Goal: Task Accomplishment & Management: Use online tool/utility

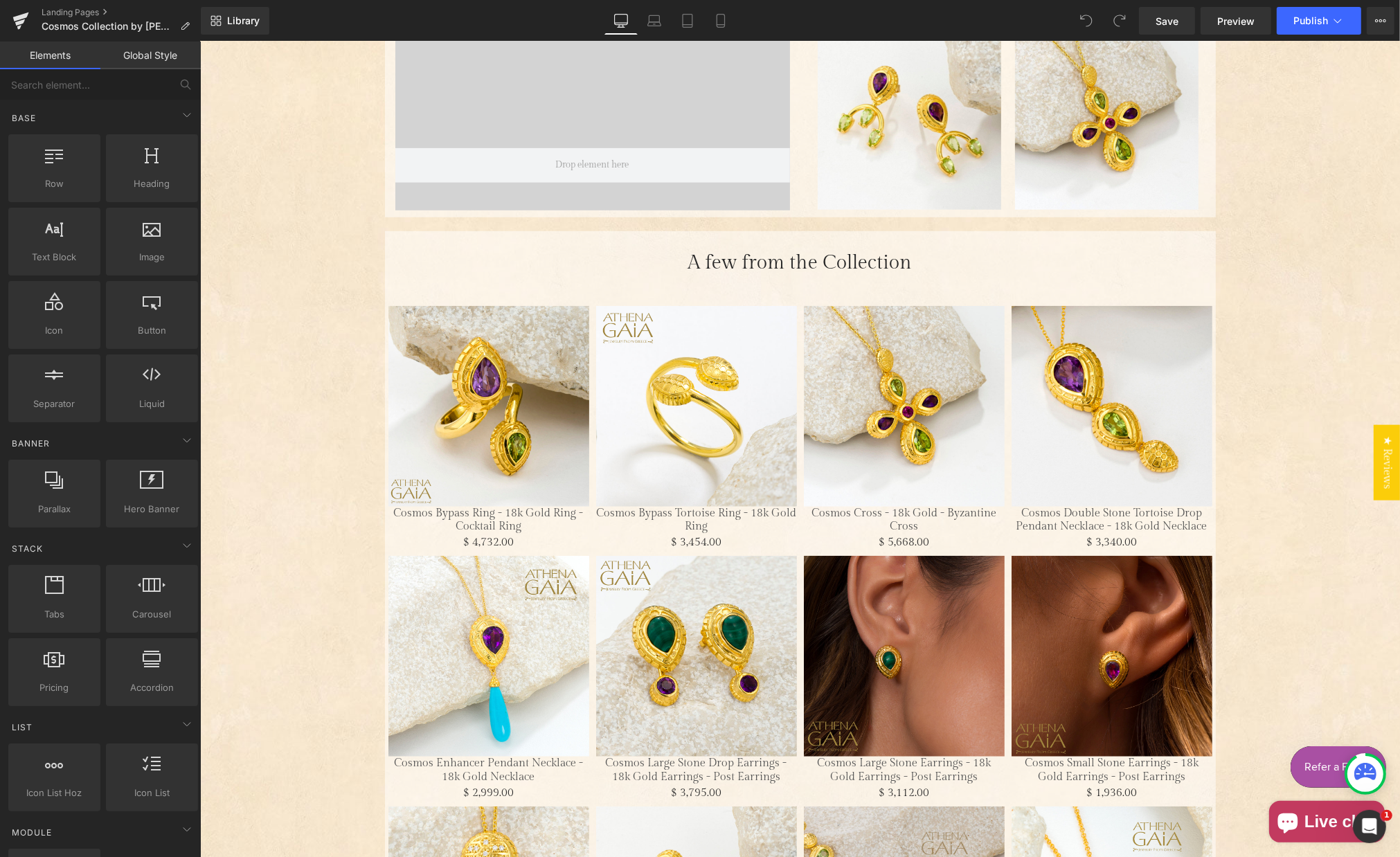
scroll to position [1181, 0]
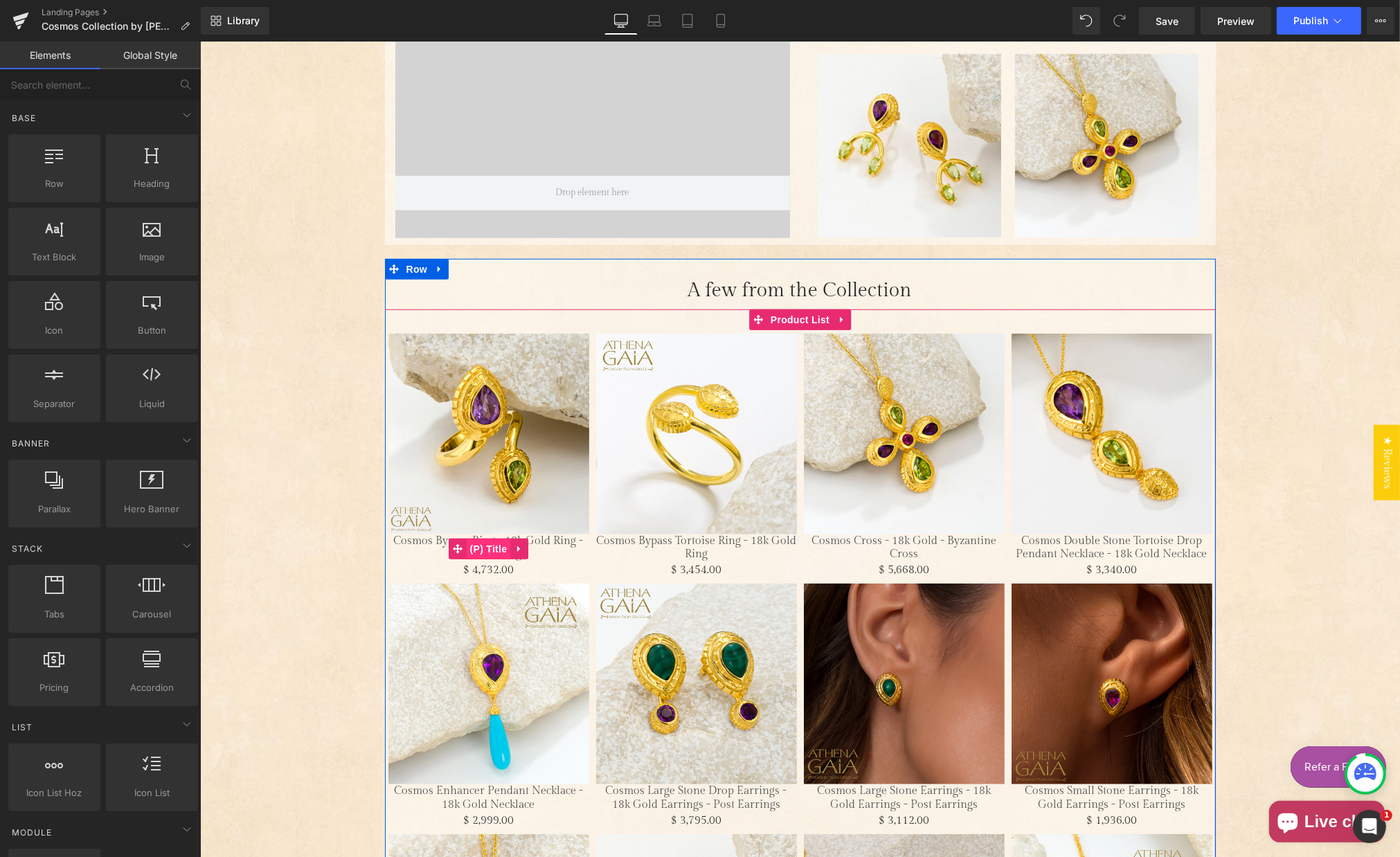
click at [486, 541] on span "(P) Title" at bounding box center [489, 549] width 45 height 21
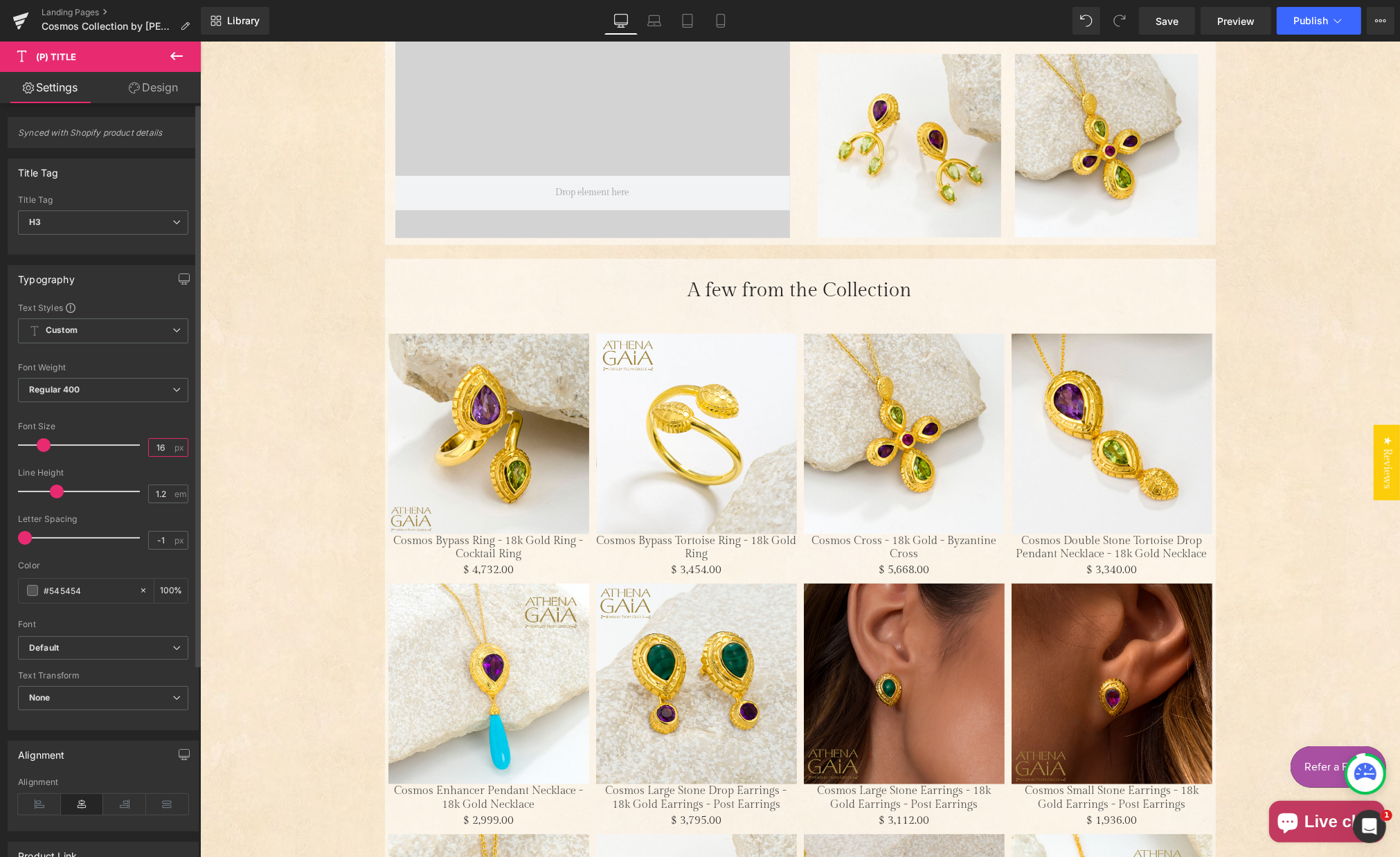
drag, startPoint x: 154, startPoint y: 443, endPoint x: 164, endPoint y: 428, distance: 18.0
click at [161, 445] on input "16" at bounding box center [161, 447] width 24 height 17
drag, startPoint x: 54, startPoint y: 219, endPoint x: 53, endPoint y: 212, distance: 7.1
click at [54, 219] on span "H3" at bounding box center [103, 223] width 170 height 24
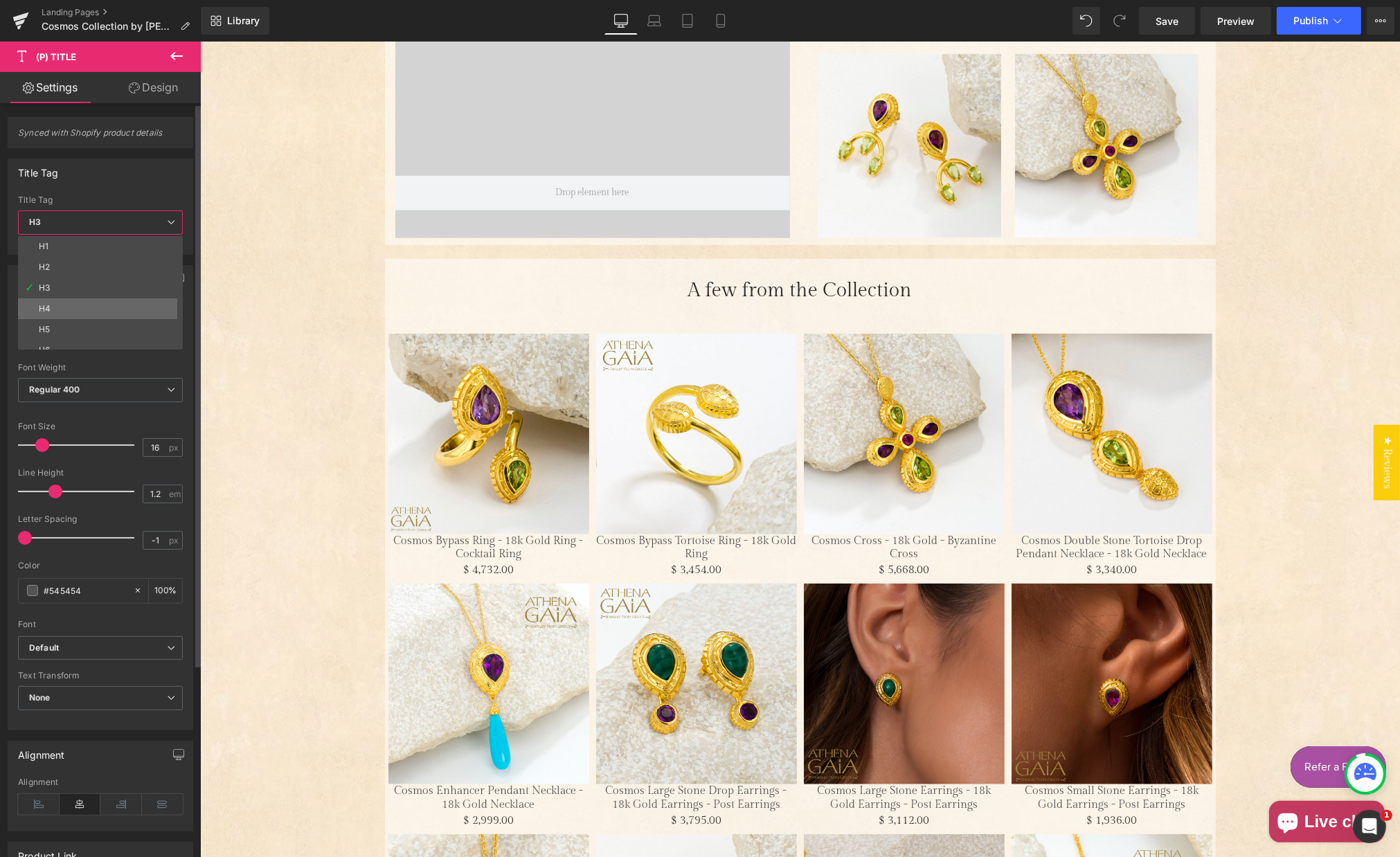
scroll to position [31, 0]
click at [83, 335] on li "Paragraph" at bounding box center [103, 340] width 171 height 21
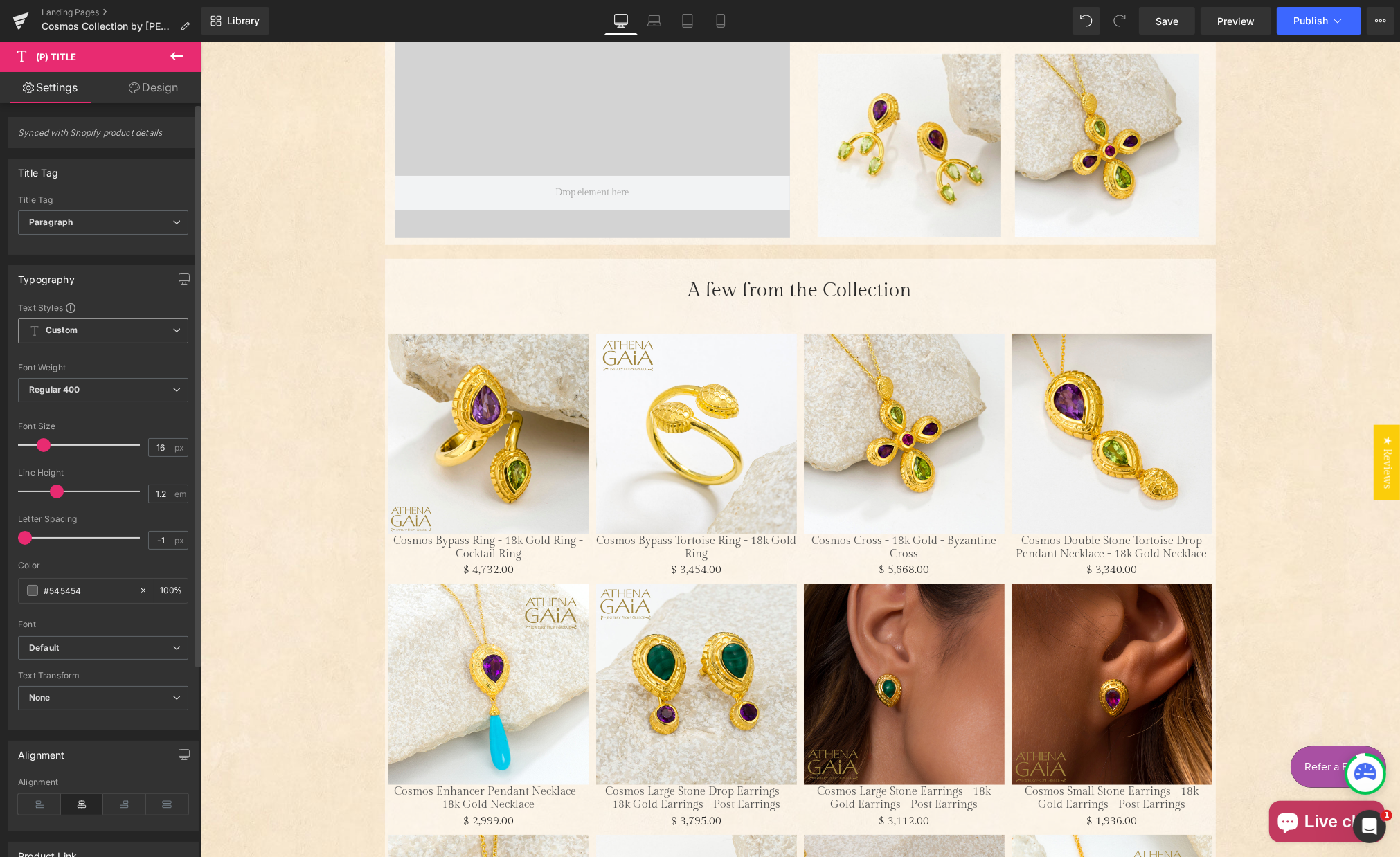
click at [108, 329] on span "Custom Setup Global Style" at bounding box center [103, 330] width 170 height 25
click at [108, 293] on div "Typography Text Styles Custom Custom Setup Global Style Custom Setup Global Sty…" at bounding box center [103, 497] width 191 height 465
click at [154, 443] on input "16" at bounding box center [161, 447] width 24 height 17
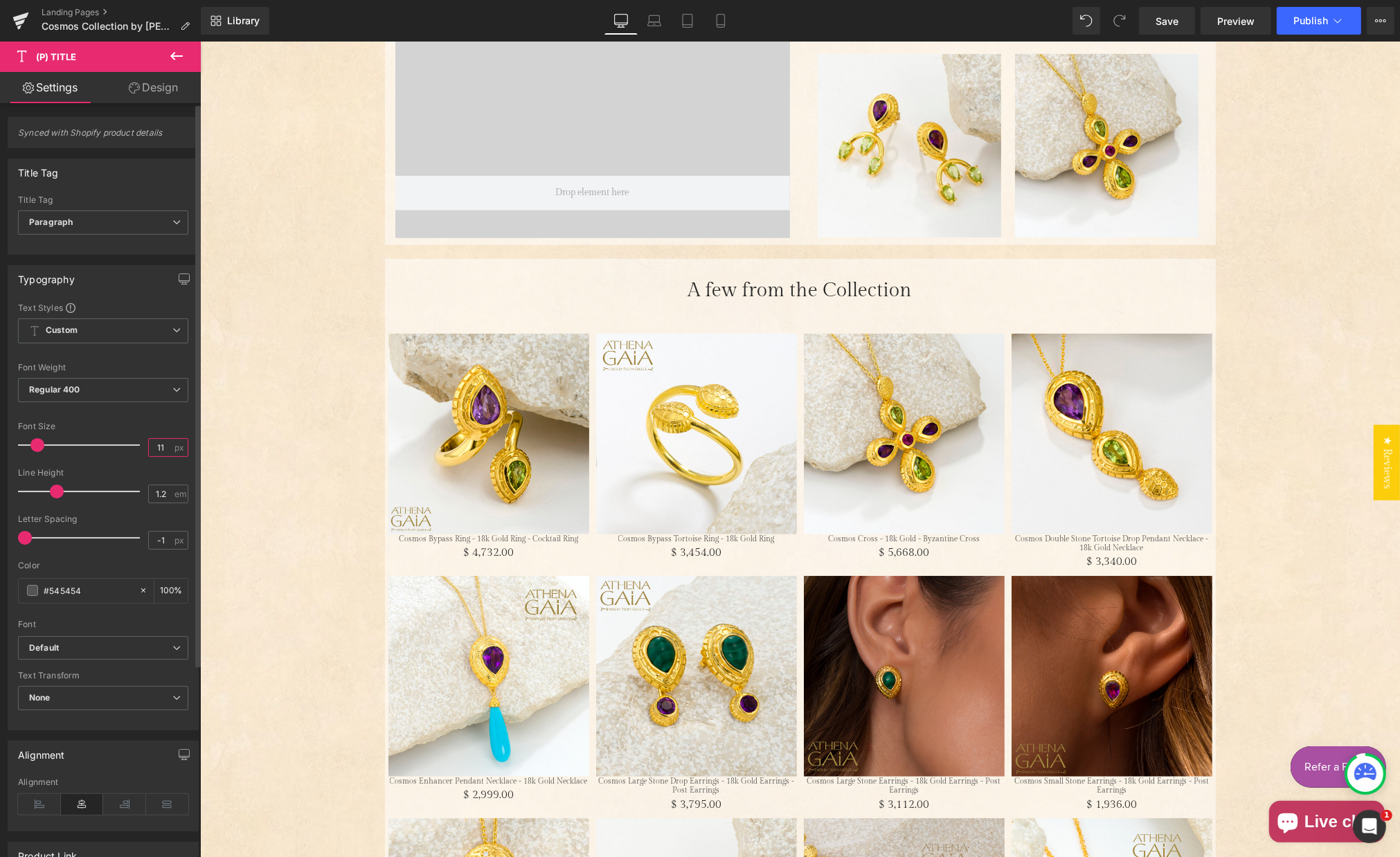
drag, startPoint x: 155, startPoint y: 444, endPoint x: 174, endPoint y: 445, distance: 19.0
click at [160, 445] on input "11" at bounding box center [161, 447] width 24 height 17
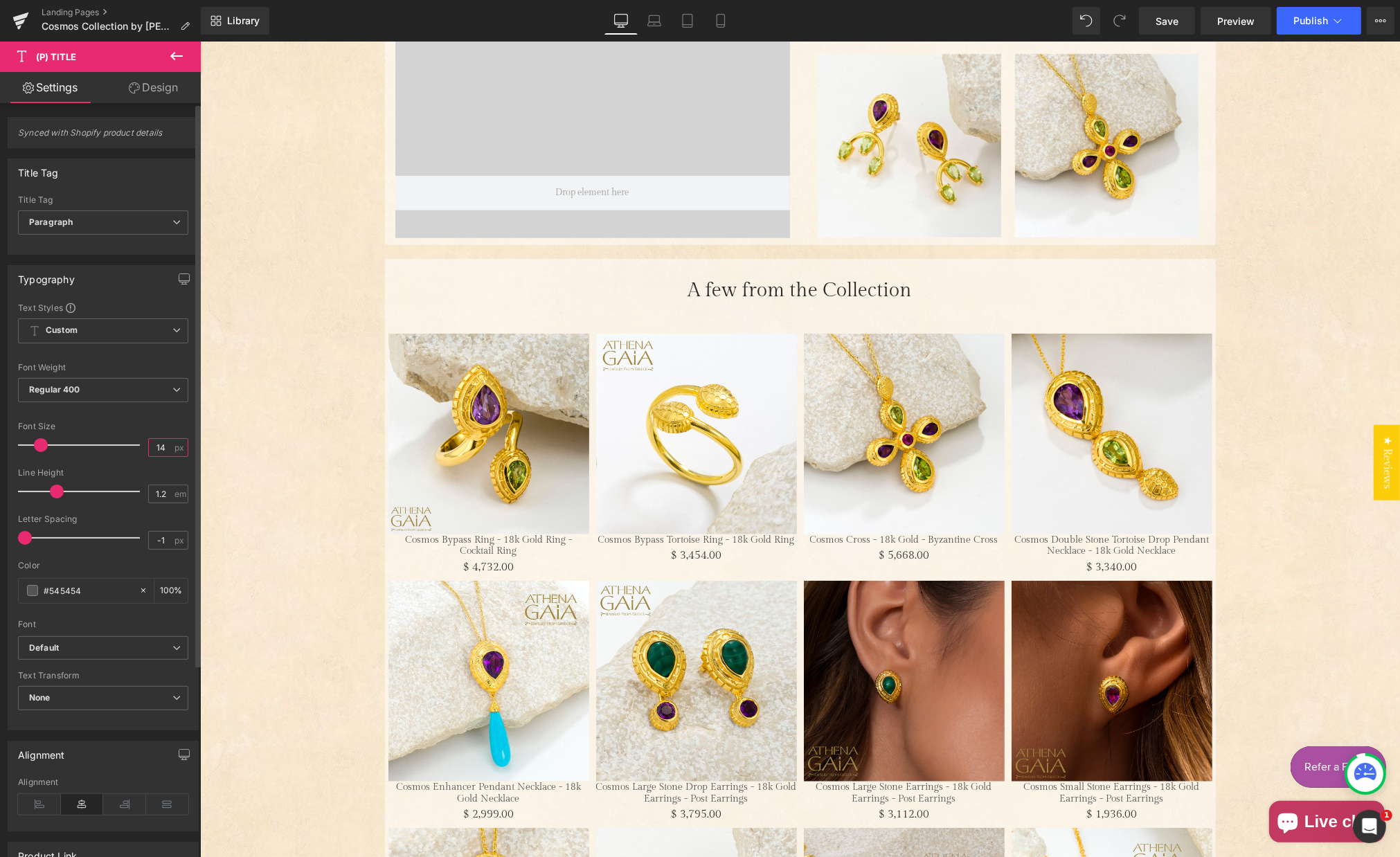
drag, startPoint x: 156, startPoint y: 446, endPoint x: 176, endPoint y: 450, distance: 20.4
click at [159, 446] on input "14" at bounding box center [161, 447] width 24 height 17
type input "13"
drag, startPoint x: 161, startPoint y: 535, endPoint x: 141, endPoint y: 533, distance: 20.1
click at [149, 534] on input "-1" at bounding box center [161, 540] width 24 height 17
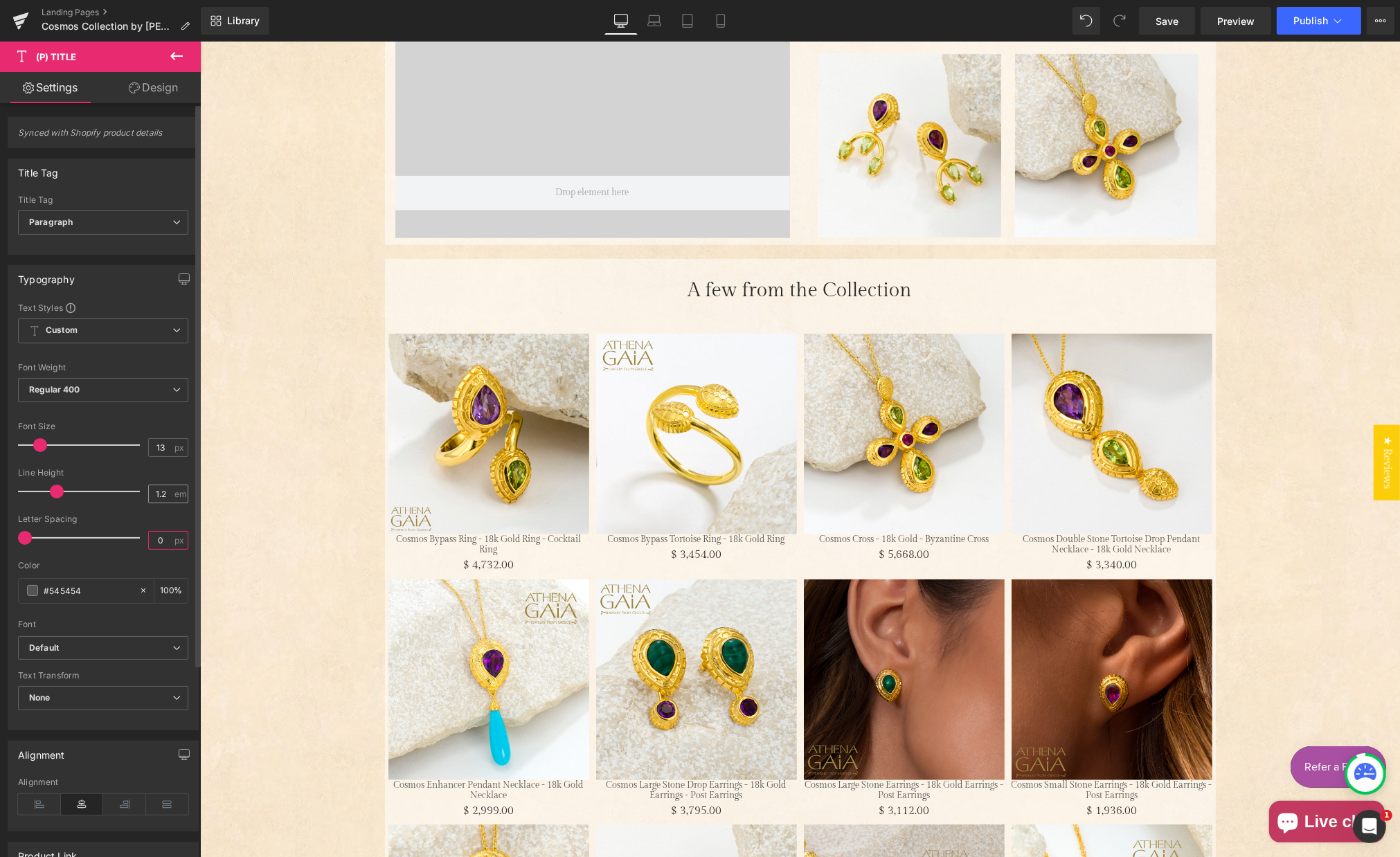
type input "0"
click at [161, 492] on input "1.2" at bounding box center [161, 494] width 24 height 17
type input "1.3"
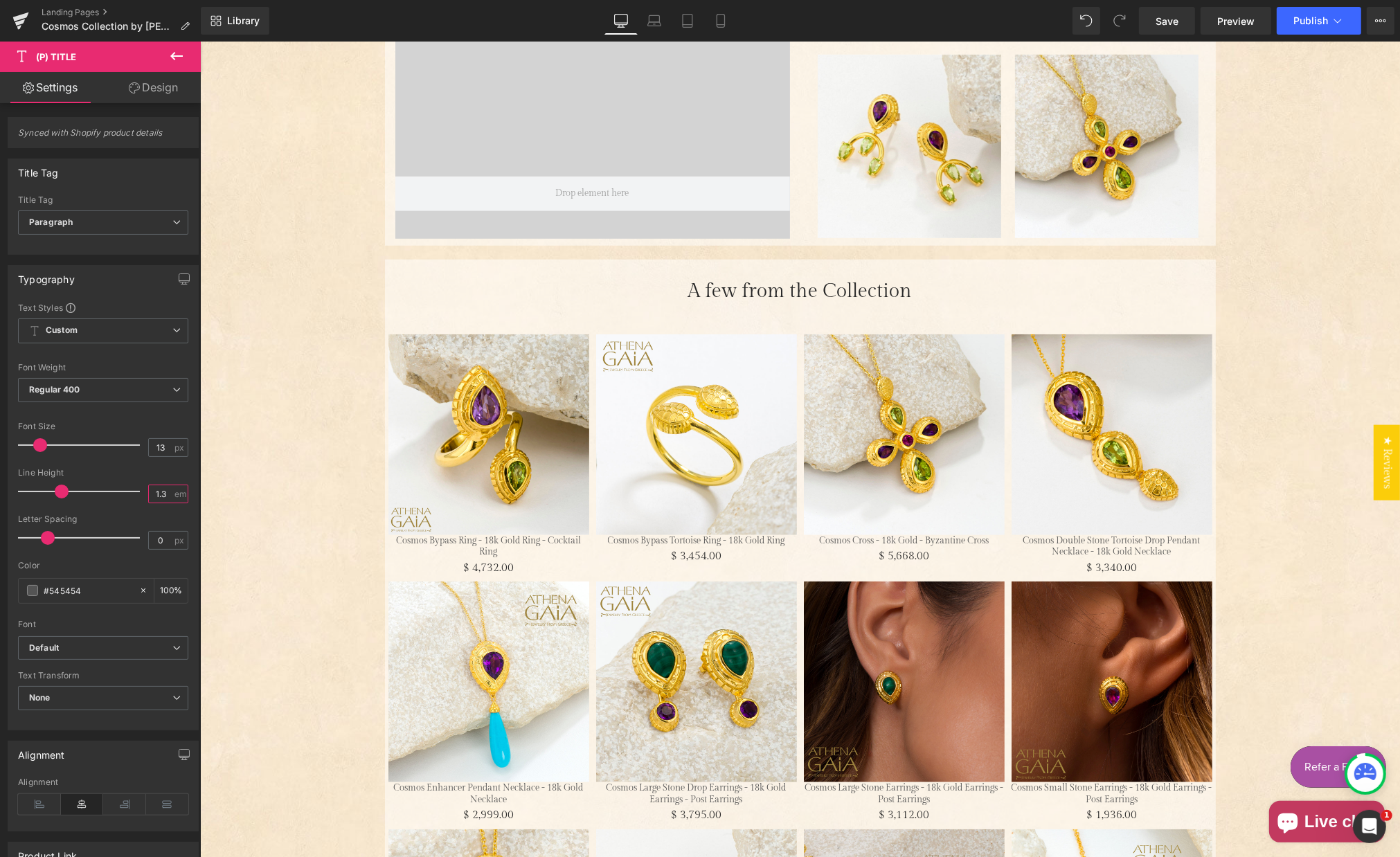
scroll to position [1140, 0]
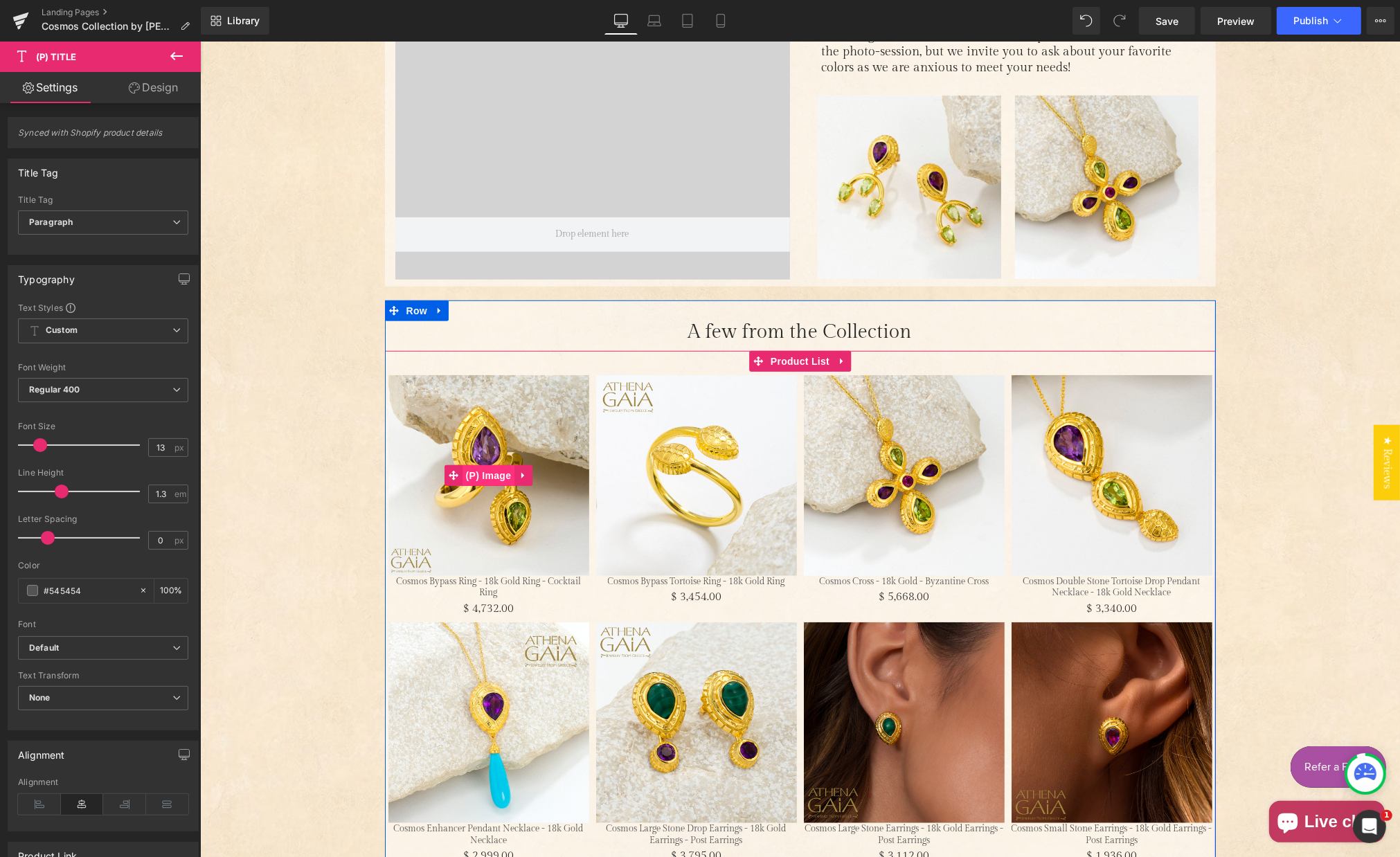
click at [481, 470] on span "(P) Image" at bounding box center [488, 476] width 52 height 21
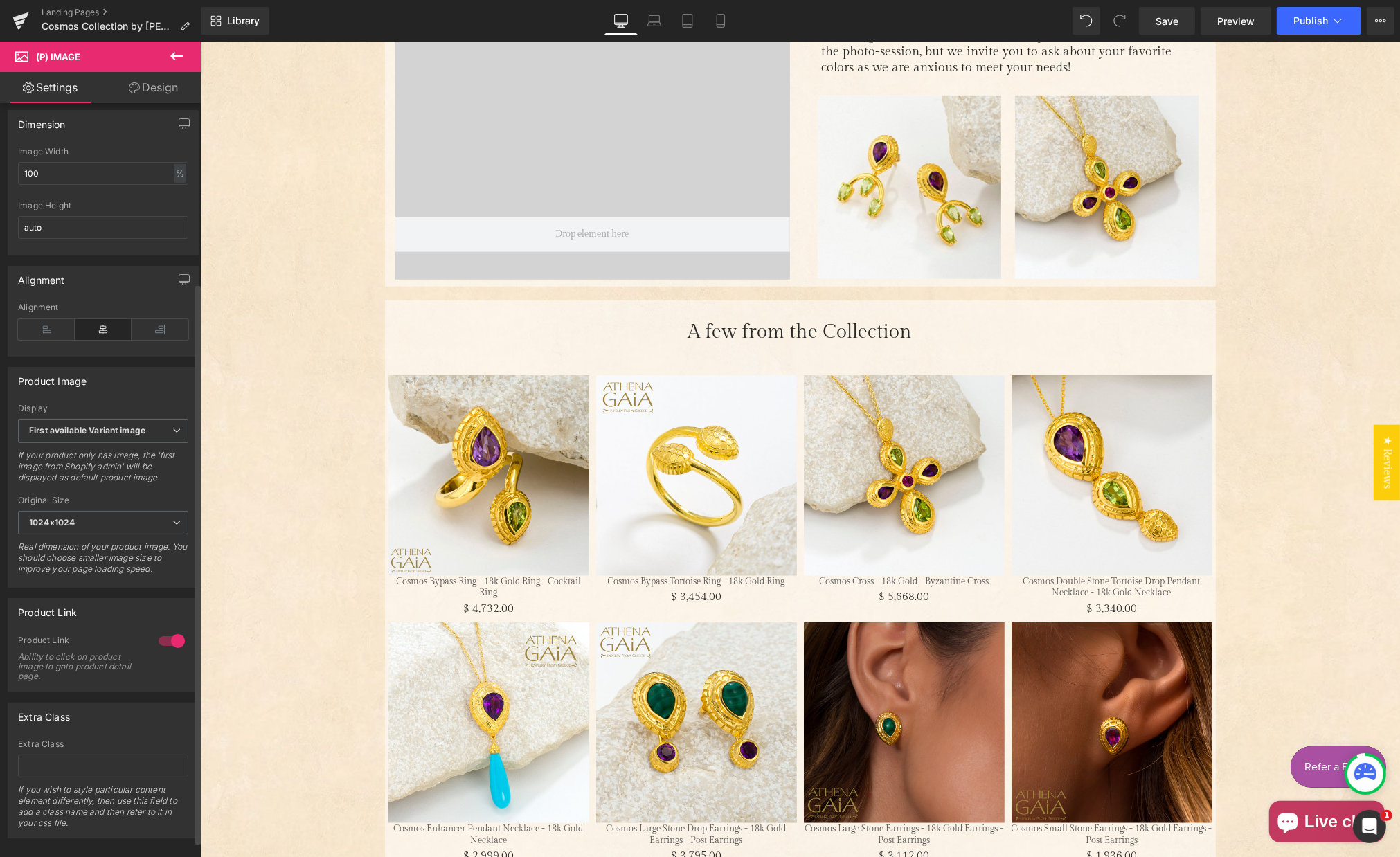
scroll to position [237, 0]
click at [109, 438] on b "First available Variant image" at bounding box center [87, 434] width 116 height 10
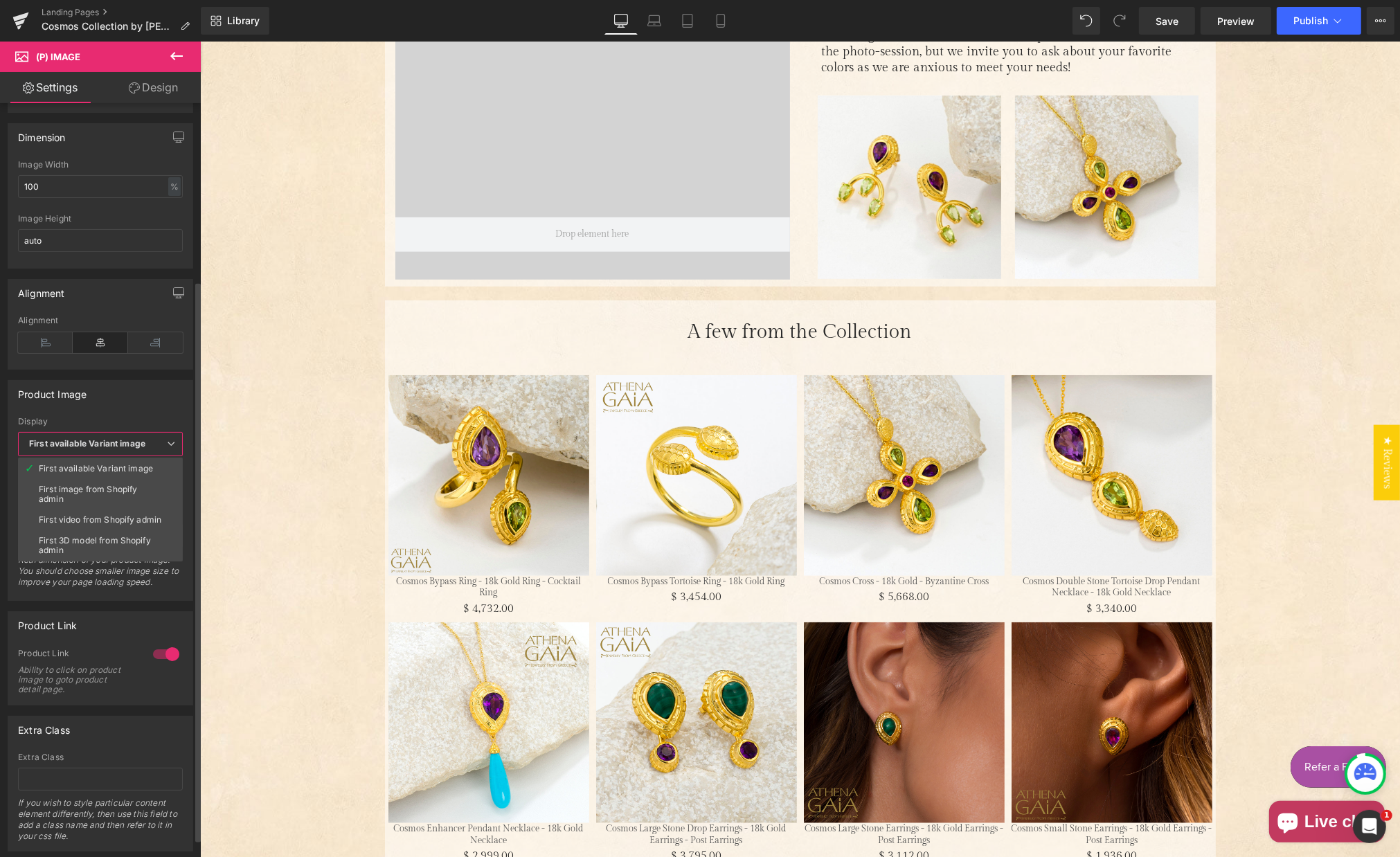
click at [105, 484] on div "First image from Shopify admin" at bounding box center [100, 494] width 123 height 20
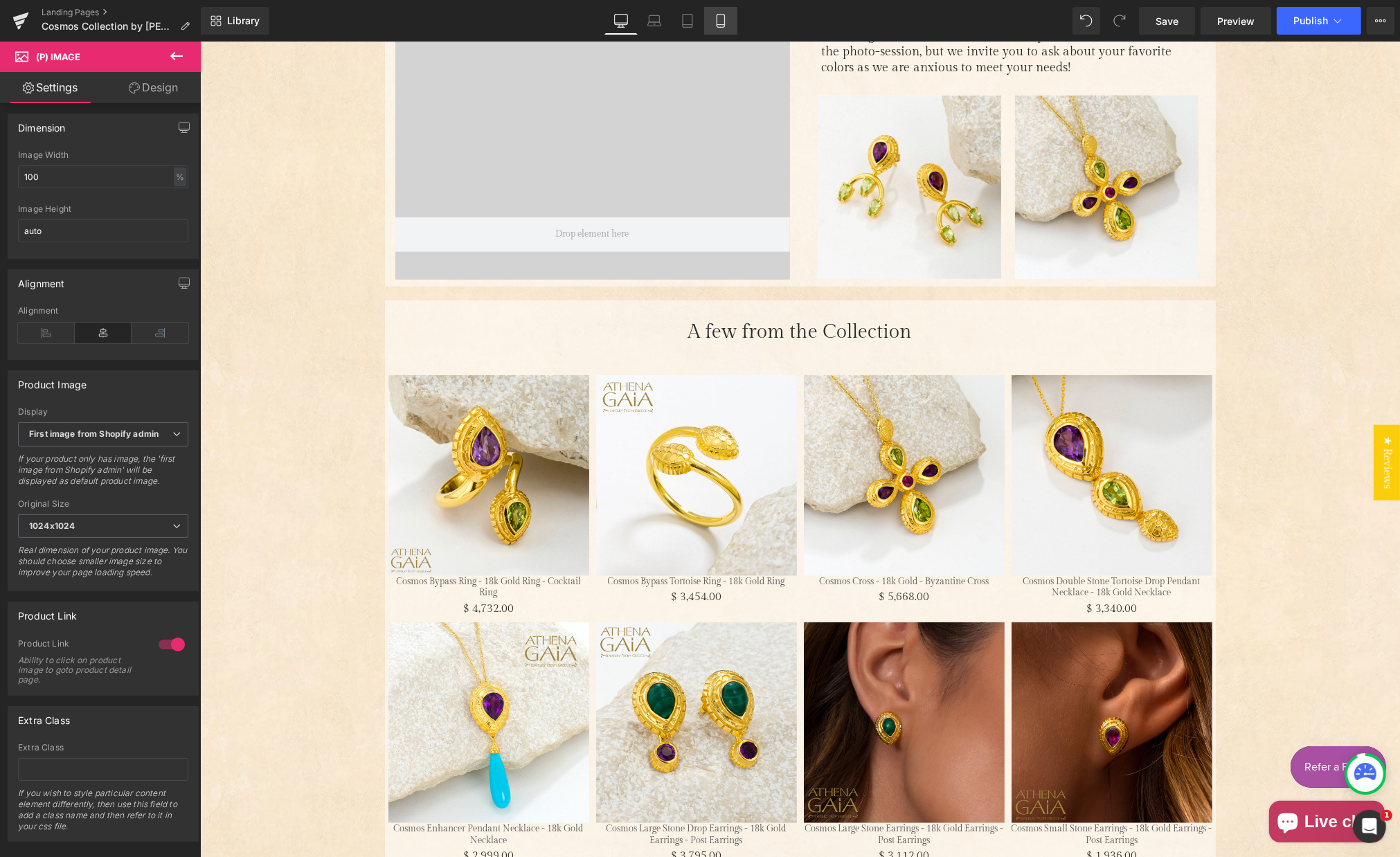
click at [720, 22] on icon at bounding box center [721, 21] width 14 height 14
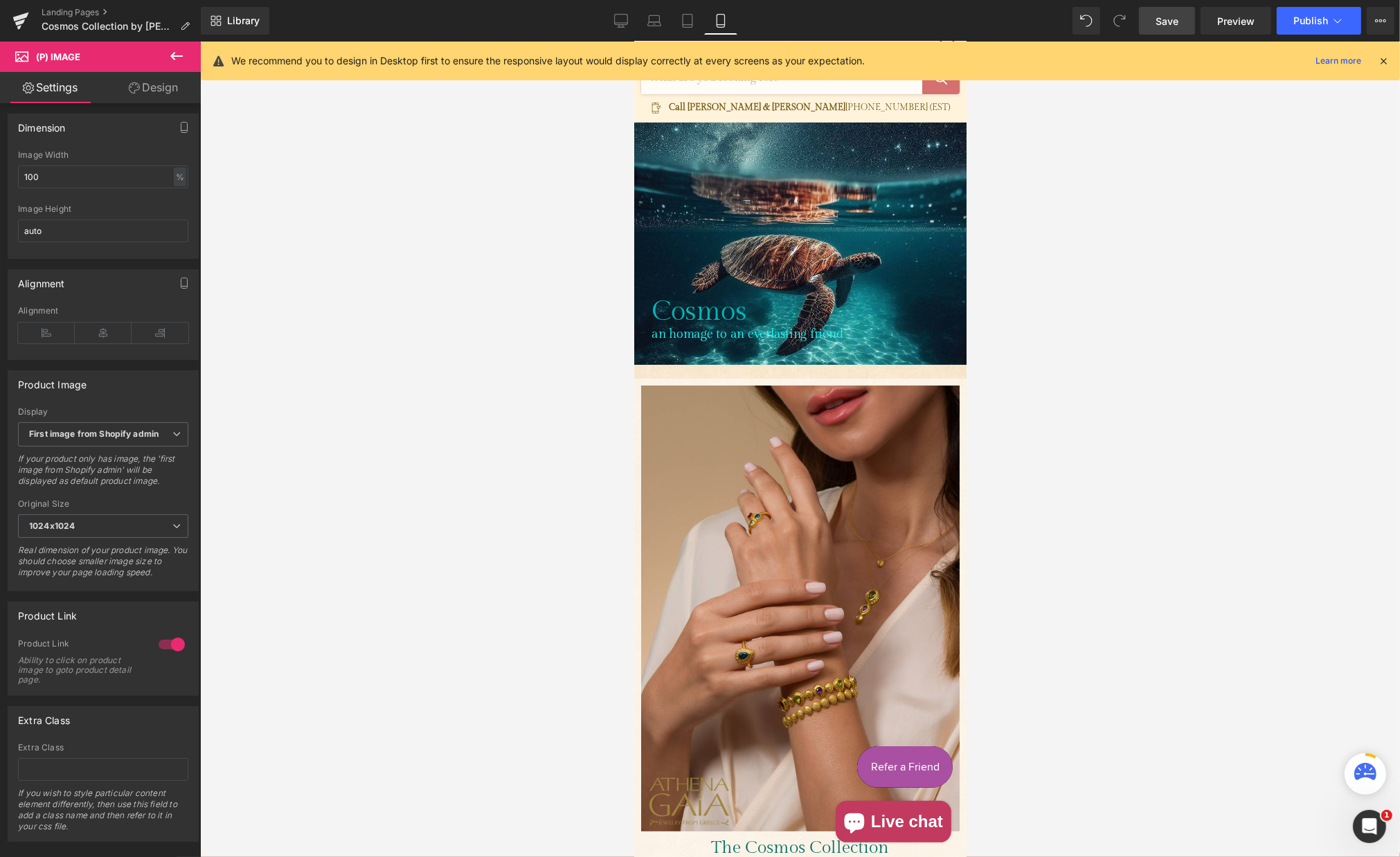
scroll to position [77, 0]
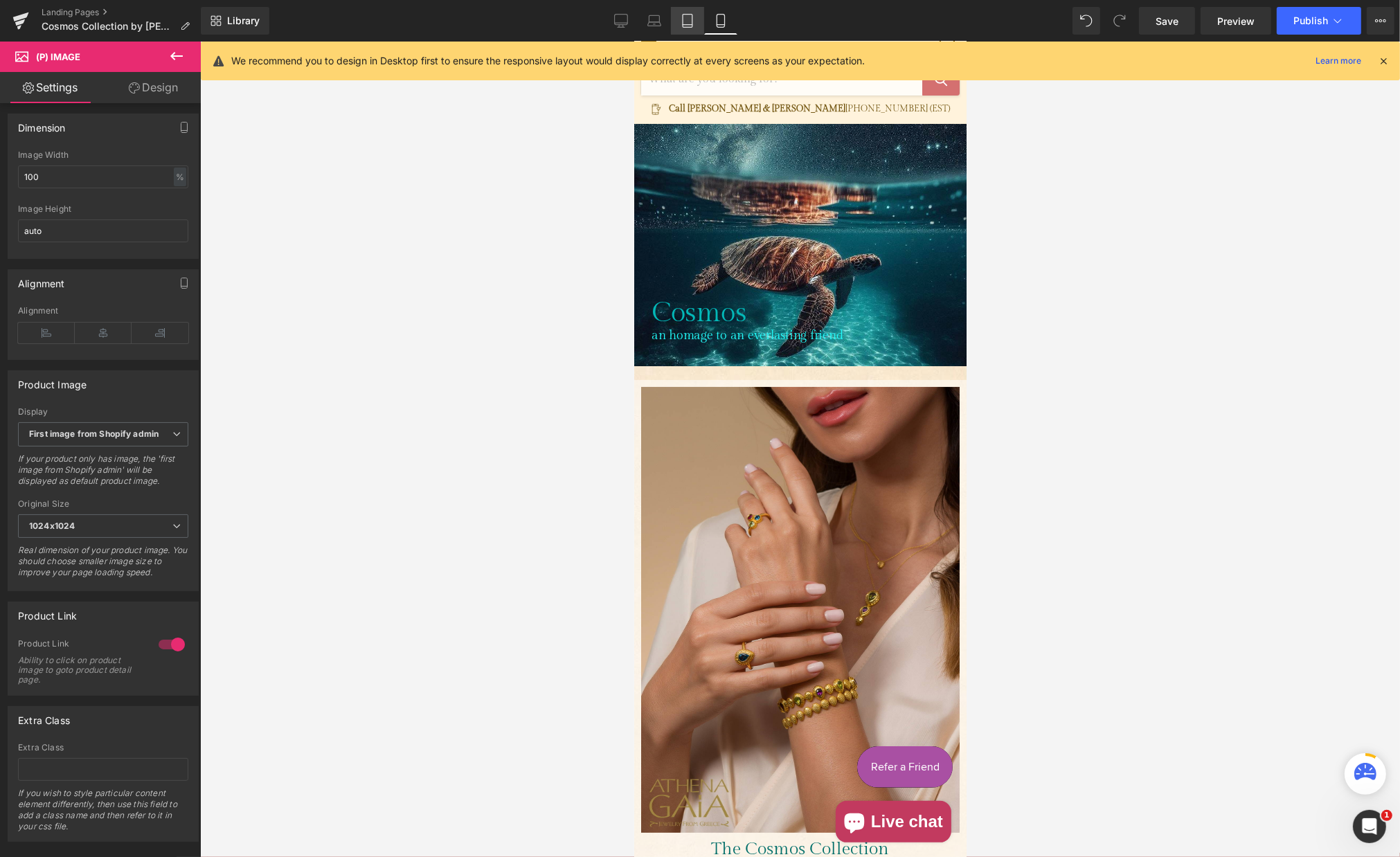
click at [692, 23] on icon at bounding box center [688, 21] width 14 height 14
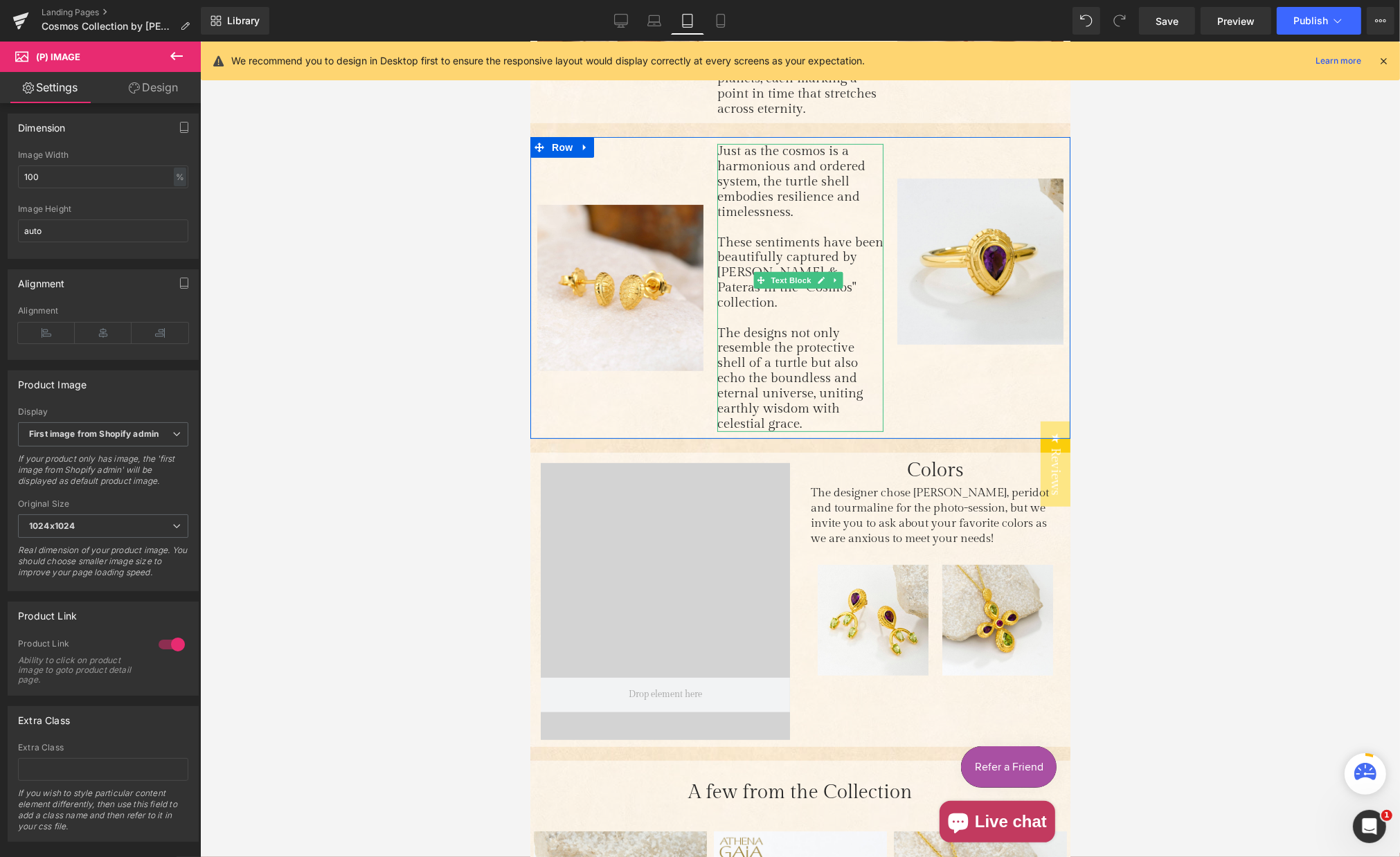
scroll to position [590, 0]
click at [788, 271] on span "Text Block" at bounding box center [791, 279] width 46 height 16
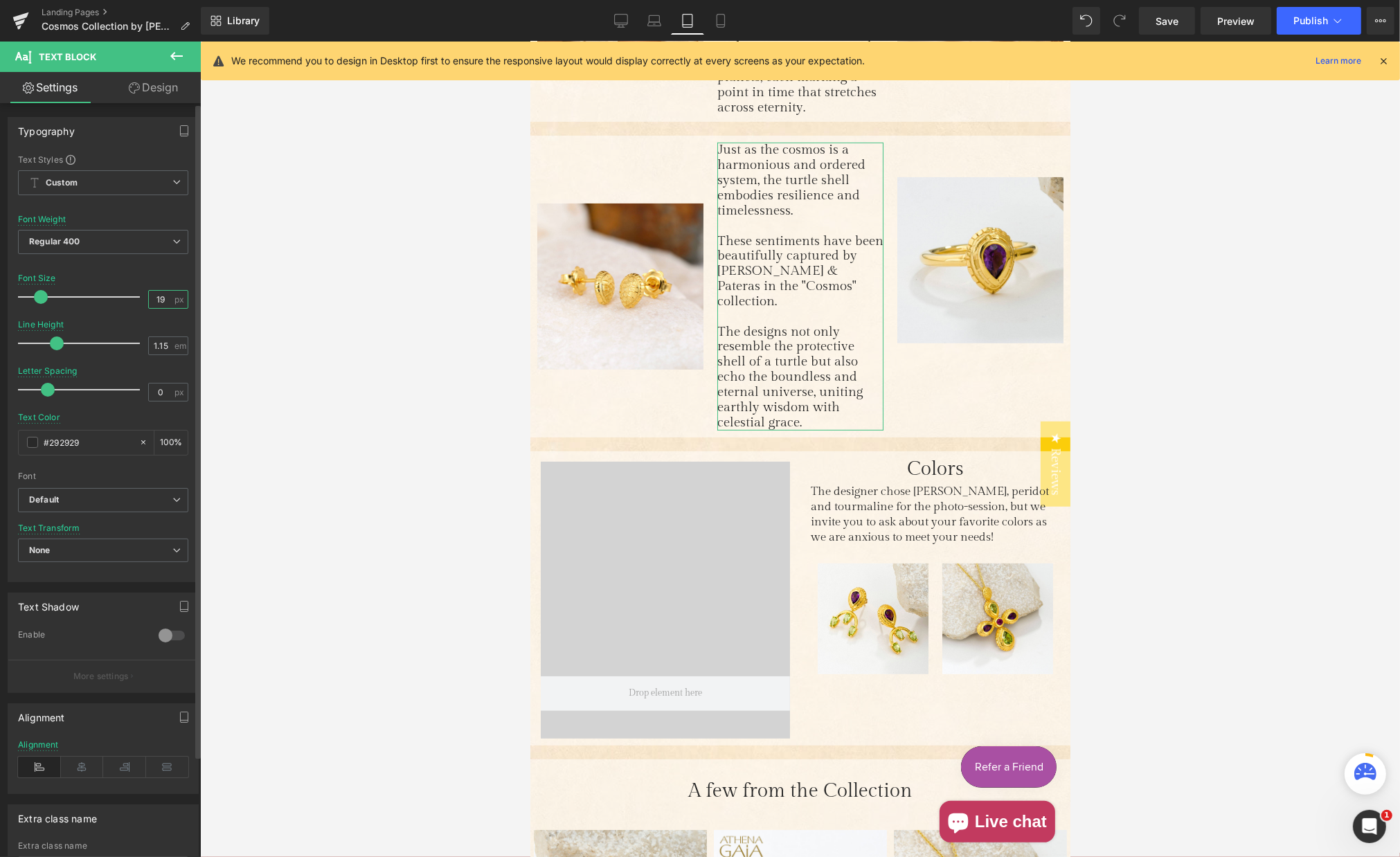
drag, startPoint x: 153, startPoint y: 296, endPoint x: 164, endPoint y: 297, distance: 11.0
click at [162, 297] on input "19" at bounding box center [161, 299] width 24 height 17
drag, startPoint x: 156, startPoint y: 296, endPoint x: 176, endPoint y: 300, distance: 20.4
click at [163, 296] on input "19" at bounding box center [161, 299] width 24 height 17
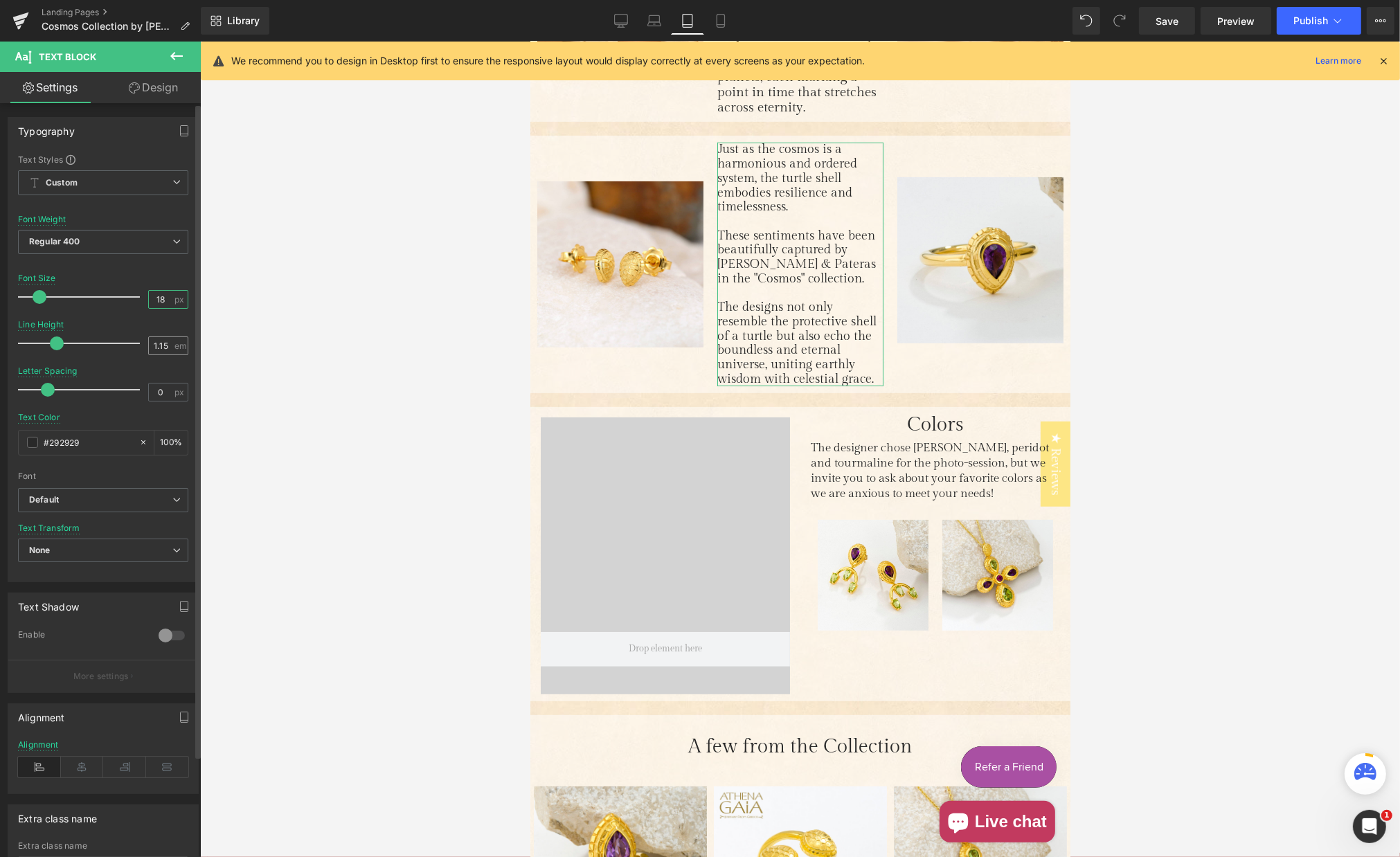
type input "18"
drag, startPoint x: 158, startPoint y: 344, endPoint x: 169, endPoint y: 346, distance: 11.2
click at [166, 346] on input "1.15" at bounding box center [161, 346] width 24 height 17
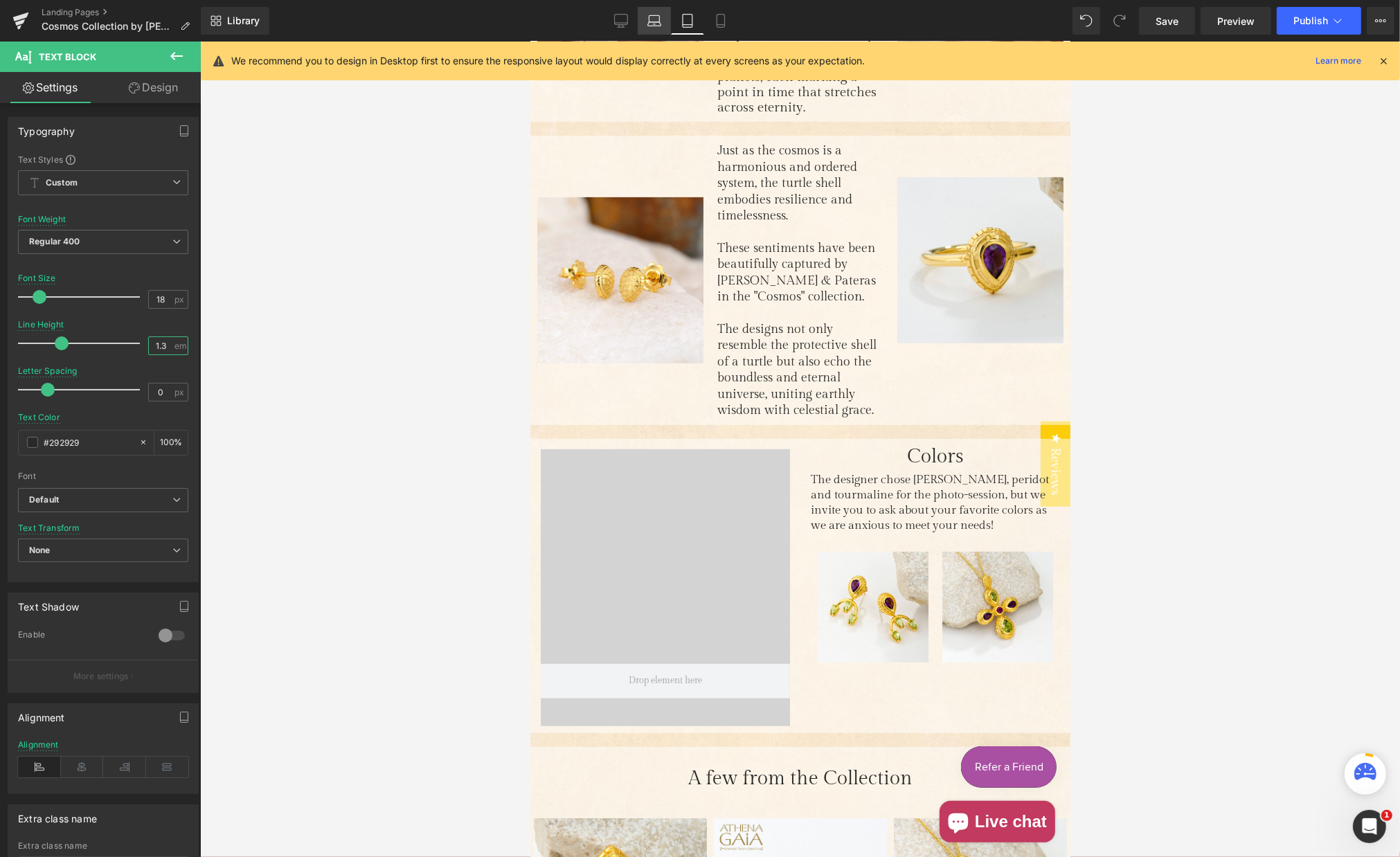
type input "1.3"
click at [652, 21] on icon at bounding box center [655, 21] width 14 height 14
type input "15"
type input "1.15"
type input "100"
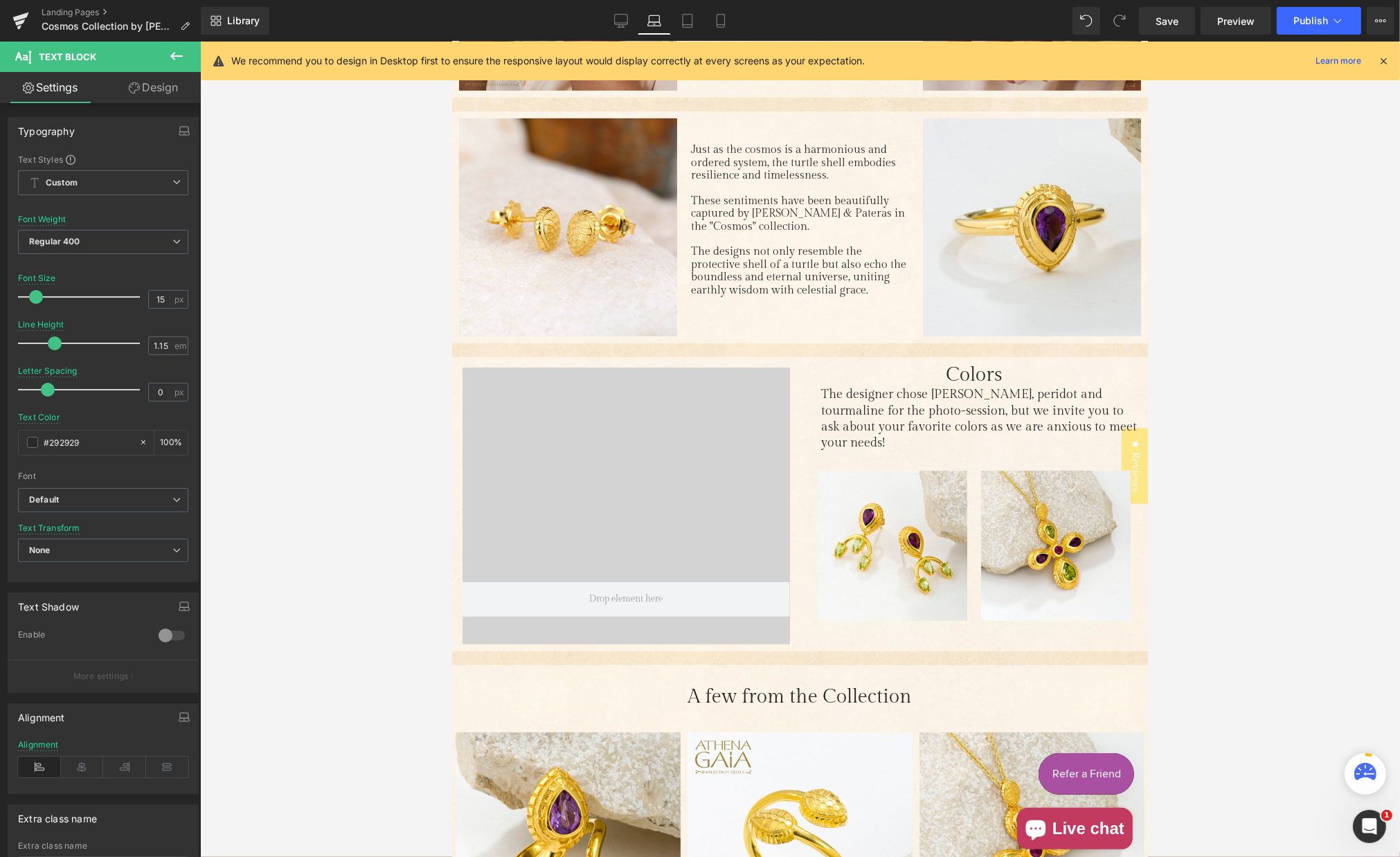
scroll to position [618, 0]
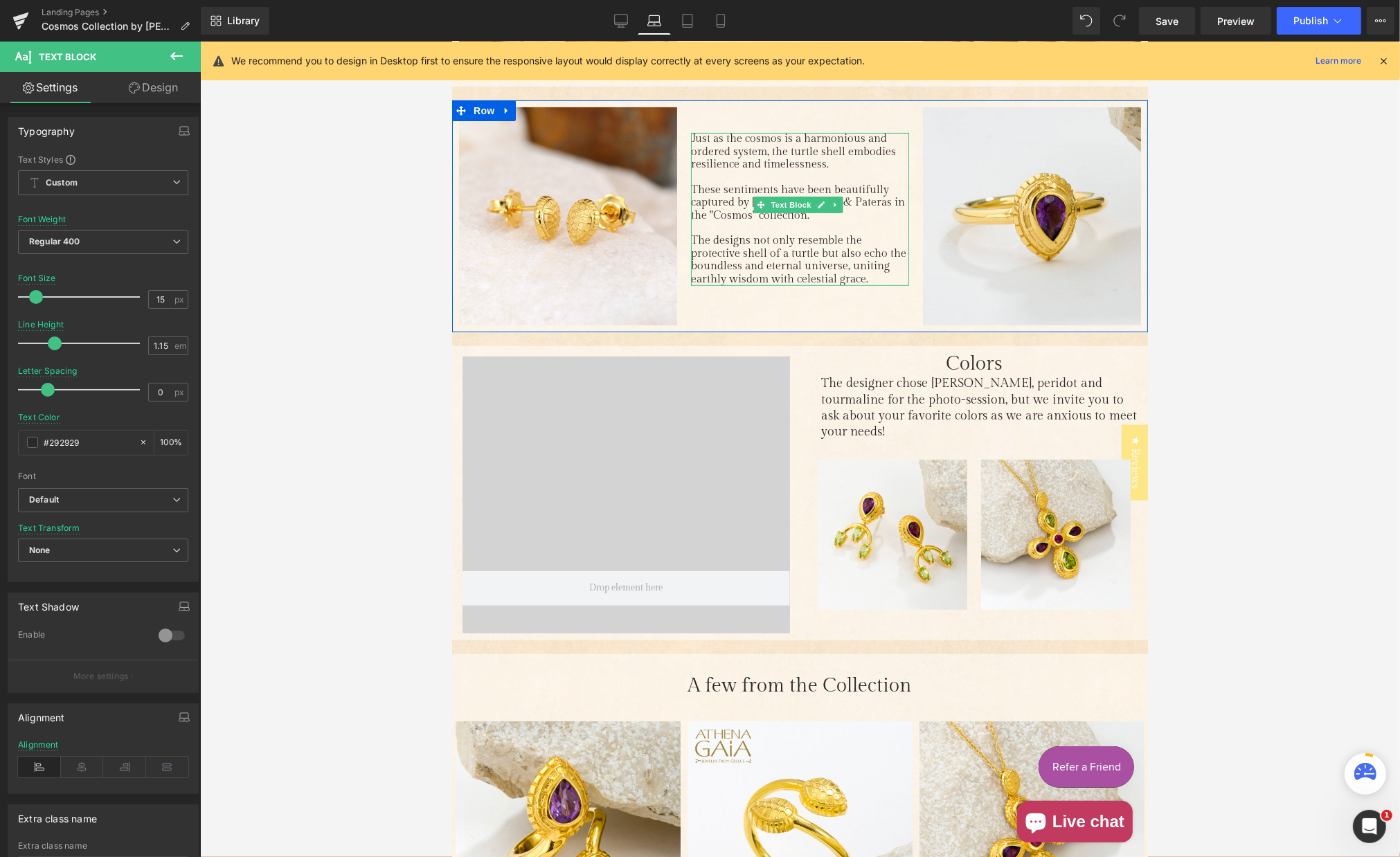
click at [707, 197] on span "These sentiments have been beautifully captured by [PERSON_NAME] & Pateras in t…" at bounding box center [797, 202] width 214 height 39
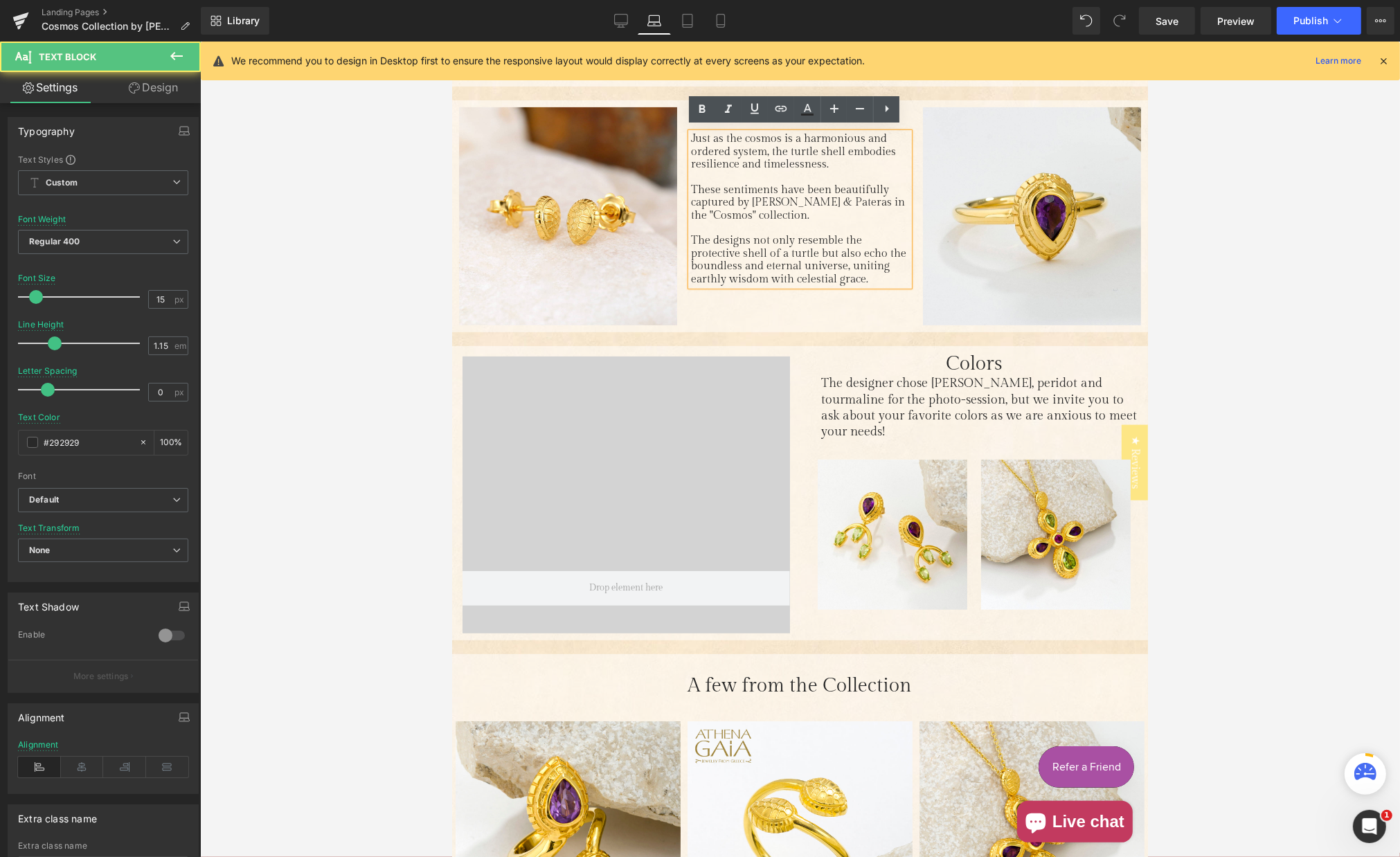
click at [724, 206] on span "These sentiments have been beautifully captured by [PERSON_NAME] & Pateras in t…" at bounding box center [797, 202] width 214 height 39
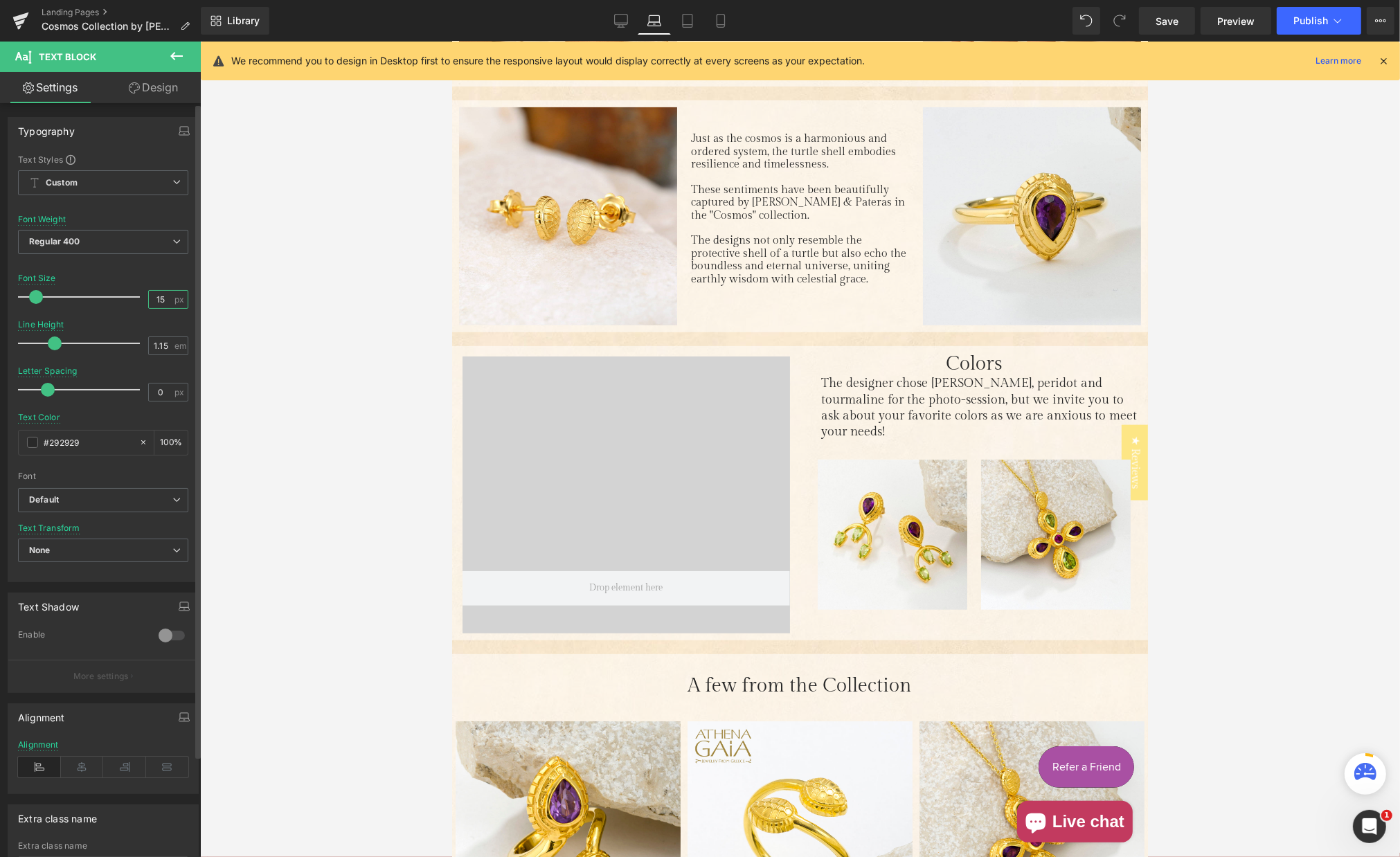
drag, startPoint x: 156, startPoint y: 298, endPoint x: 183, endPoint y: 300, distance: 27.1
click at [161, 298] on input "15" at bounding box center [161, 299] width 24 height 17
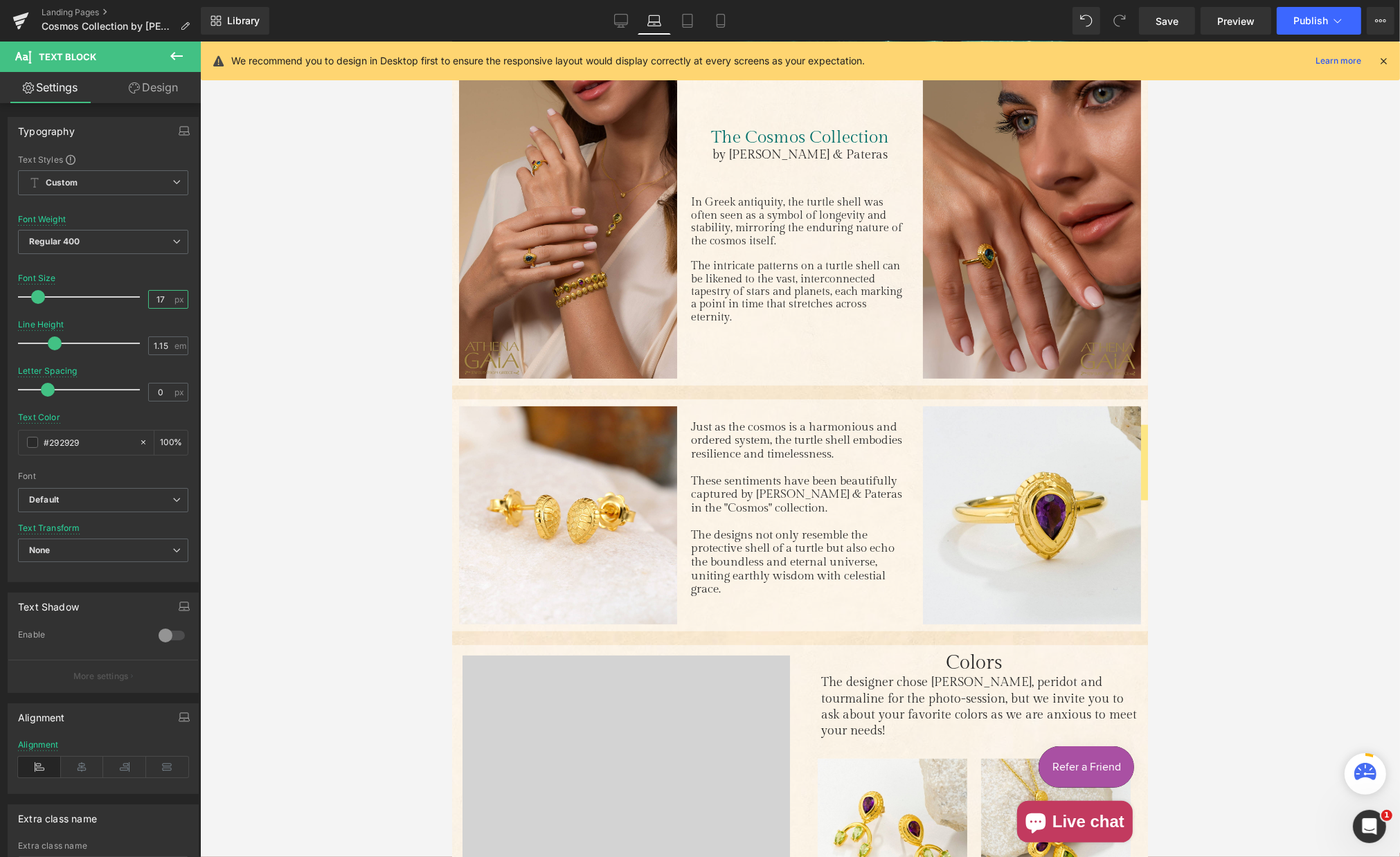
scroll to position [286, 0]
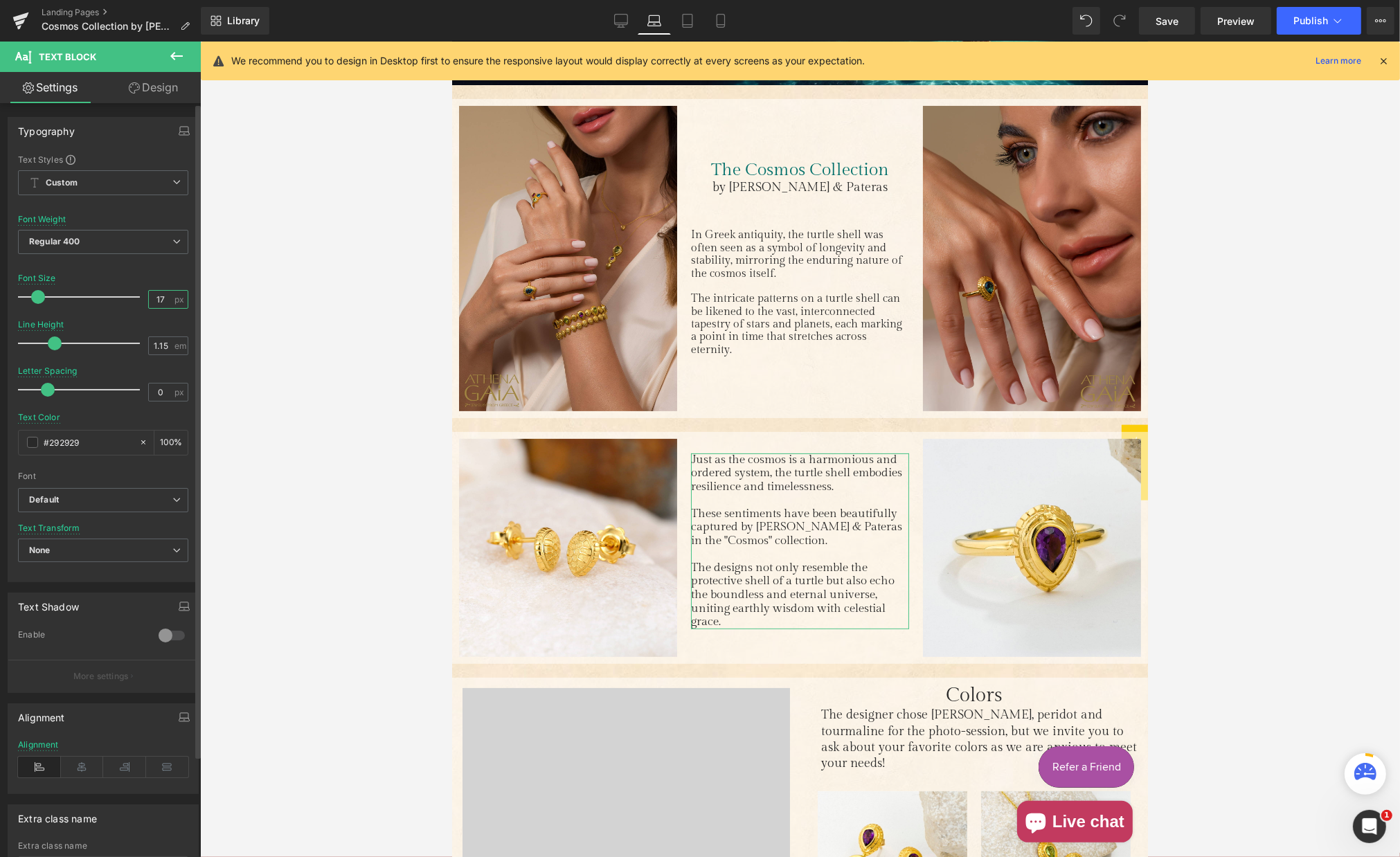
drag, startPoint x: 155, startPoint y: 295, endPoint x: 181, endPoint y: 296, distance: 26.0
click at [158, 296] on input "17" at bounding box center [161, 299] width 24 height 17
type input "16"
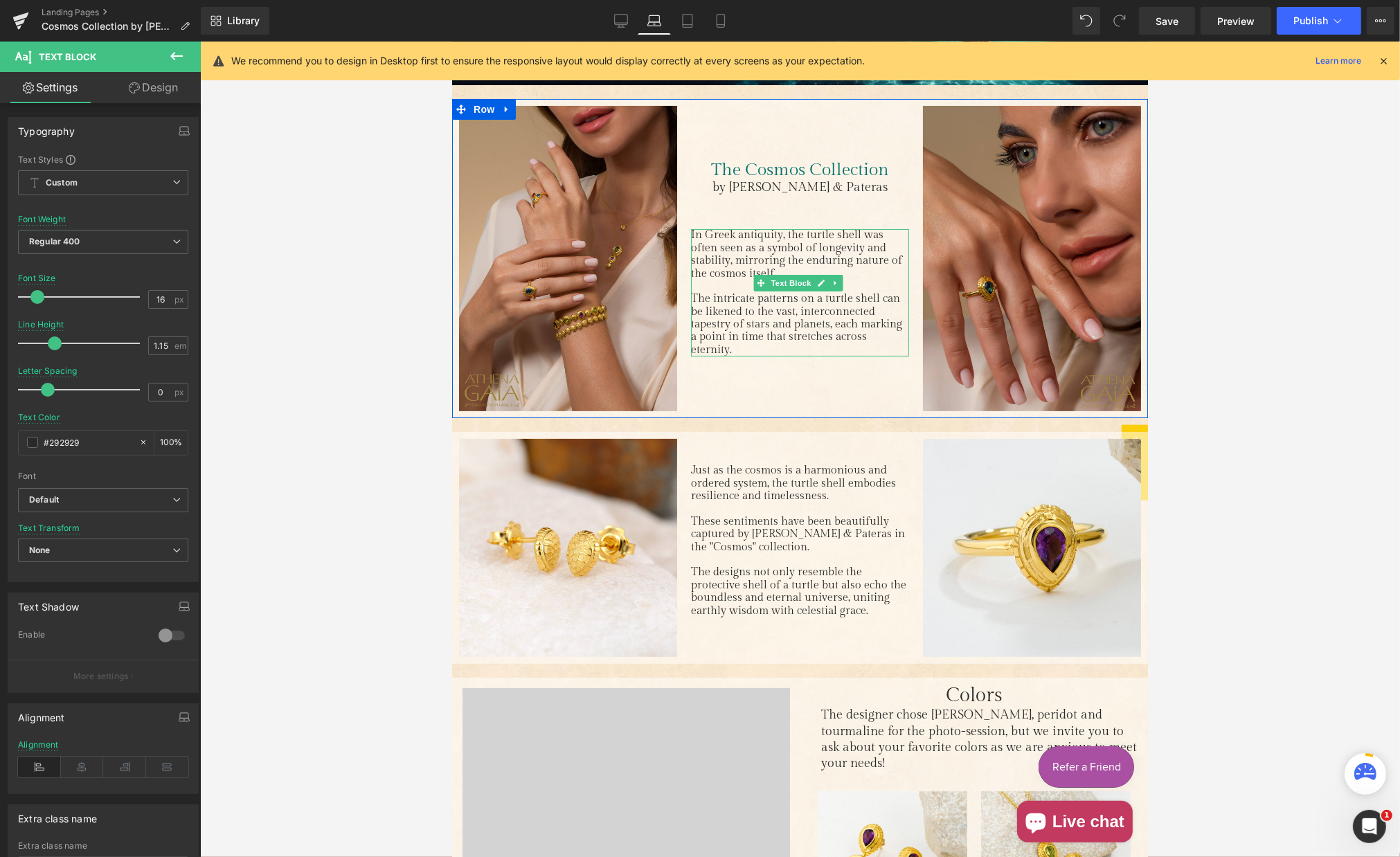
click at [702, 268] on p "In Greek antiquity, the turtle shell was often seen as a symbol of longevity an…" at bounding box center [799, 255] width 219 height 52
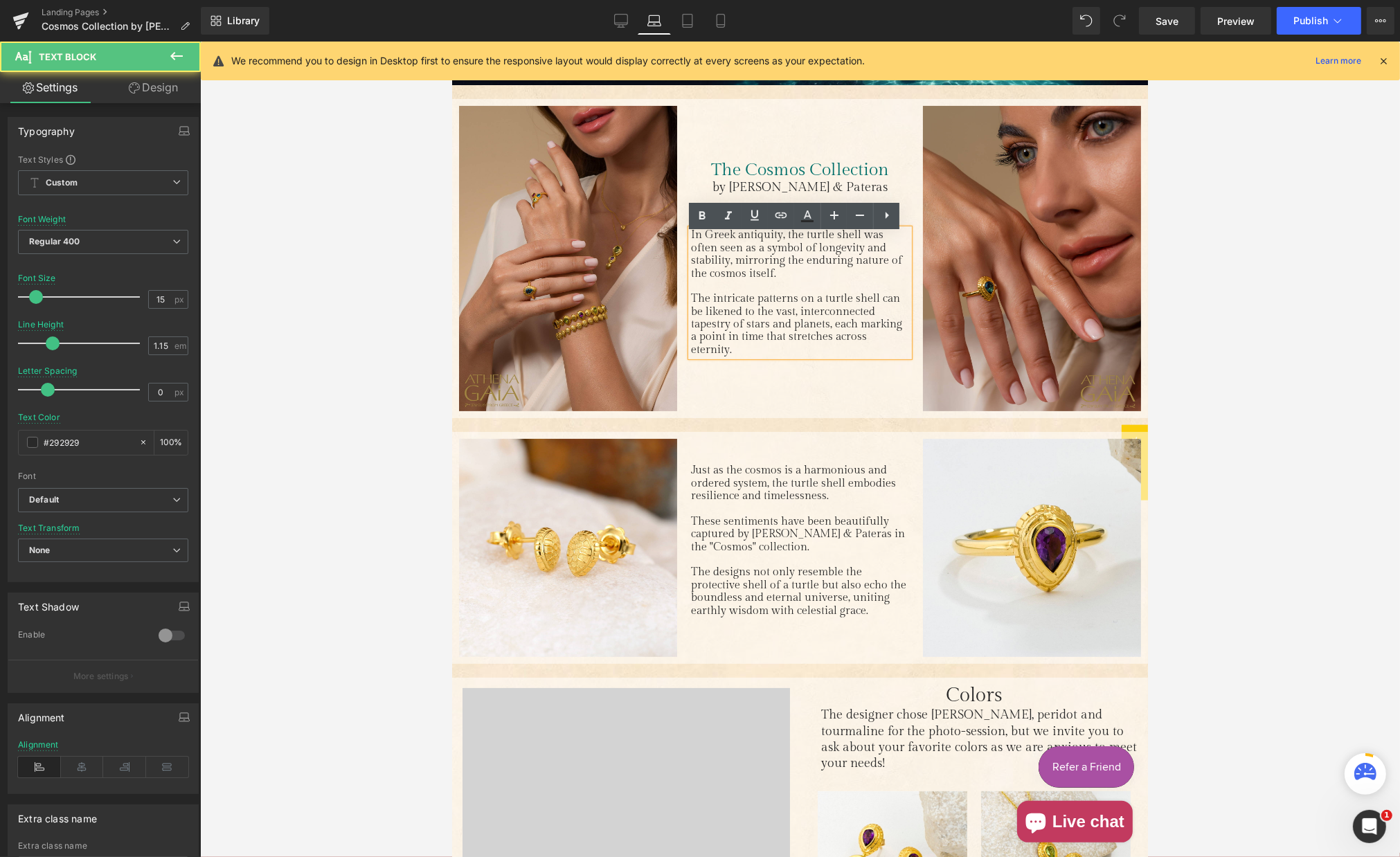
click at [715, 277] on p "In Greek antiquity, the turtle shell was often seen as a symbol of longevity an…" at bounding box center [799, 255] width 219 height 52
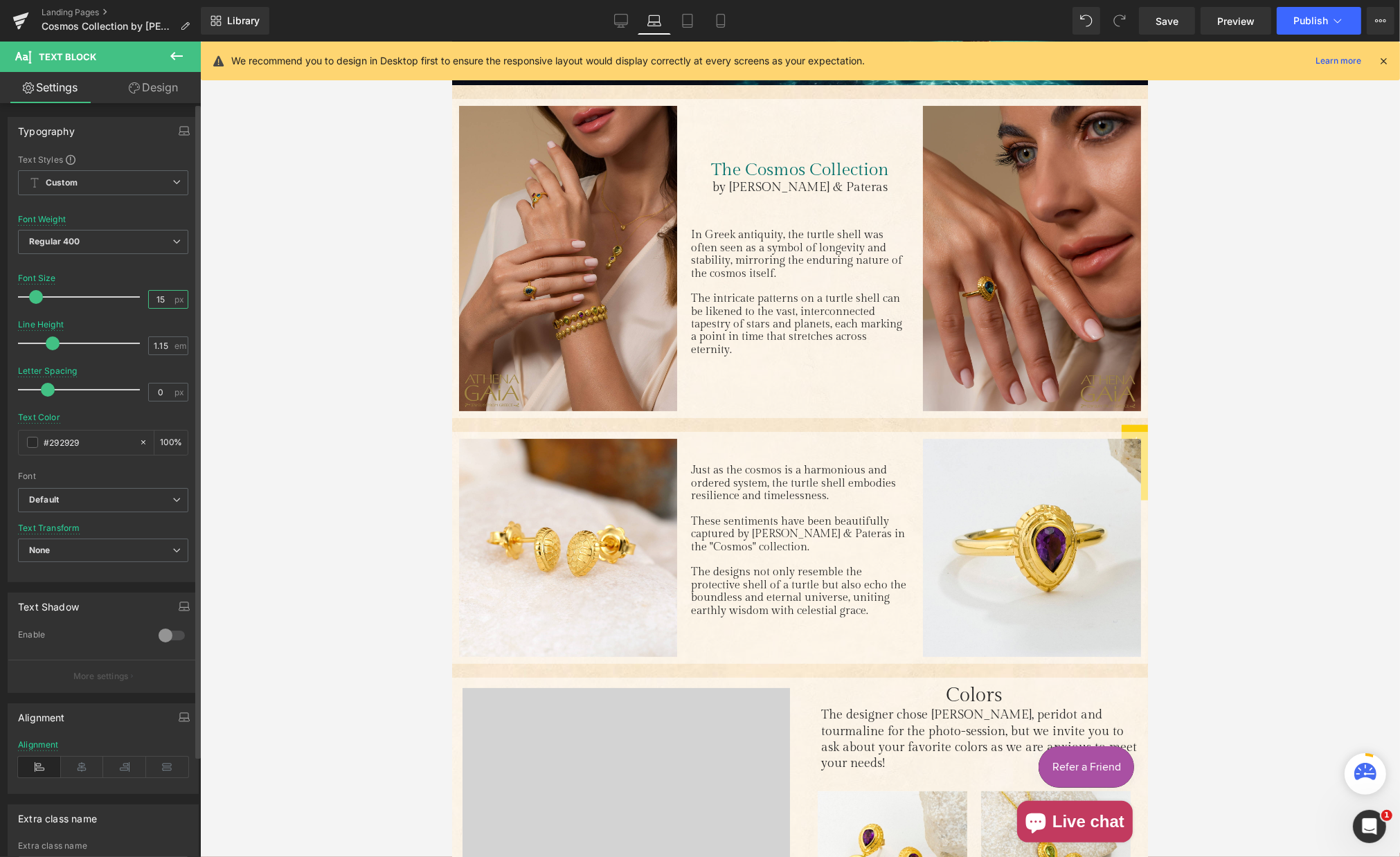
click at [154, 297] on input "15" at bounding box center [161, 299] width 24 height 17
type input "16"
drag, startPoint x: 155, startPoint y: 342, endPoint x: 164, endPoint y: 343, distance: 9.1
click at [164, 343] on input "1.15" at bounding box center [161, 346] width 24 height 17
type input "1.3"
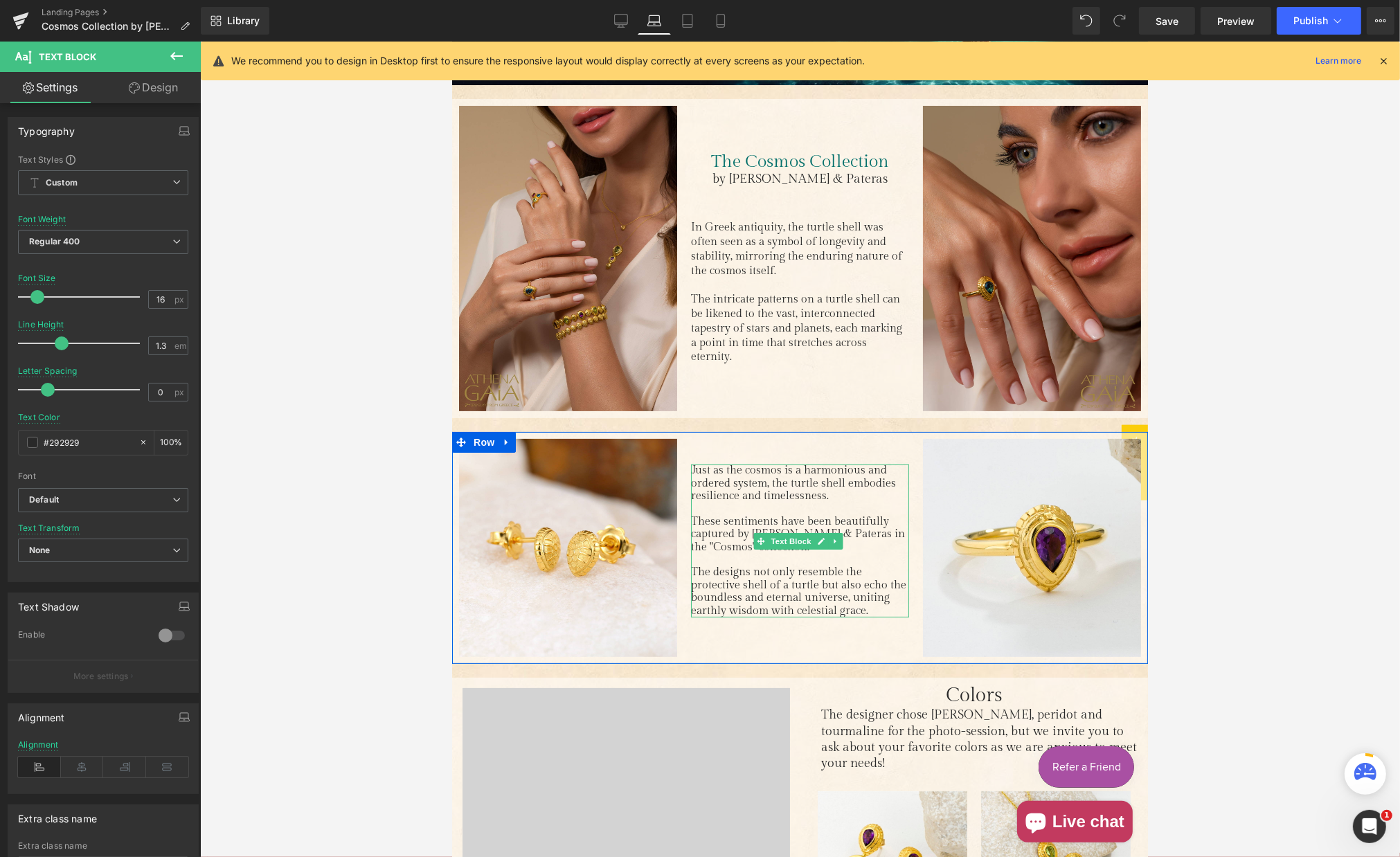
click at [716, 502] on p "Main content" at bounding box center [799, 509] width 219 height 12
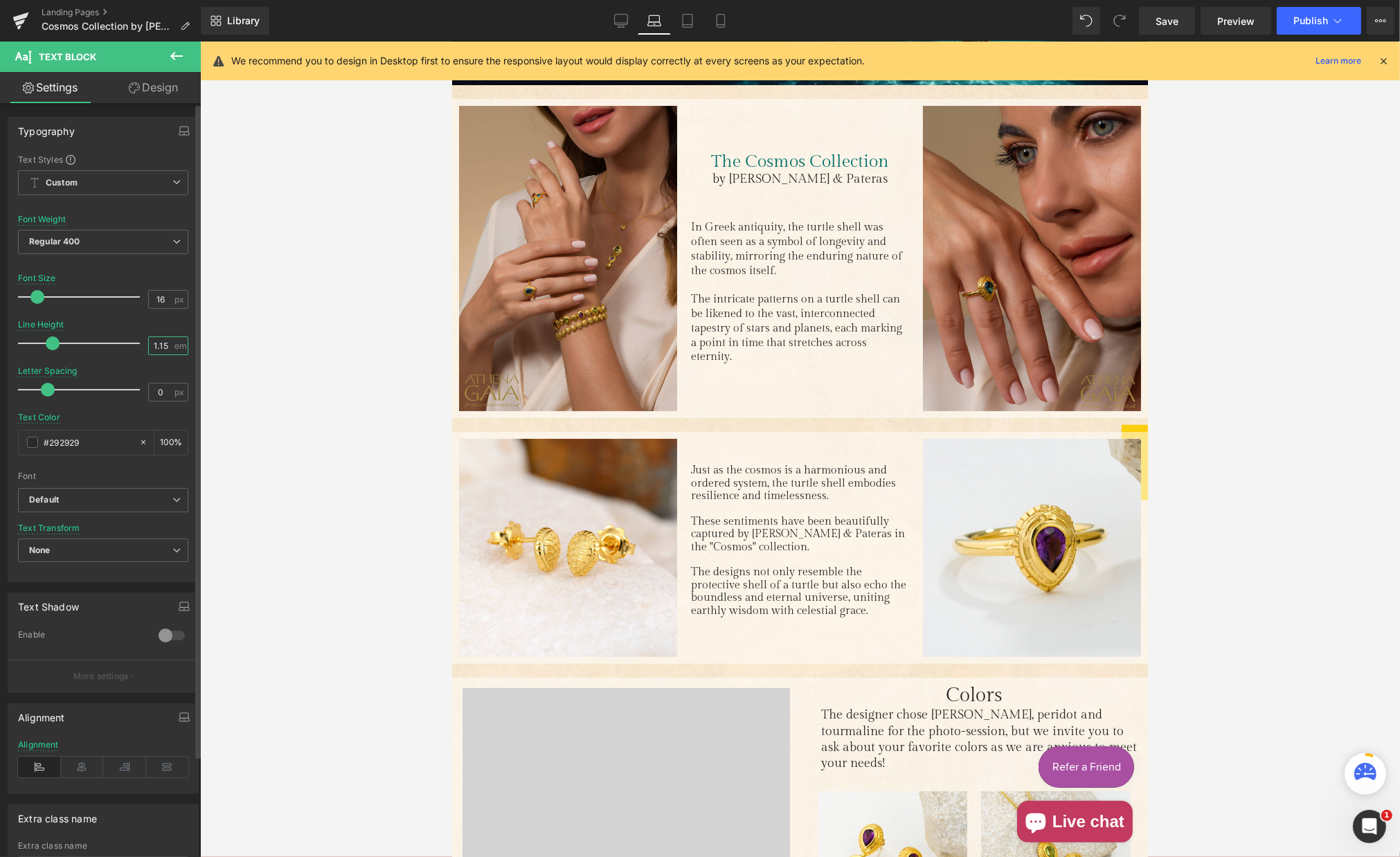
drag, startPoint x: 154, startPoint y: 343, endPoint x: 194, endPoint y: 347, distance: 40.2
click at [163, 344] on input "1.15" at bounding box center [161, 346] width 24 height 17
type input "1.3"
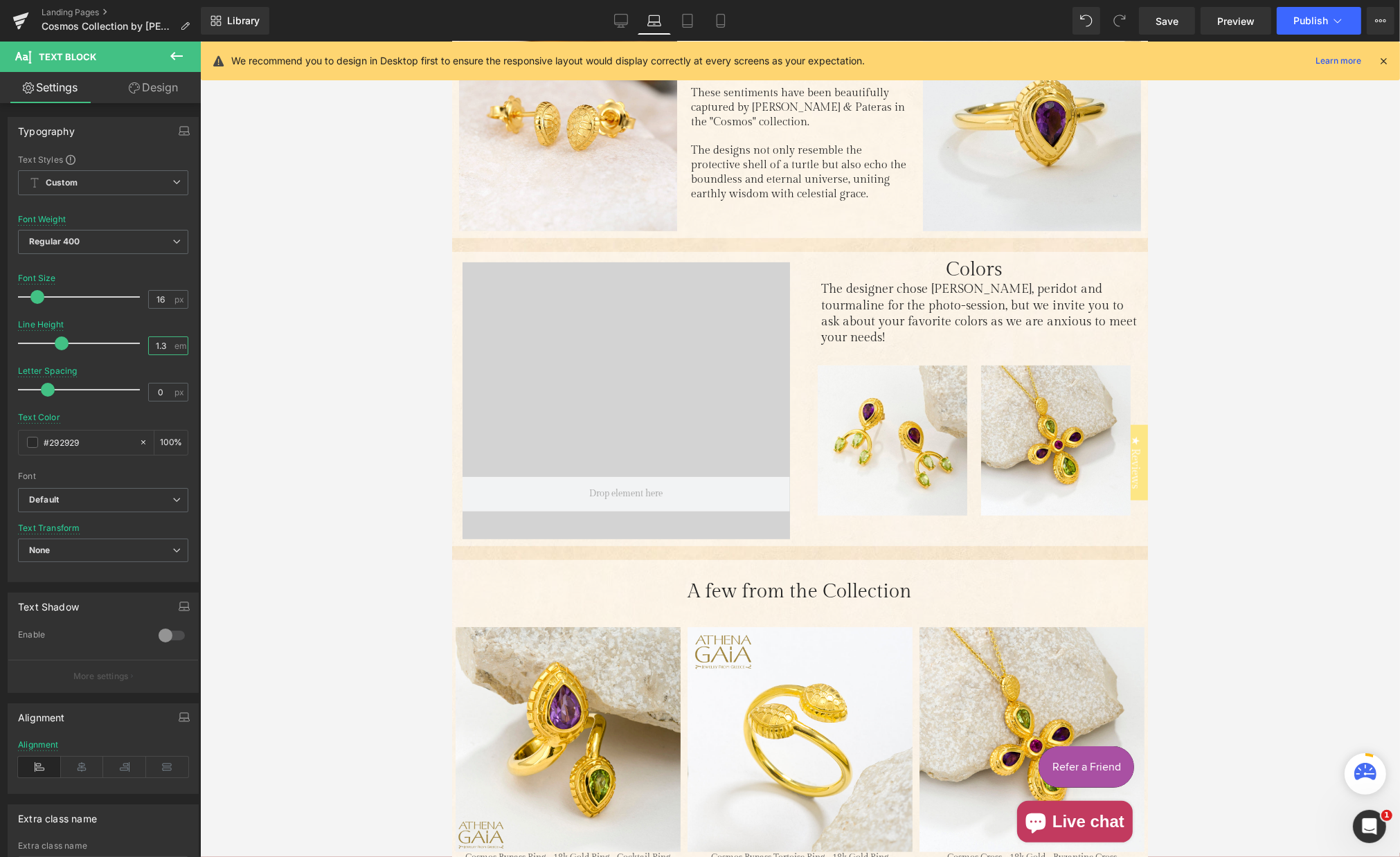
scroll to position [718, 0]
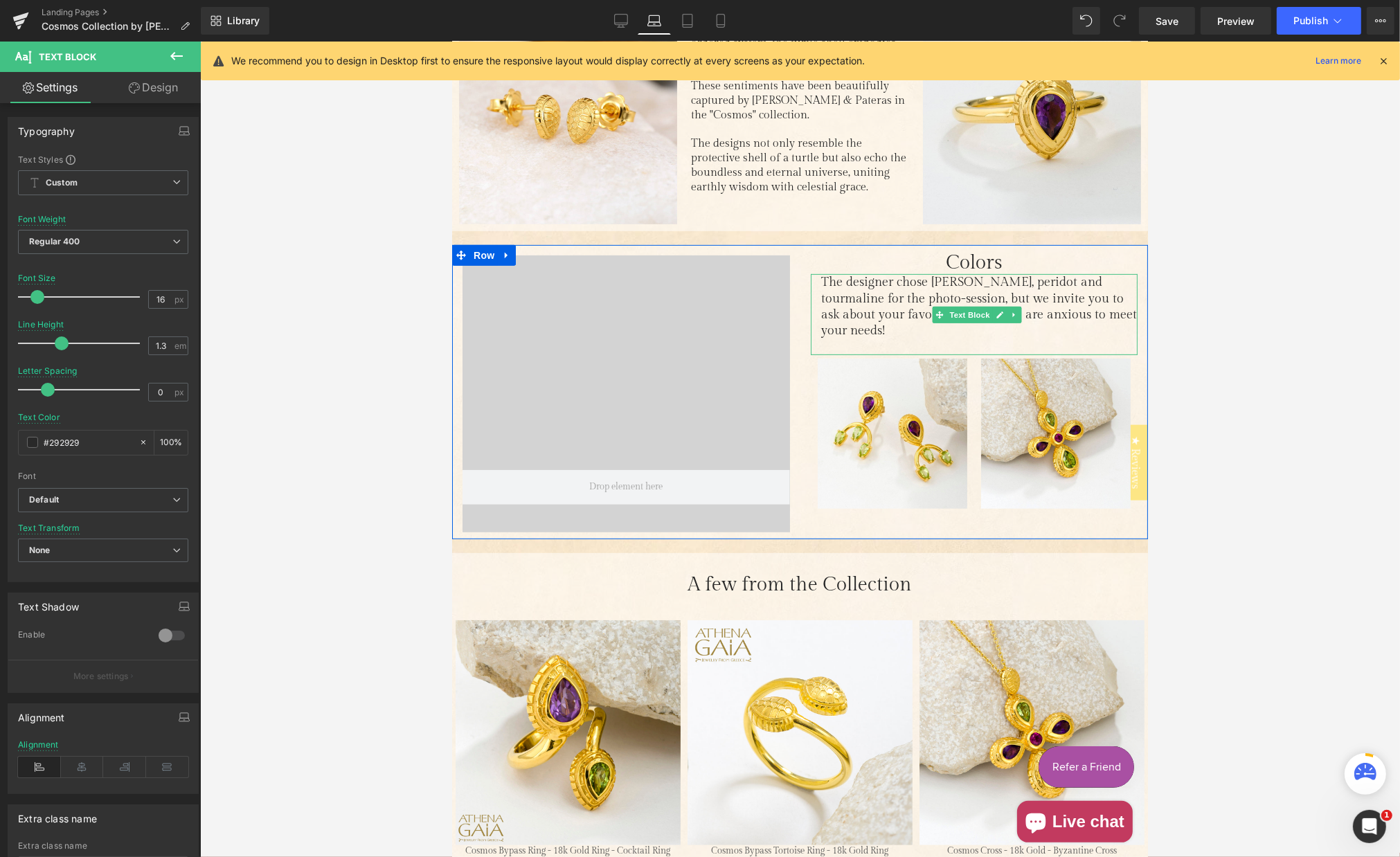
click at [854, 304] on span "The designer chose [PERSON_NAME], peridot and tourmaline for the photo-session,…" at bounding box center [979, 306] width 316 height 63
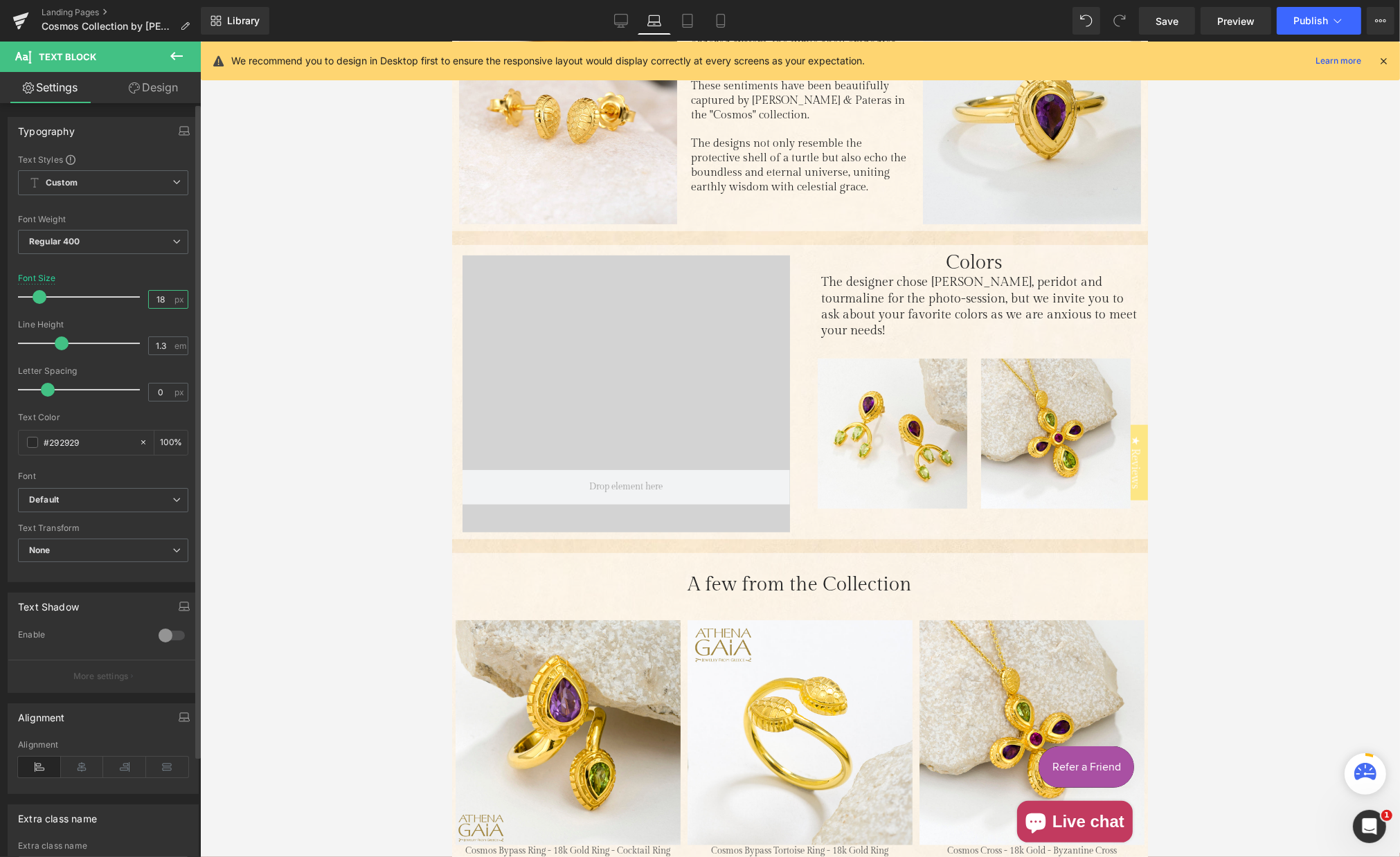
drag, startPoint x: 153, startPoint y: 296, endPoint x: 187, endPoint y: 301, distance: 34.4
click at [164, 297] on input "18" at bounding box center [161, 299] width 24 height 17
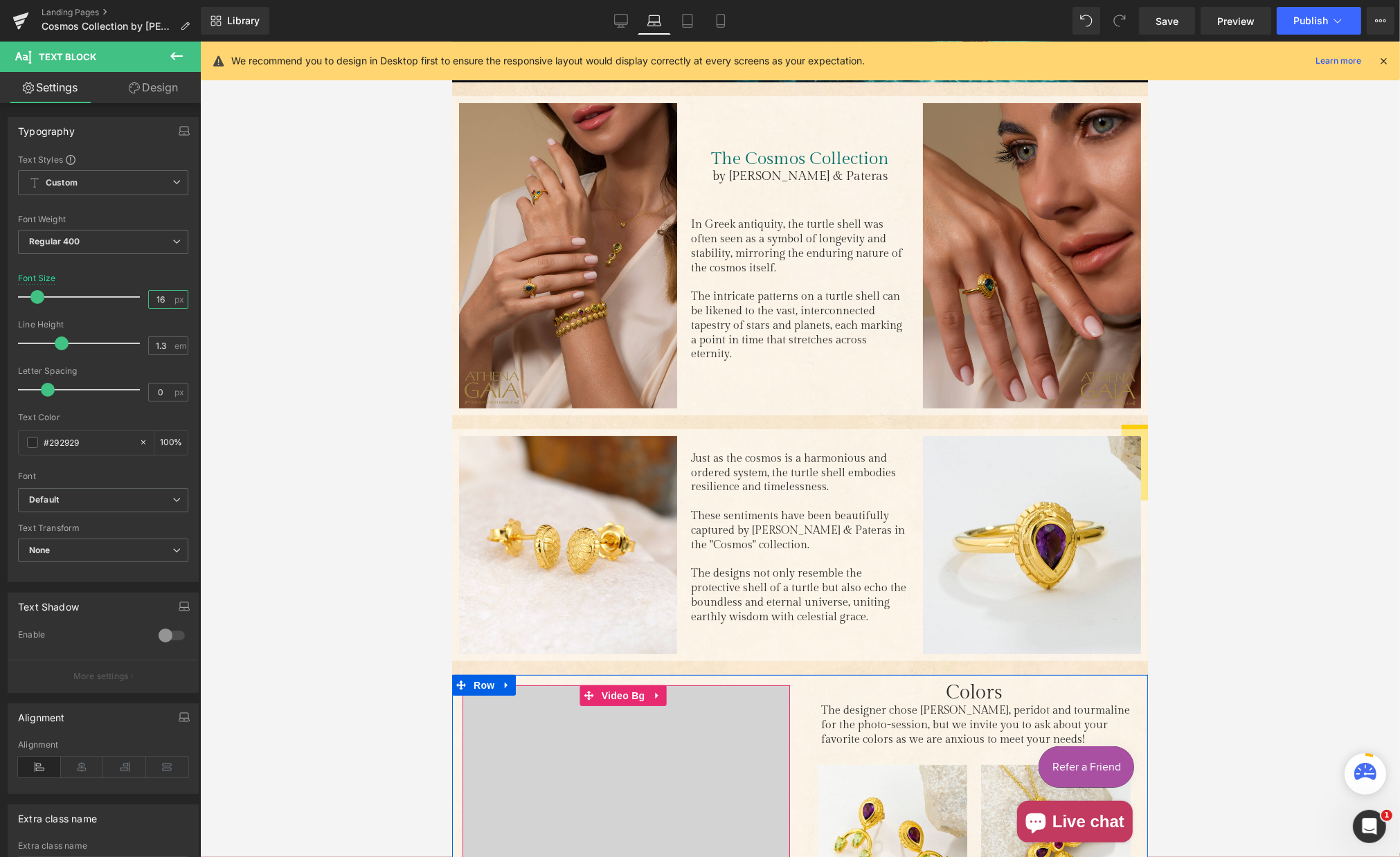
scroll to position [263, 0]
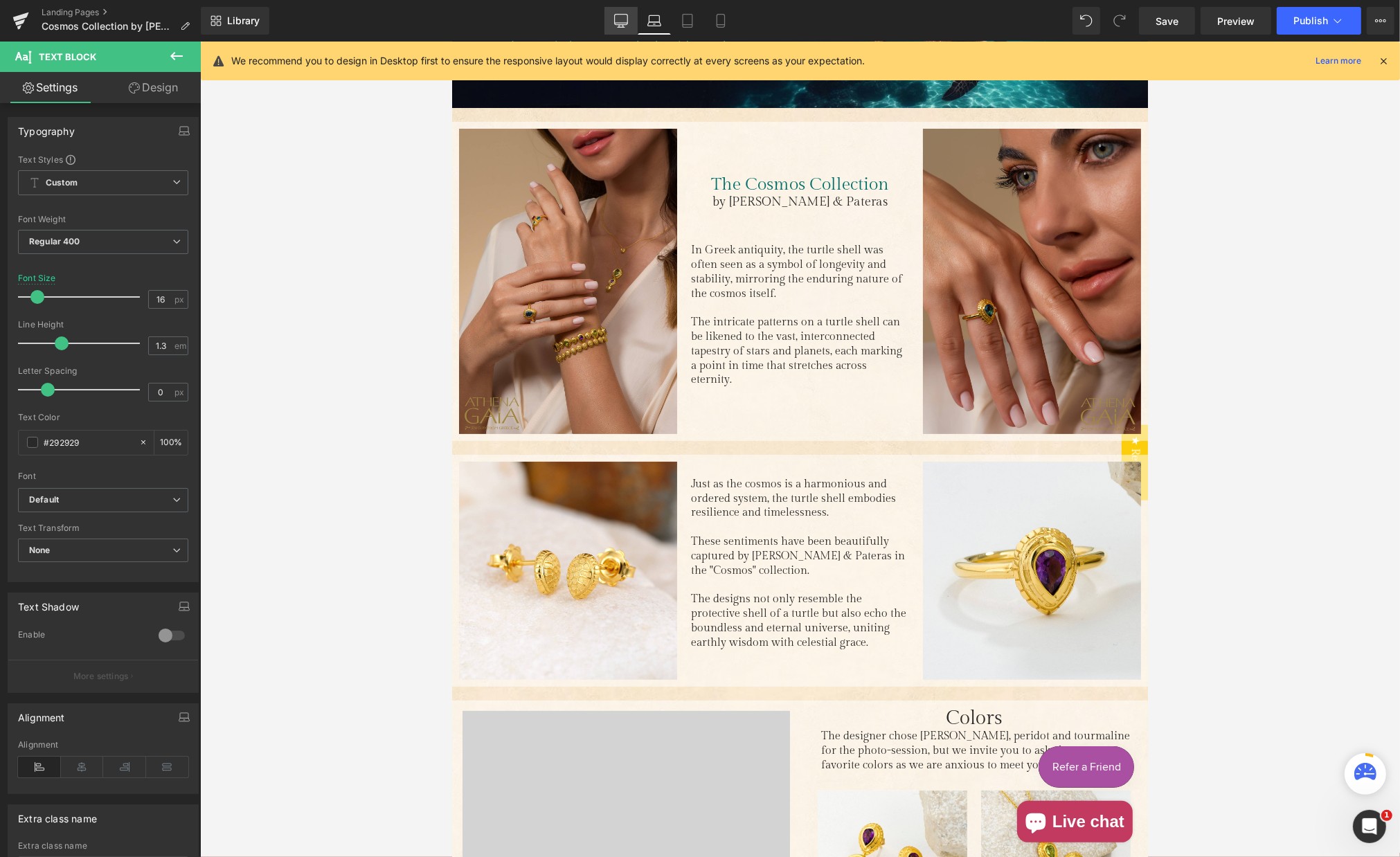
click at [628, 16] on icon at bounding box center [621, 21] width 14 height 14
type input "18"
type input "100"
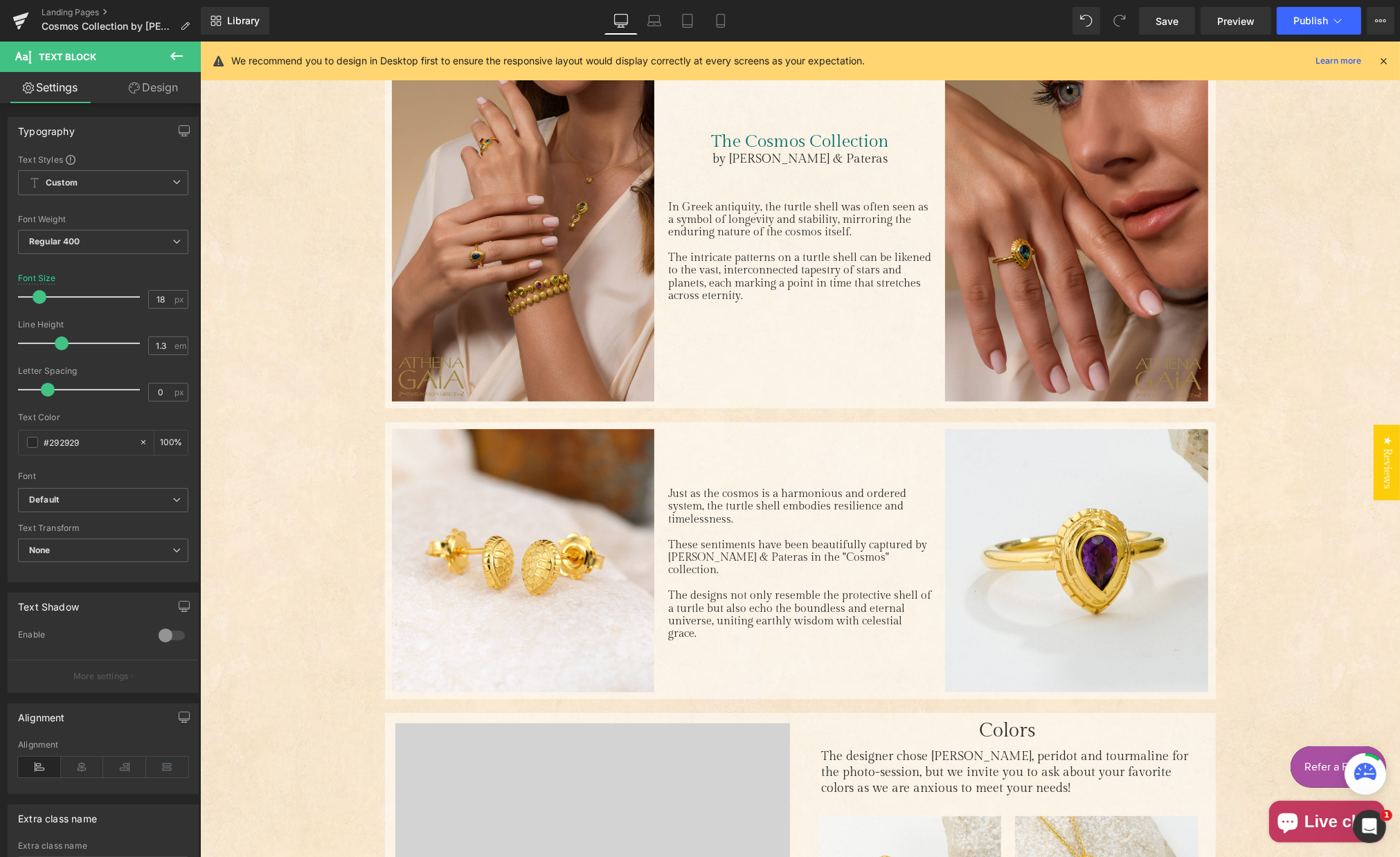
scroll to position [435, 0]
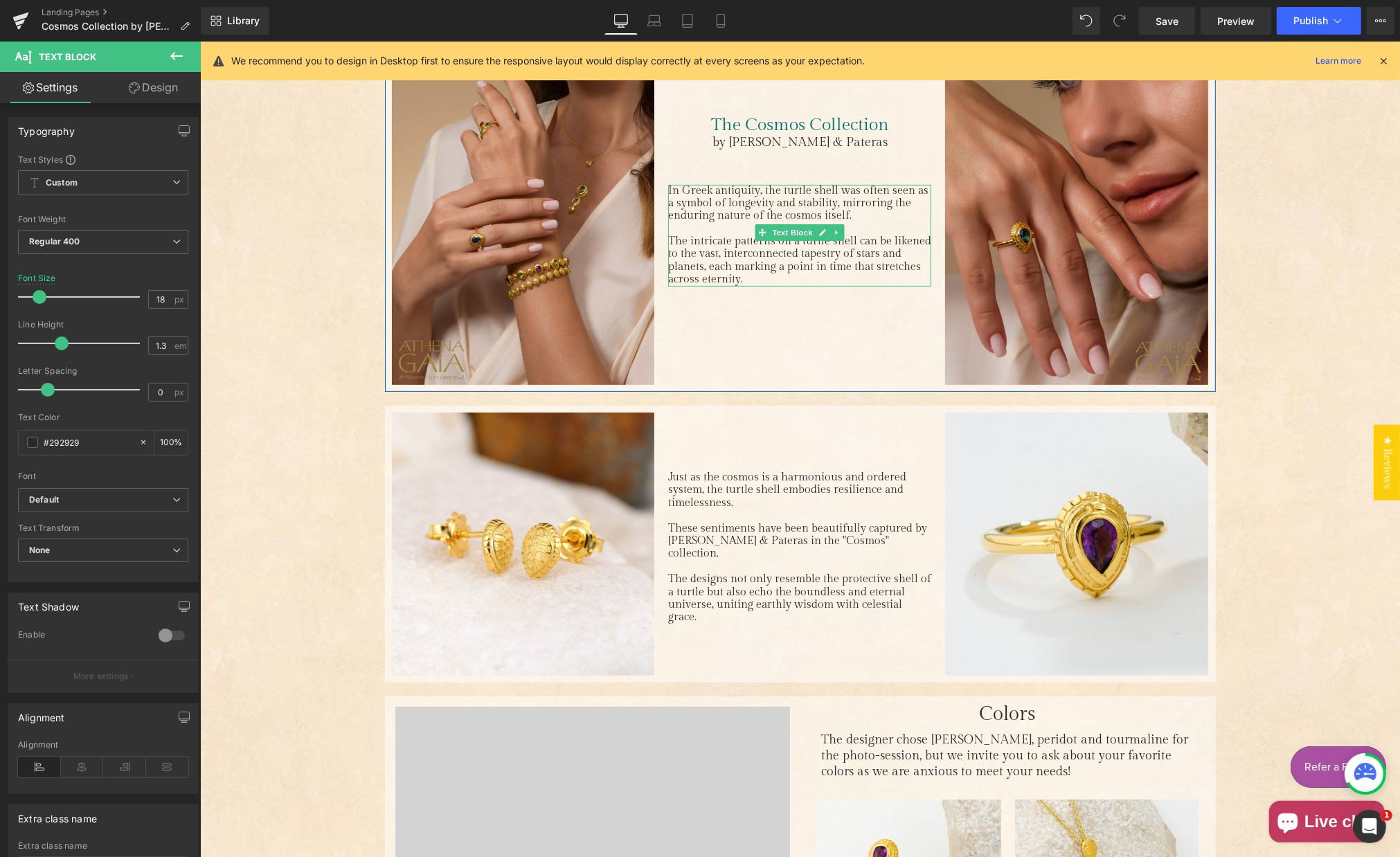
click at [708, 201] on p "In Greek antiquity, the turtle shell was often seen as a symbol of longevity an…" at bounding box center [799, 204] width 263 height 38
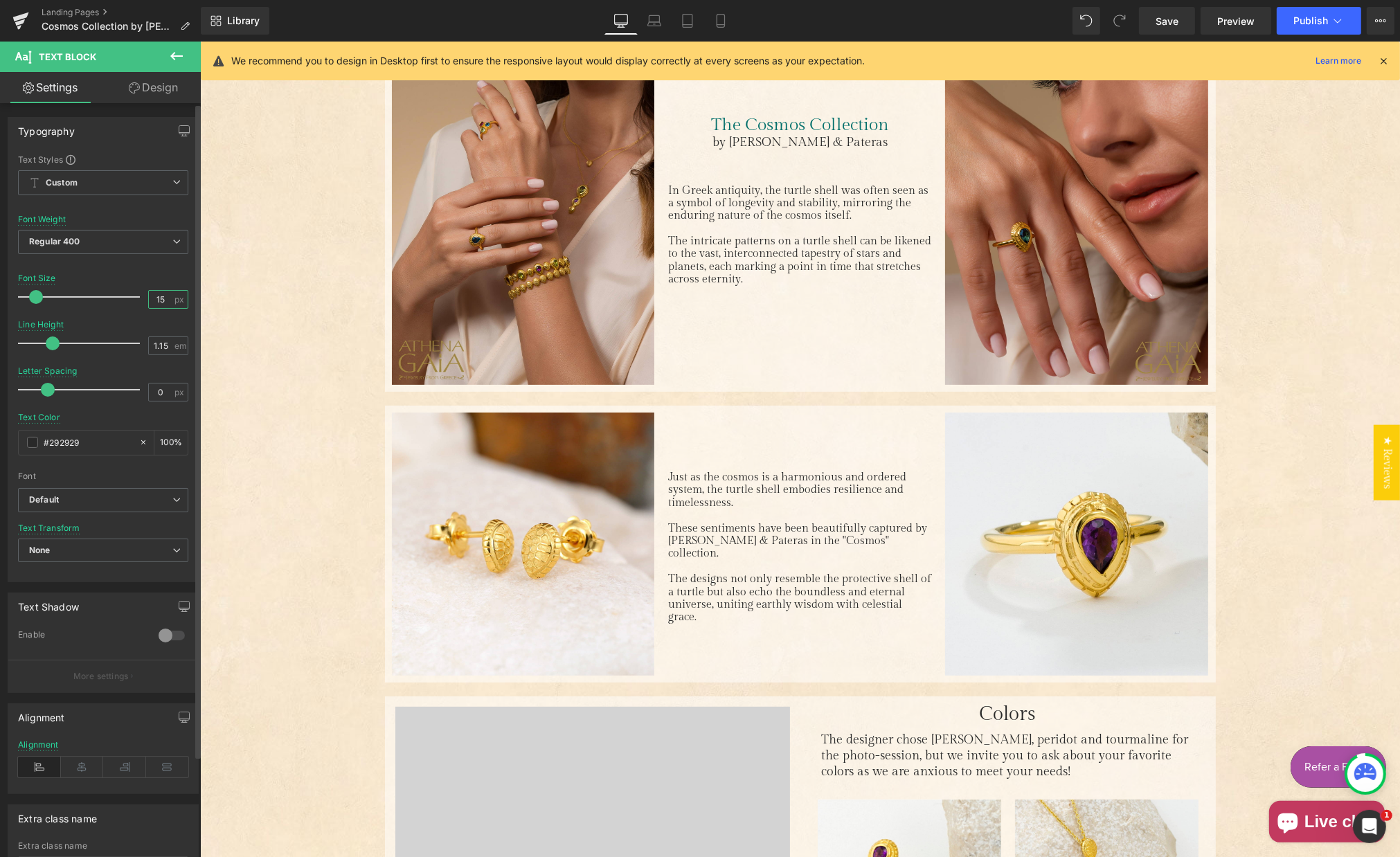
drag, startPoint x: 155, startPoint y: 297, endPoint x: 187, endPoint y: 307, distance: 33.5
click at [164, 299] on input "15" at bounding box center [161, 299] width 24 height 17
type input "16"
drag, startPoint x: 156, startPoint y: 342, endPoint x: 173, endPoint y: 344, distance: 17.1
click at [167, 344] on input "1.15" at bounding box center [161, 346] width 24 height 17
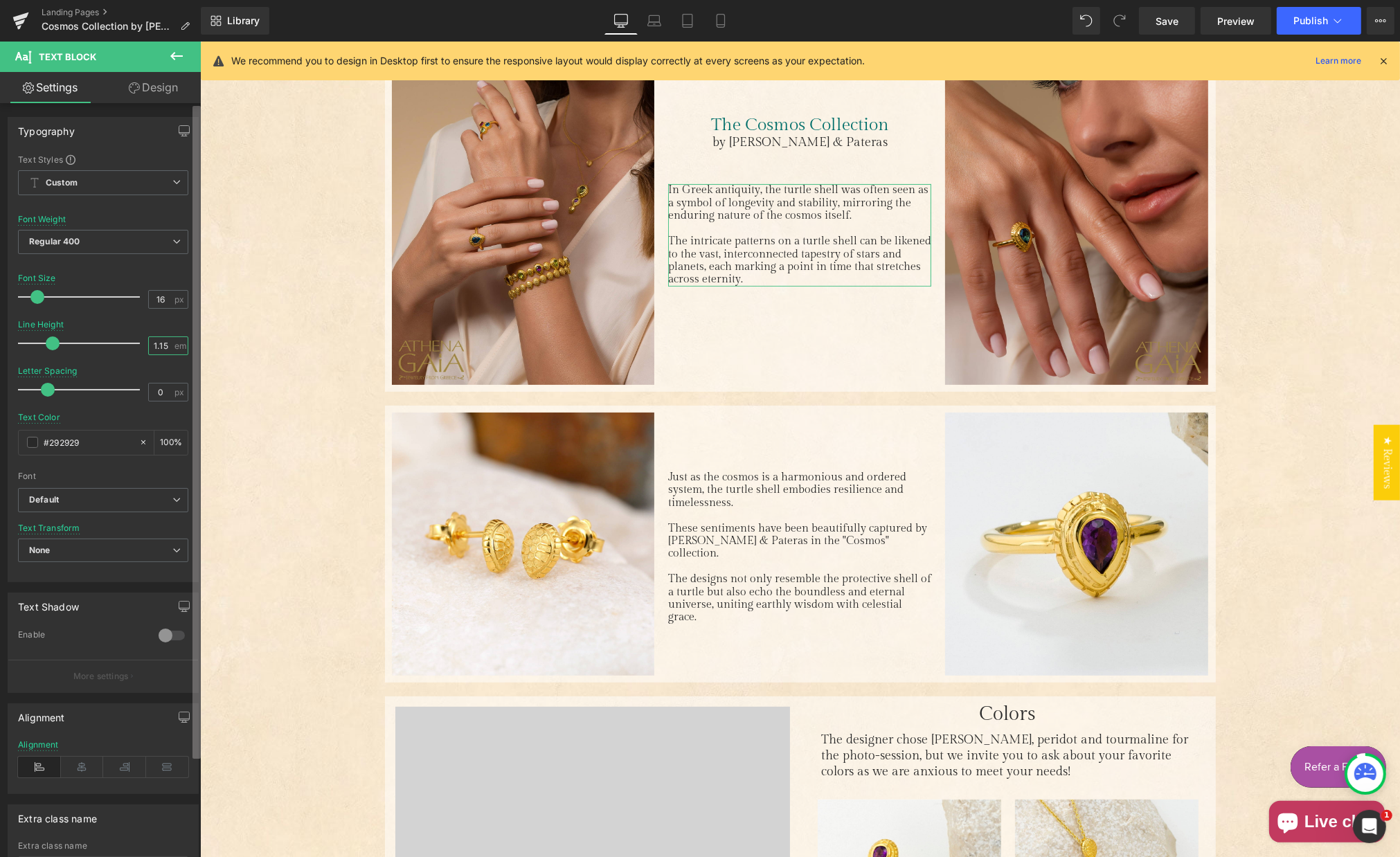
drag, startPoint x: 154, startPoint y: 342, endPoint x: 195, endPoint y: 346, distance: 41.2
click at [169, 345] on div "1.15 em" at bounding box center [168, 346] width 40 height 19
type input "1.3"
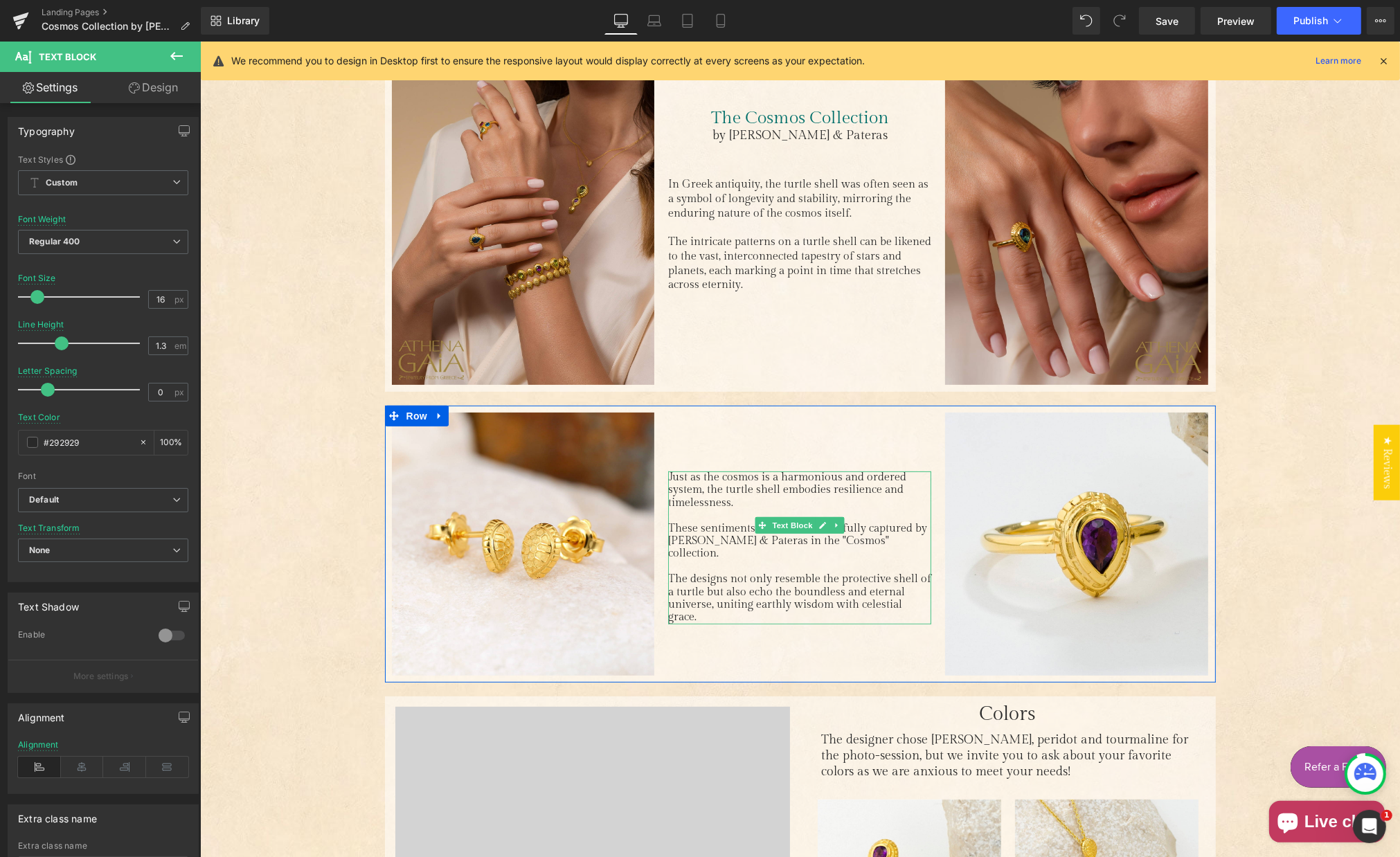
click at [709, 505] on span "Just as the cosmos is a harmonious and ordered system, the turtle shell embodie…" at bounding box center [786, 490] width 238 height 39
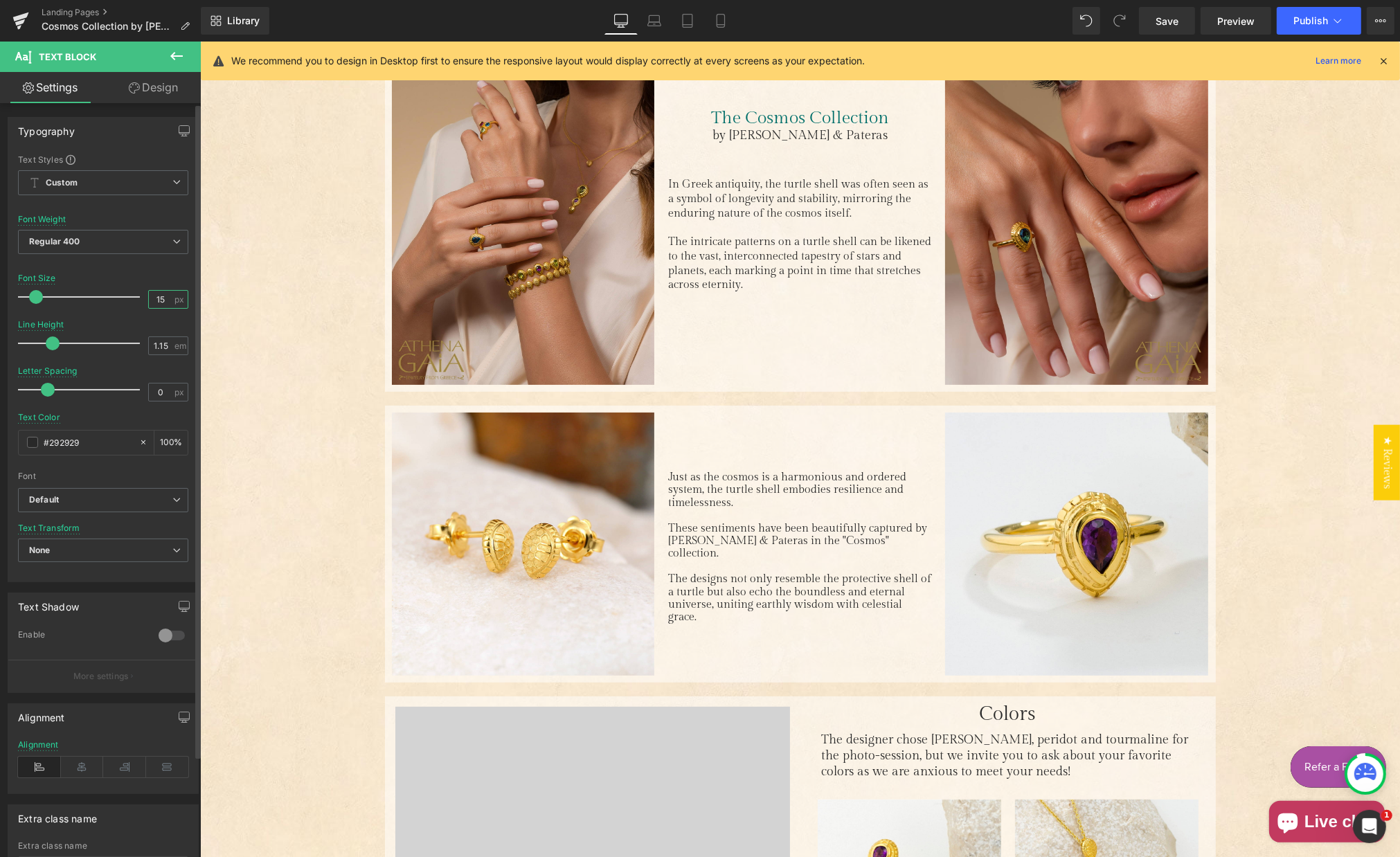
click at [160, 299] on input "15" at bounding box center [161, 299] width 24 height 17
type input "16"
drag, startPoint x: 154, startPoint y: 342, endPoint x: 176, endPoint y: 344, distance: 22.1
click at [165, 343] on input "1.15" at bounding box center [161, 346] width 24 height 17
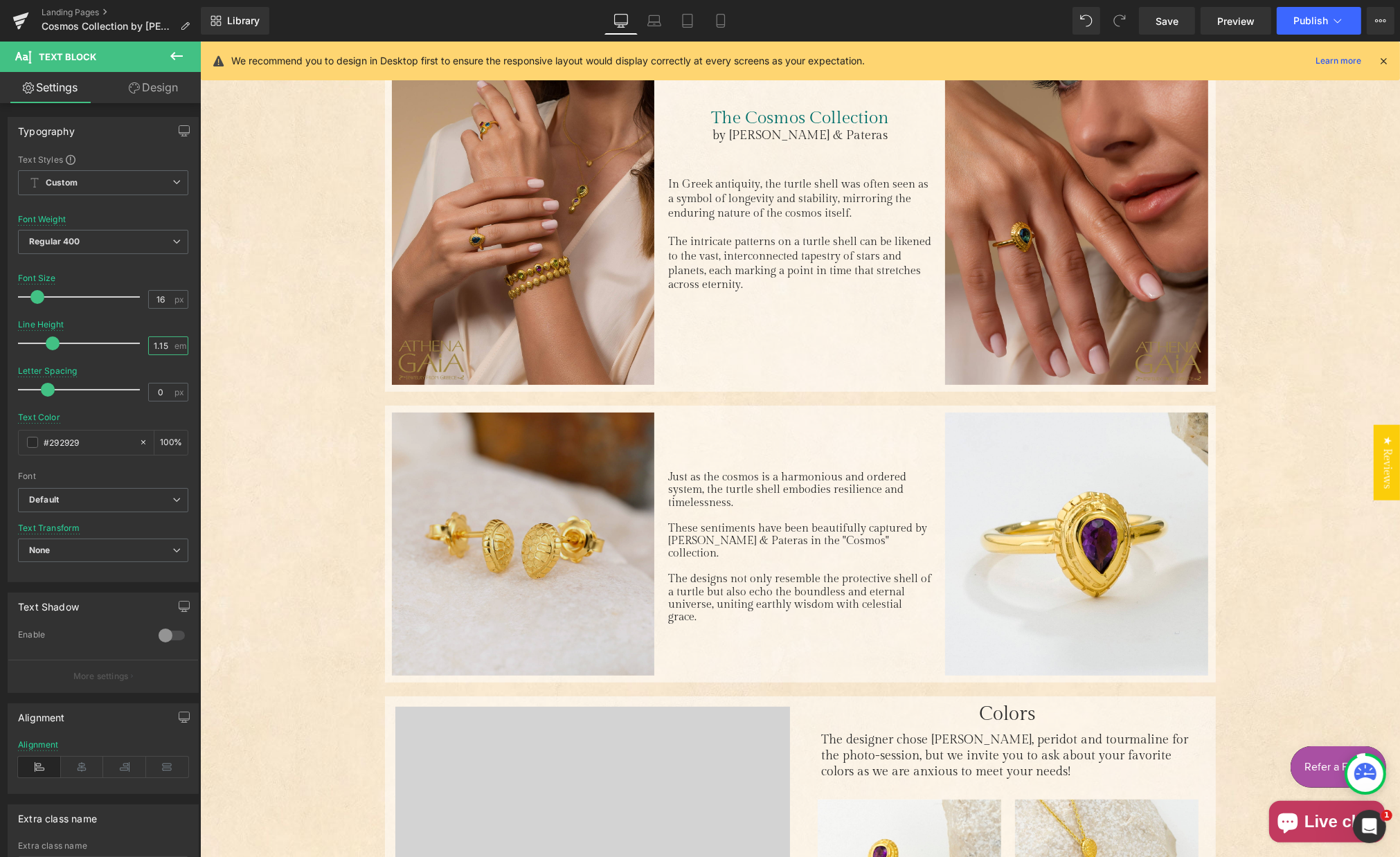
type input "1.3"
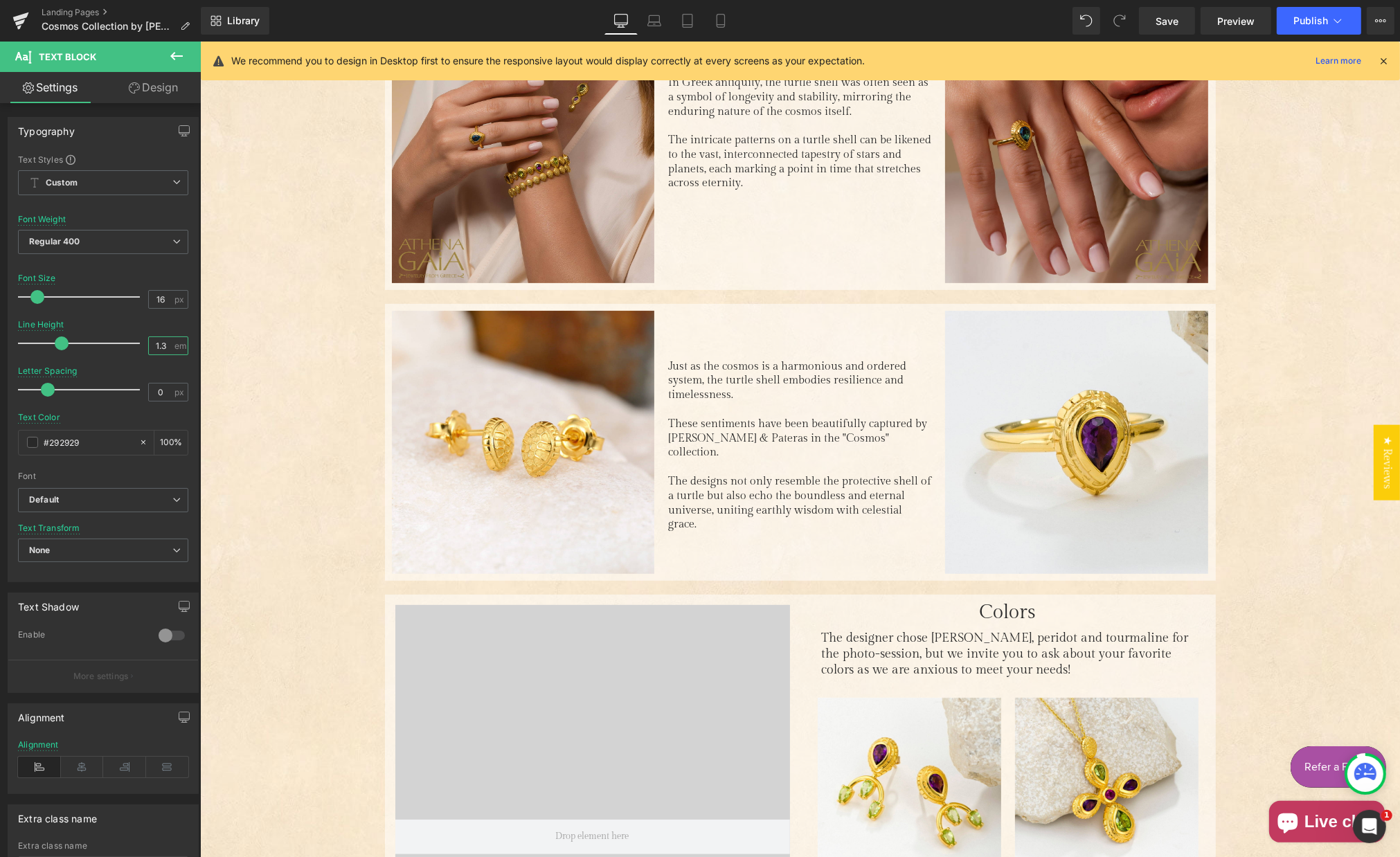
scroll to position [601, 0]
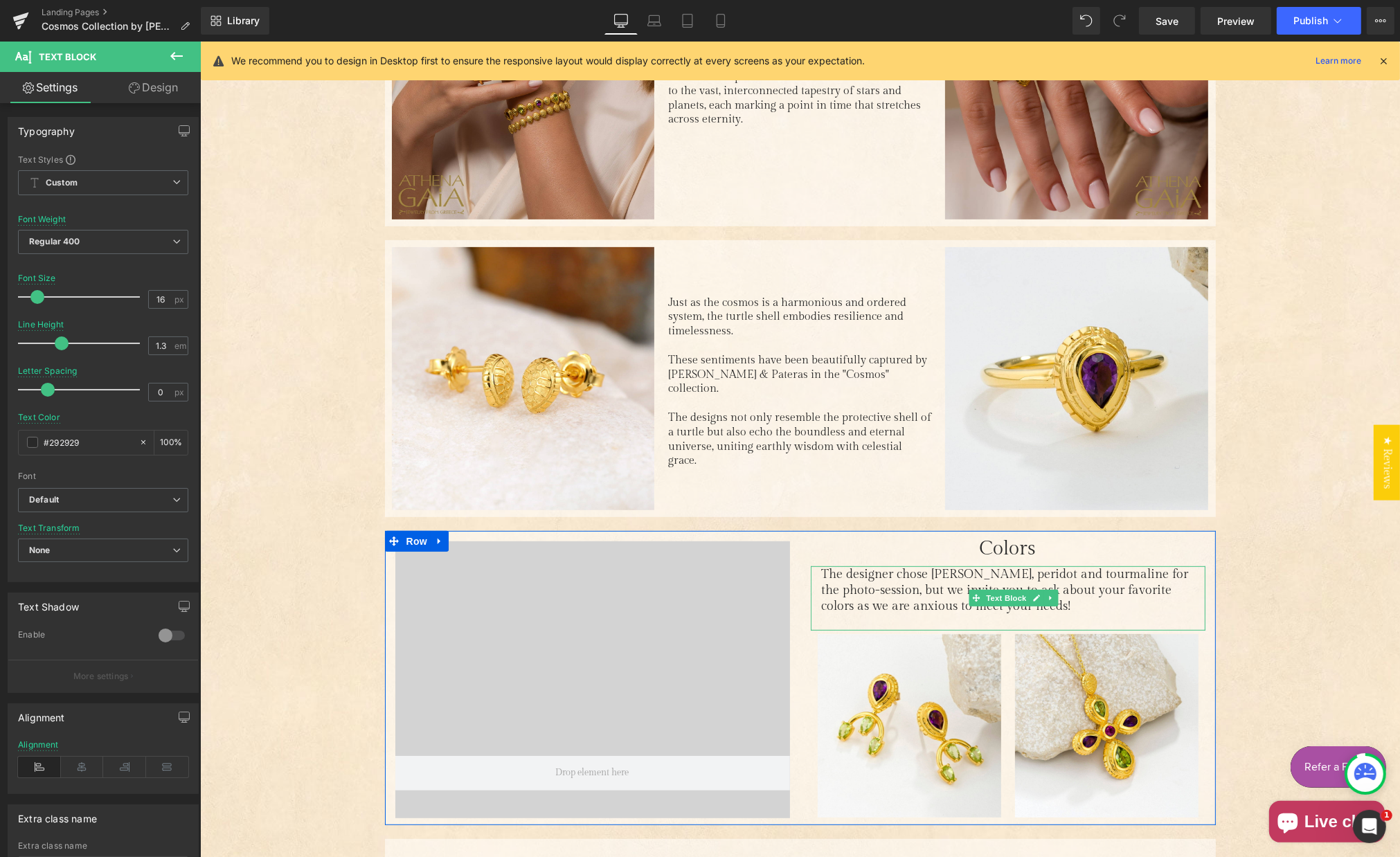
click at [836, 577] on span "The designer chose [PERSON_NAME], peridot and tourmaline for the photo-session,…" at bounding box center [1005, 590] width 367 height 47
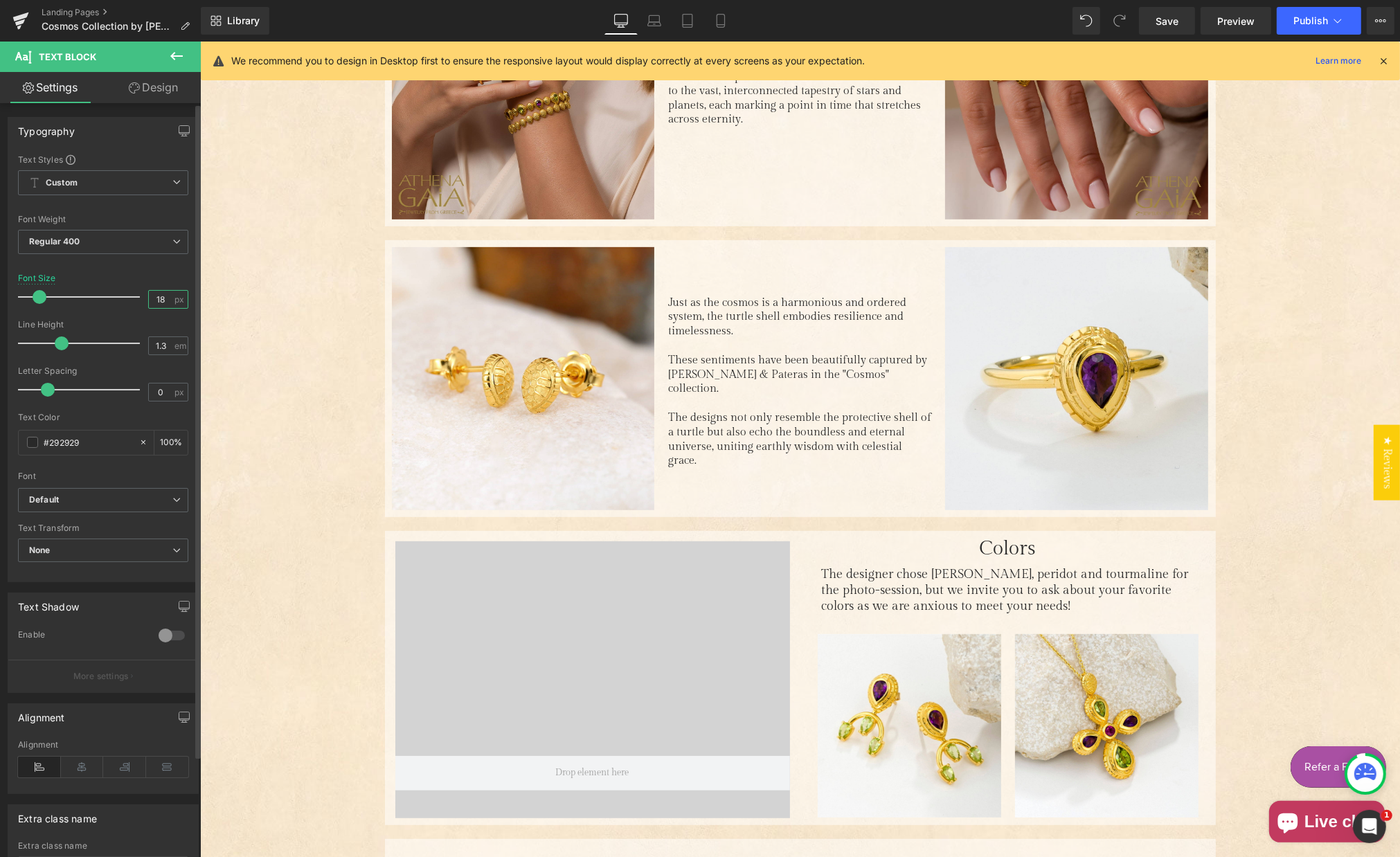
drag, startPoint x: 157, startPoint y: 299, endPoint x: 182, endPoint y: 304, distance: 25.5
click at [161, 299] on input "18" at bounding box center [161, 299] width 24 height 17
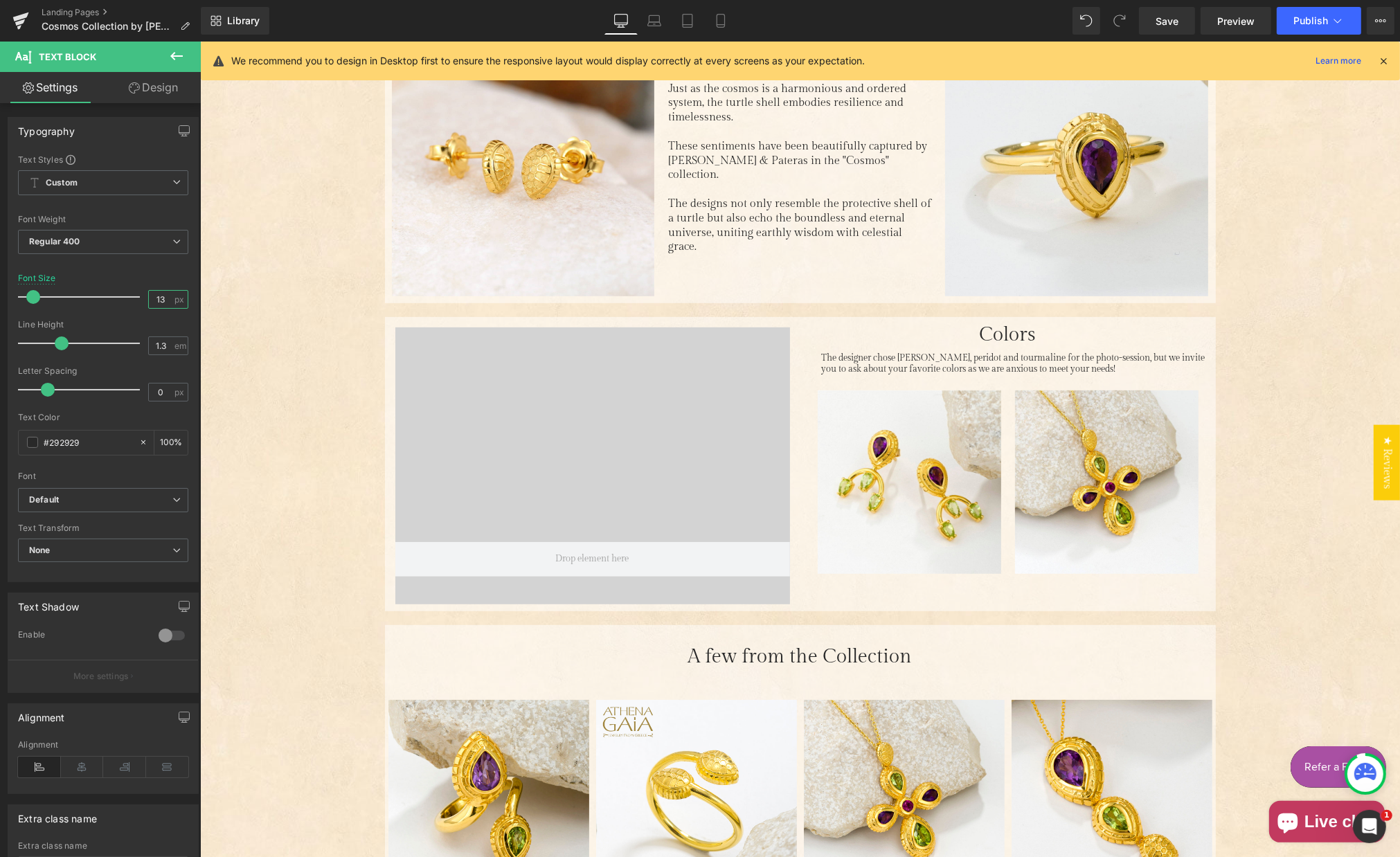
scroll to position [809, 0]
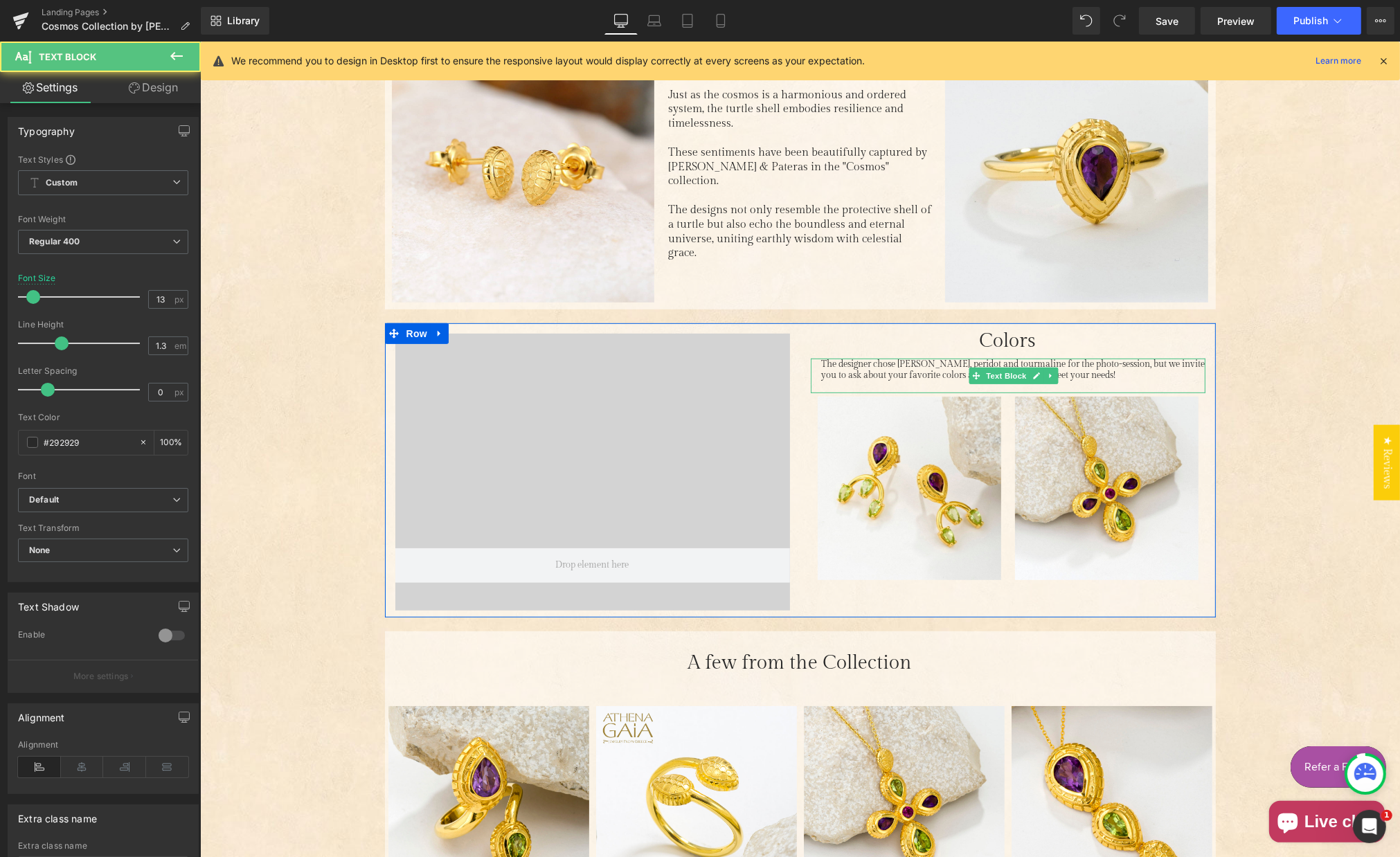
click at [858, 359] on span "The designer chose [PERSON_NAME], peridot and tourmaline for the photo-session,…" at bounding box center [1014, 370] width 384 height 23
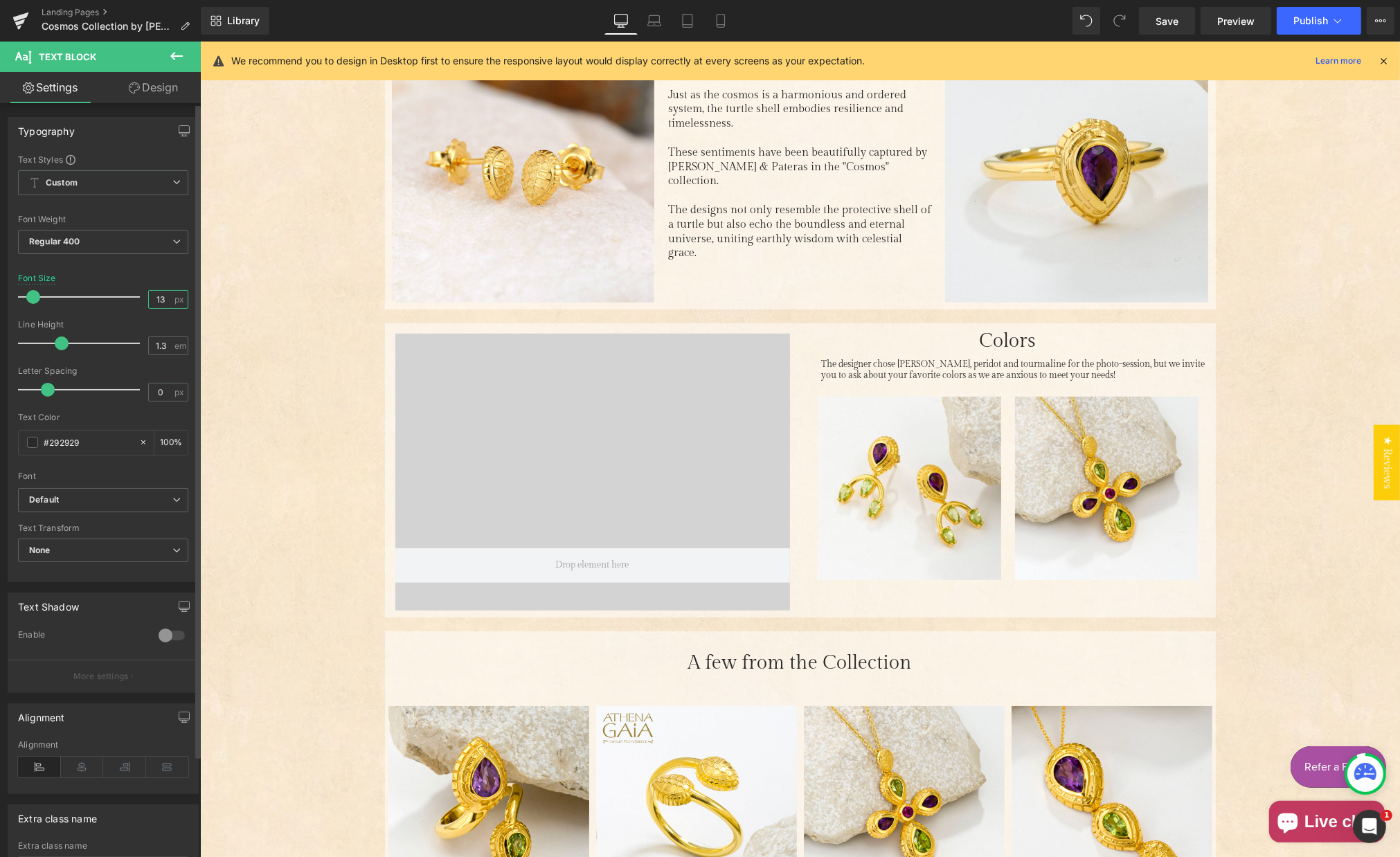
drag, startPoint x: 157, startPoint y: 295, endPoint x: 170, endPoint y: 298, distance: 13.3
click at [163, 297] on input "13" at bounding box center [161, 299] width 24 height 17
type input "16"
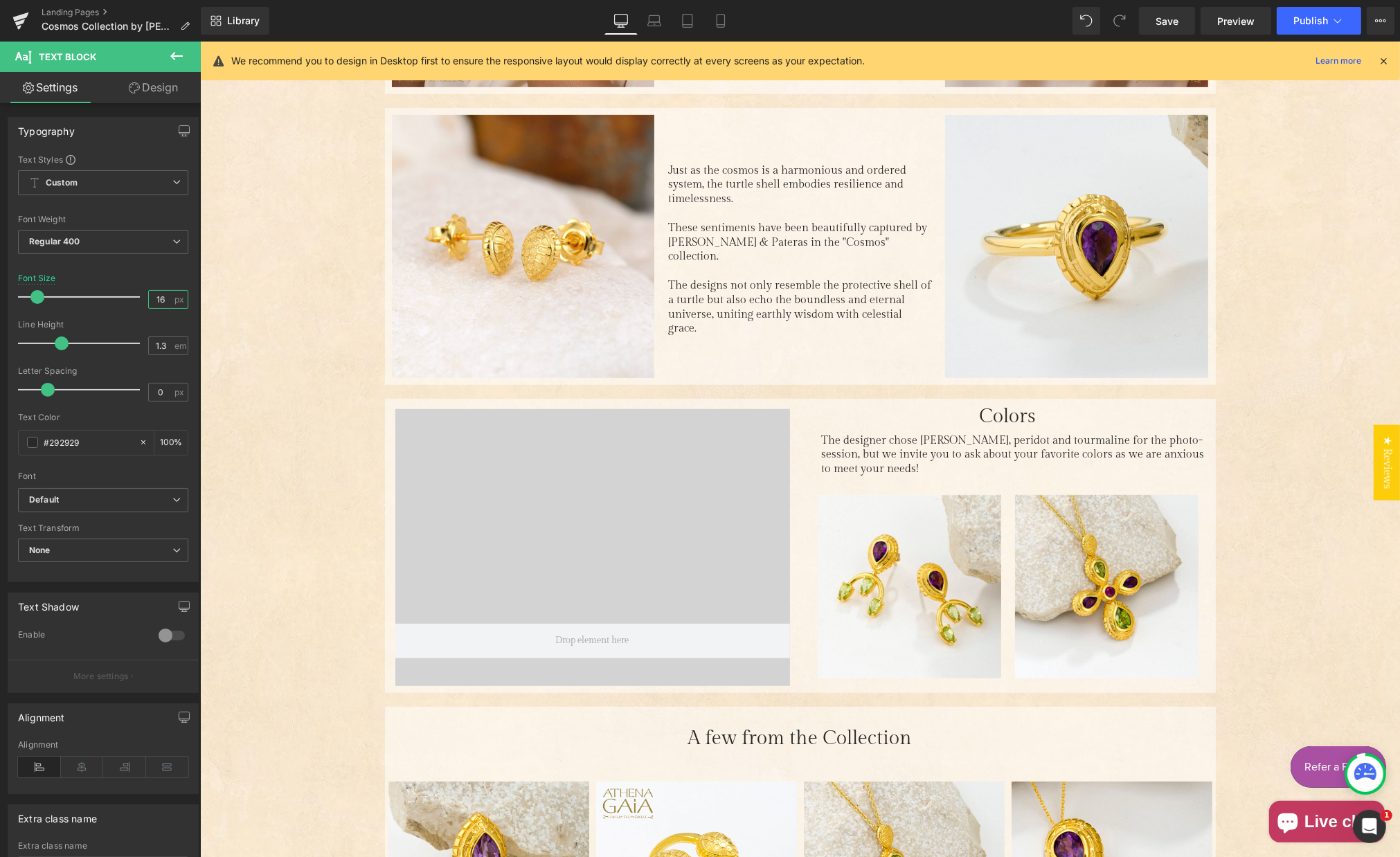
scroll to position [722, 0]
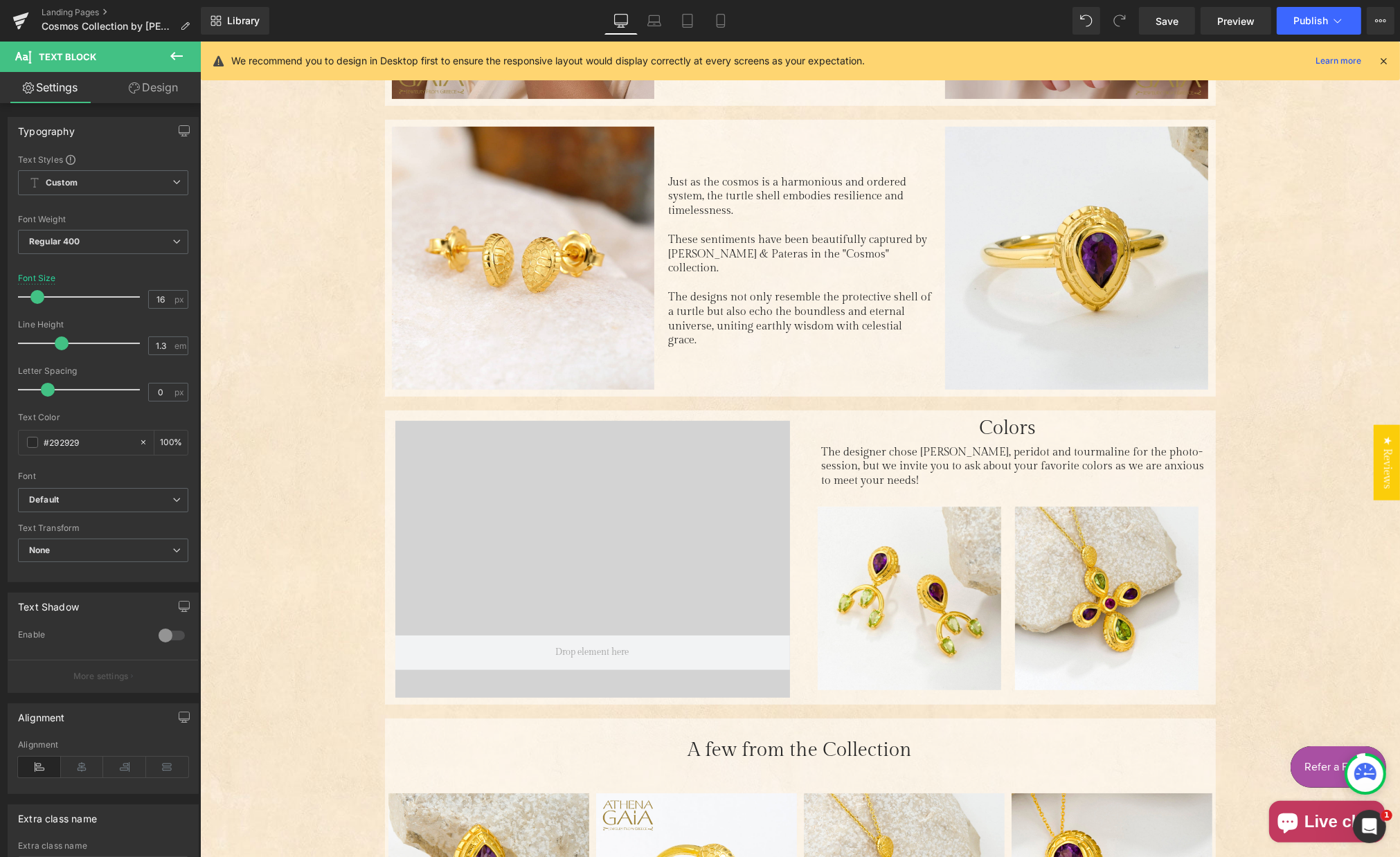
click at [782, 291] on span "The designs not only resemble the protective shell of a turtle but also echo th…" at bounding box center [799, 318] width 263 height 56
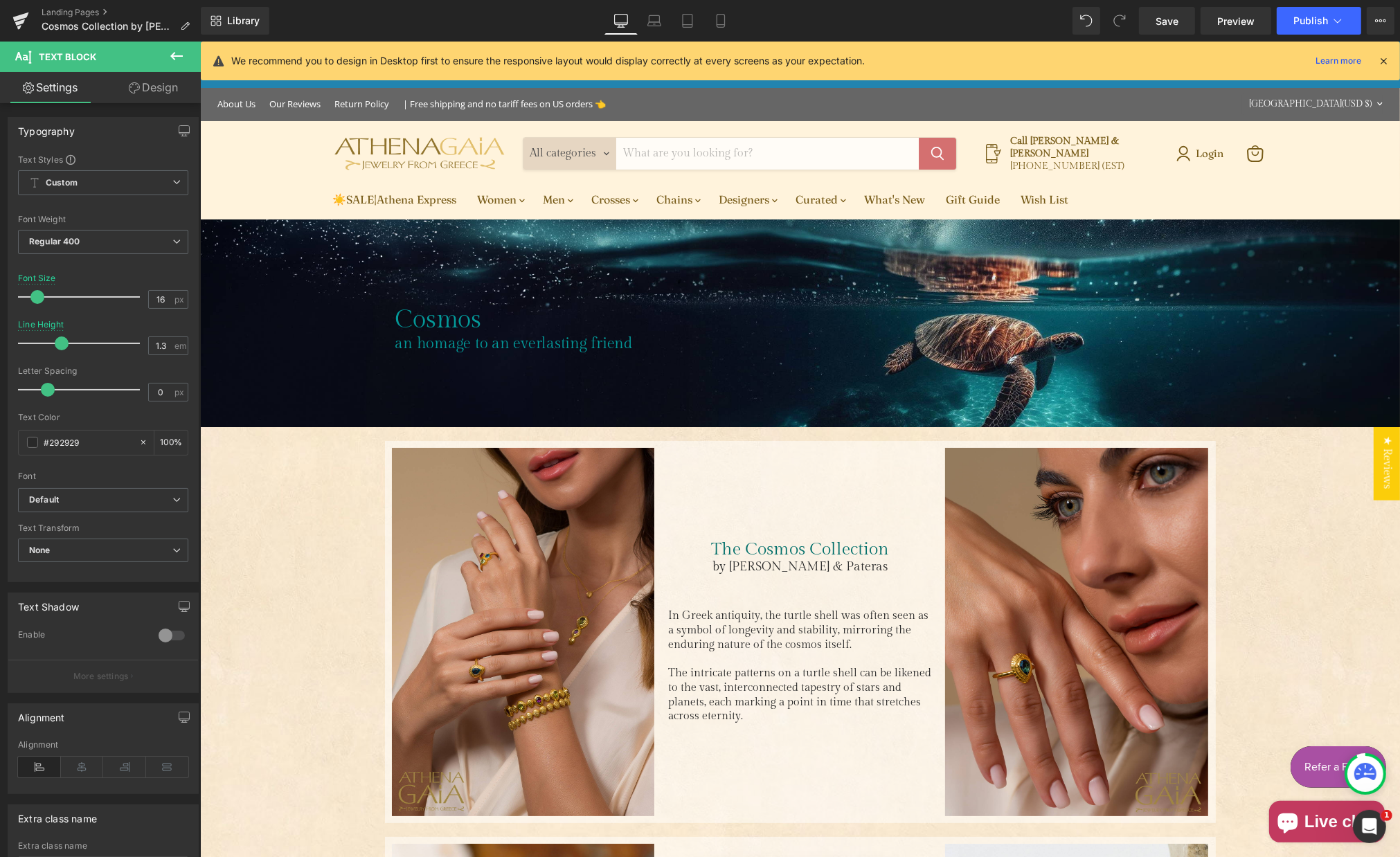
scroll to position [0, 0]
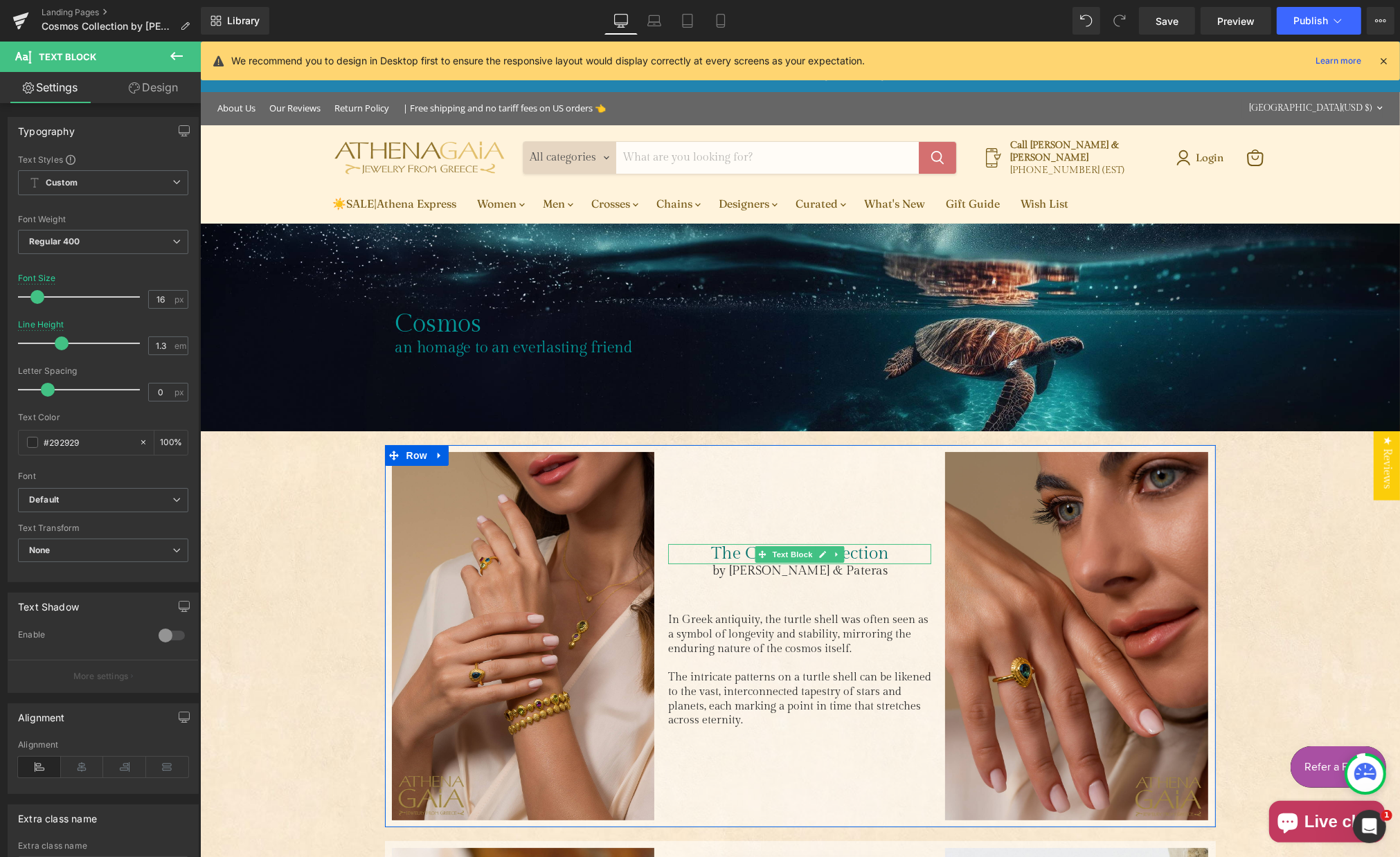
drag, startPoint x: 709, startPoint y: 546, endPoint x: 715, endPoint y: 553, distance: 9.2
click at [708, 546] on p "The Cosmos Collection" at bounding box center [799, 554] width 263 height 20
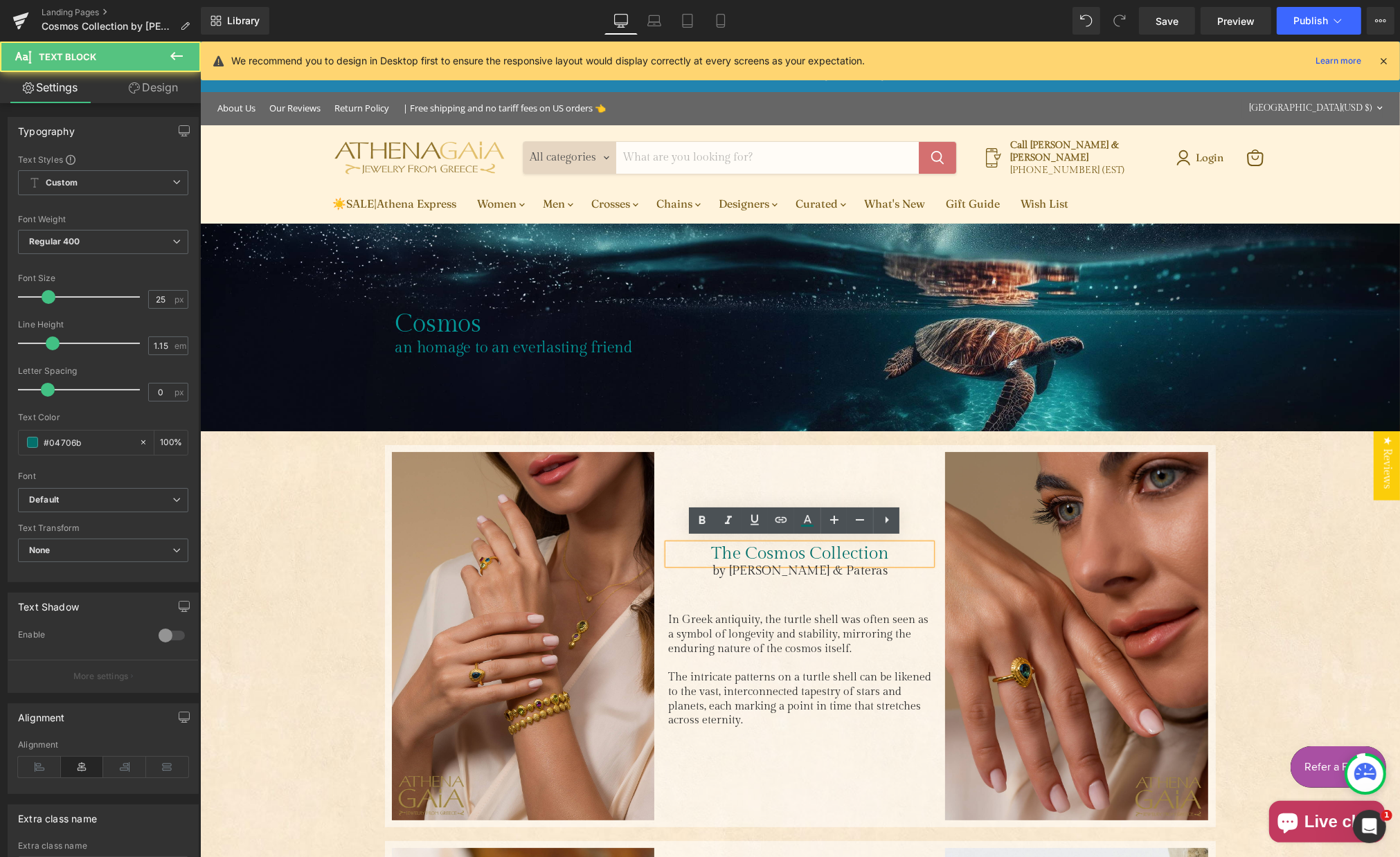
click at [715, 547] on p "The Cosmos Collection" at bounding box center [799, 554] width 263 height 20
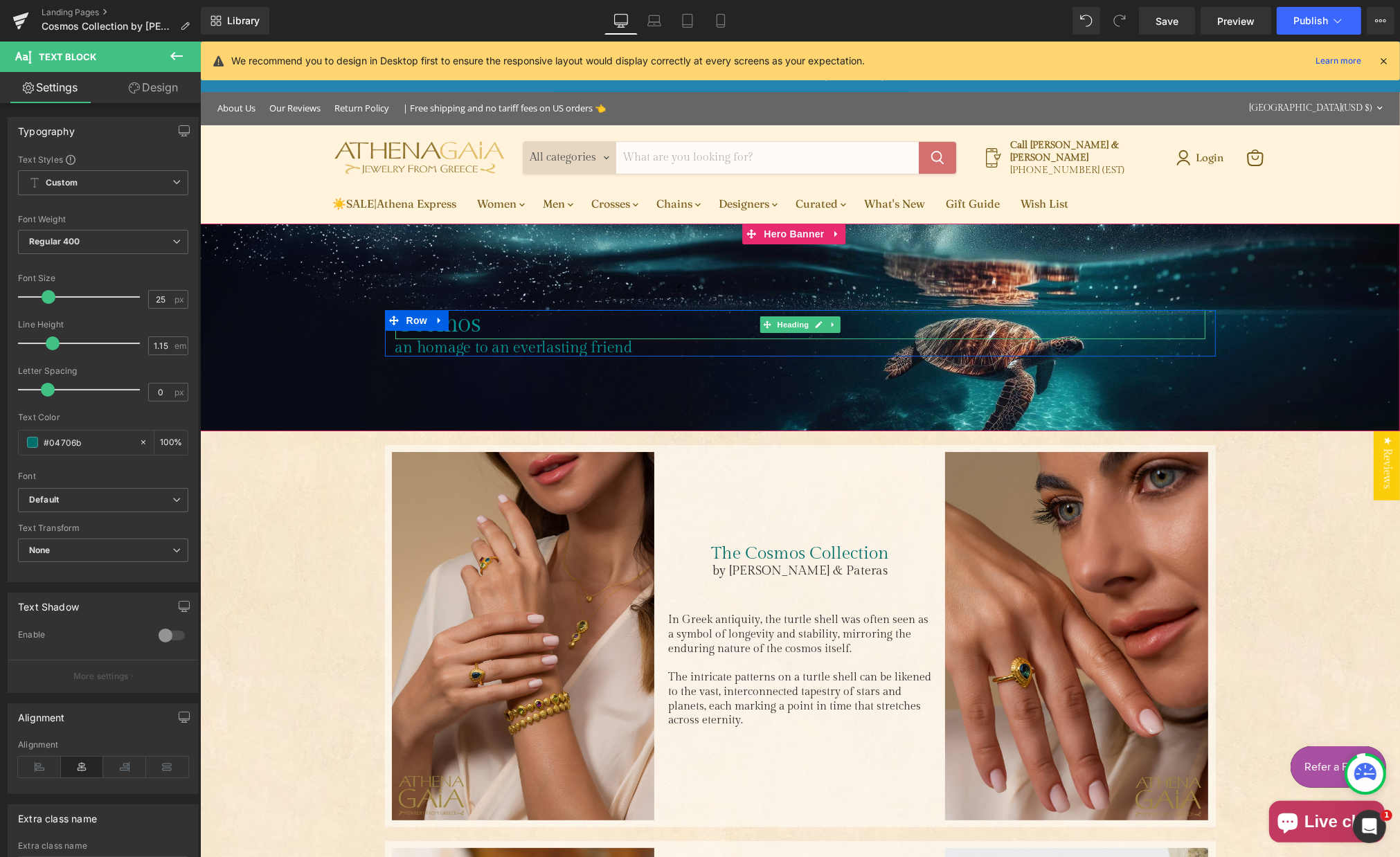
click at [466, 323] on h1 "Cosmos" at bounding box center [800, 324] width 811 height 28
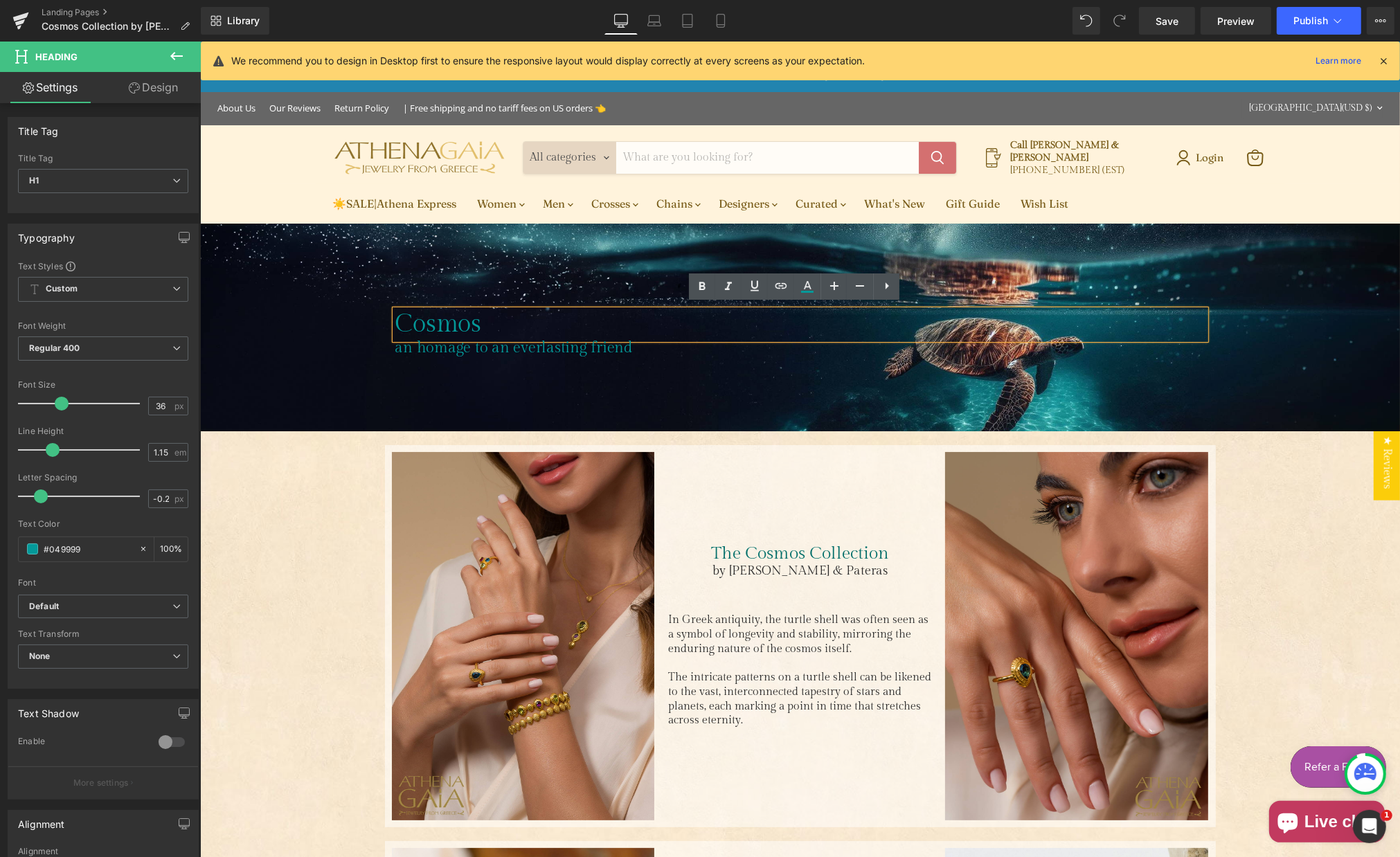
click at [507, 321] on h1 "Cosmos" at bounding box center [800, 324] width 811 height 28
drag, startPoint x: 484, startPoint y: 316, endPoint x: 496, endPoint y: 320, distance: 12.6
click at [484, 316] on h1 "Cosmos Jewelry Collection" at bounding box center [800, 324] width 811 height 28
click at [512, 319] on h1 "Cosmos Jewelry Collection" at bounding box center [800, 324] width 811 height 28
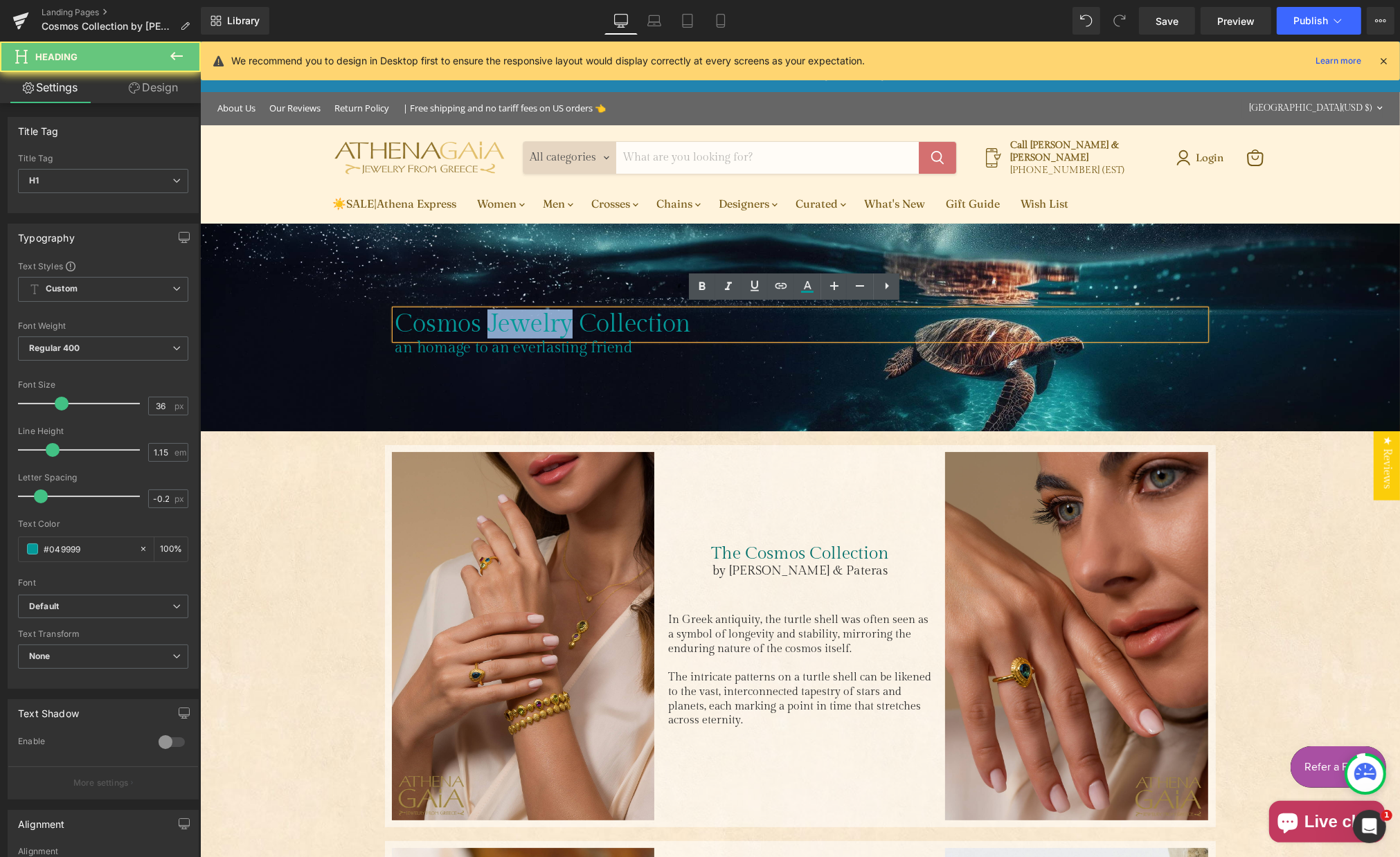
click at [512, 319] on h1 "Cosmos Jewelry Collection" at bounding box center [800, 324] width 811 height 28
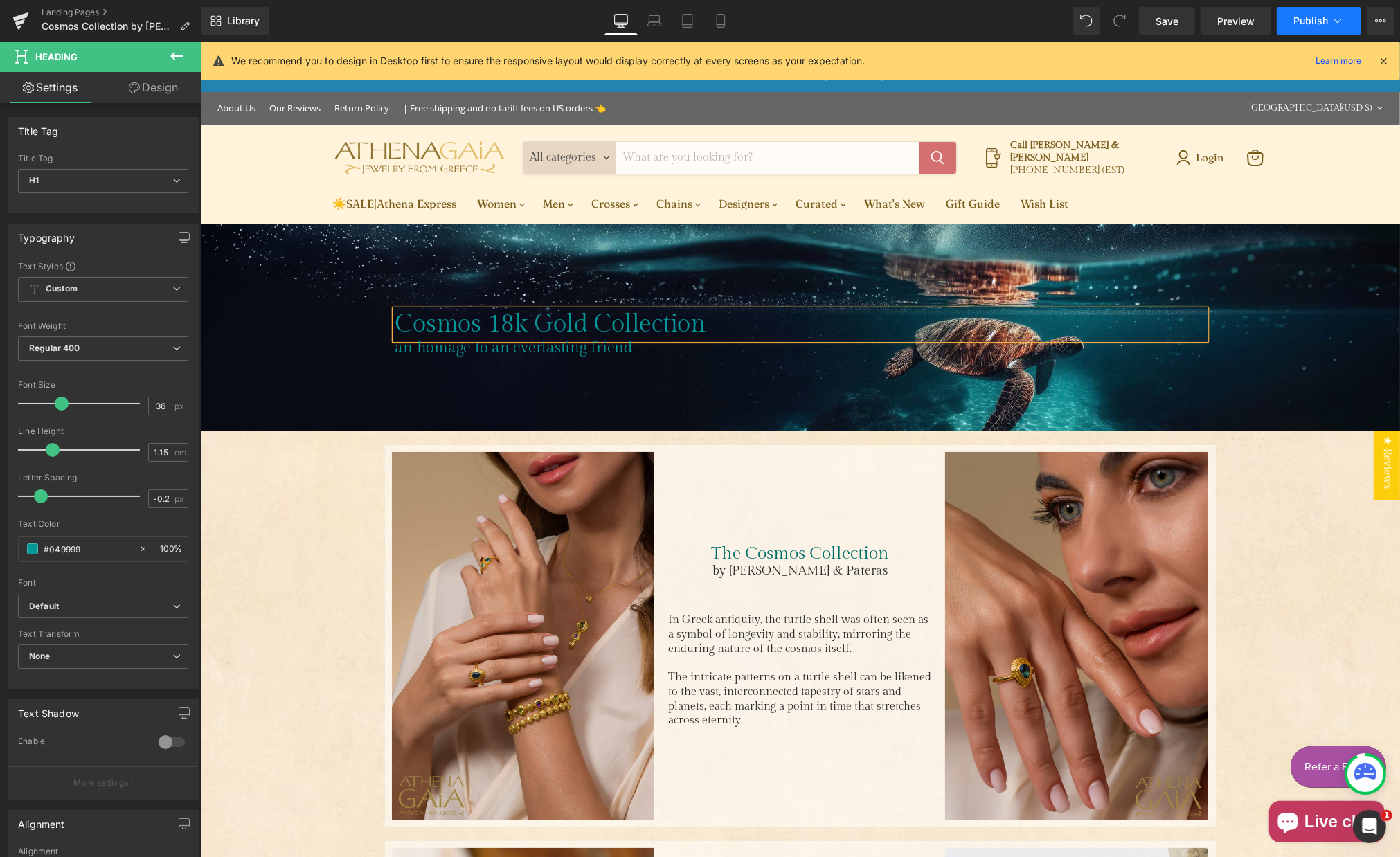
click at [1295, 15] on span "Publish" at bounding box center [1311, 21] width 34 height 11
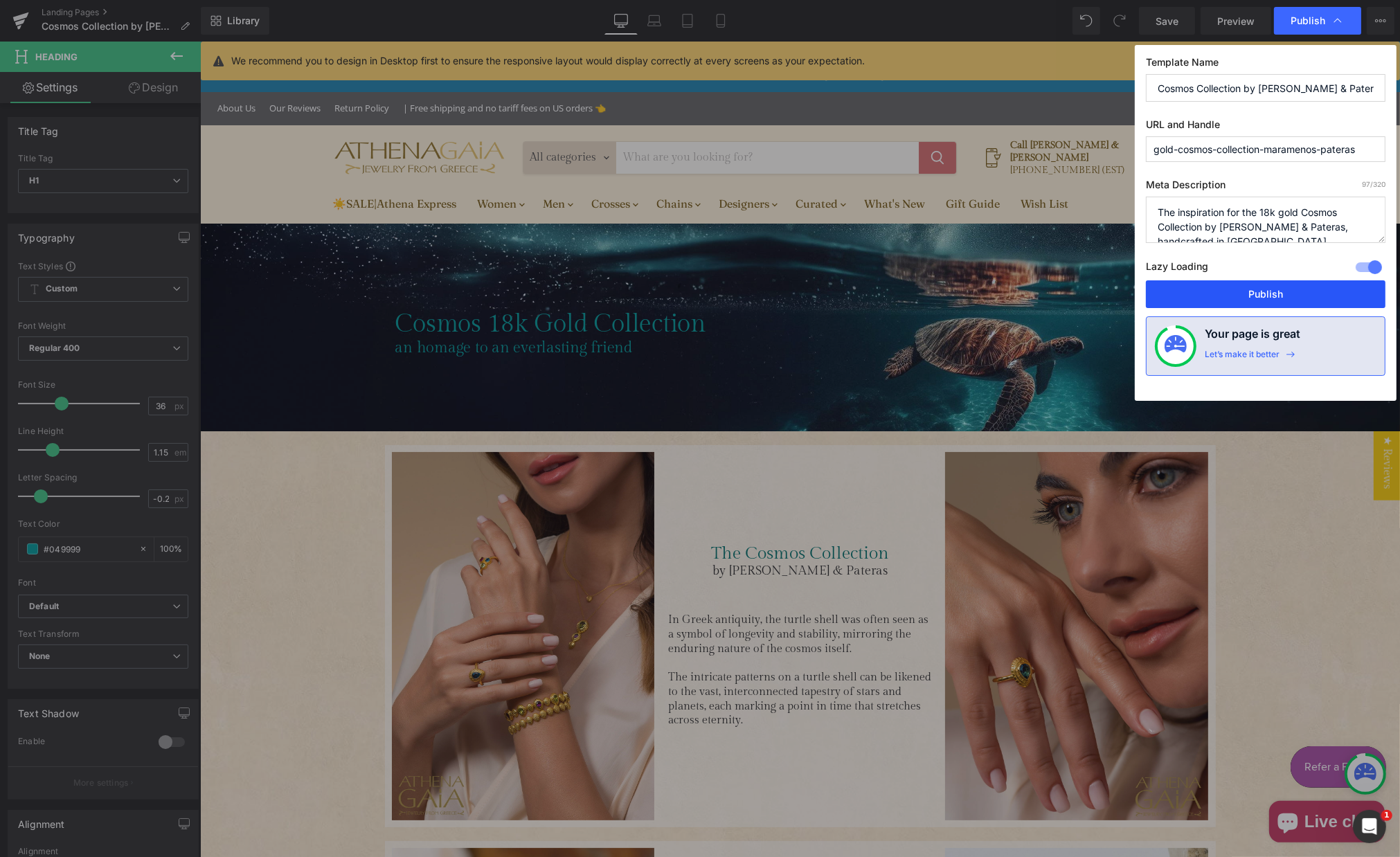
click at [1274, 289] on button "Publish" at bounding box center [1266, 294] width 239 height 28
